Goal: Navigation & Orientation: Find specific page/section

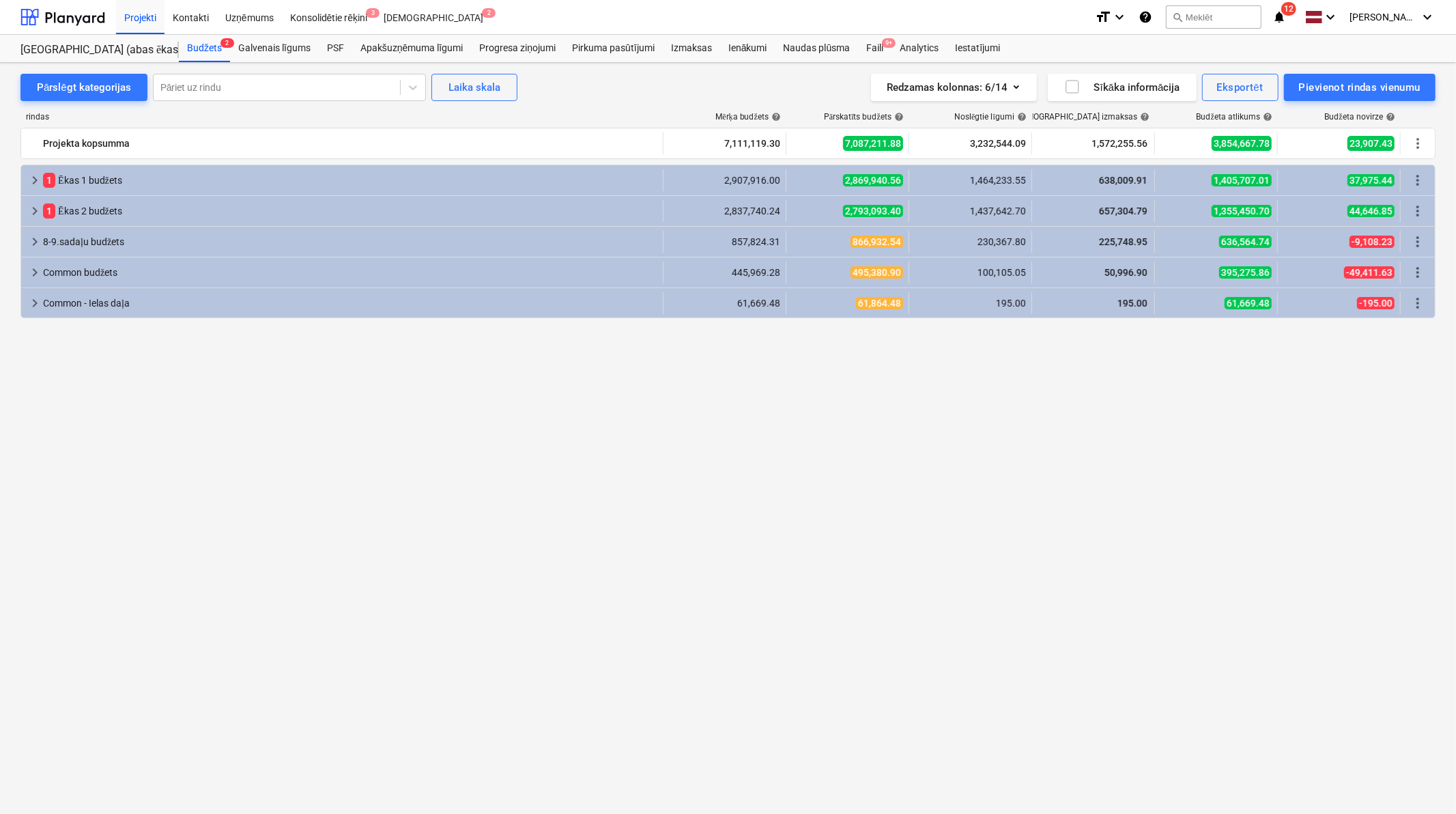
click at [1284, 12] on icon "notifications" at bounding box center [1279, 17] width 14 height 17
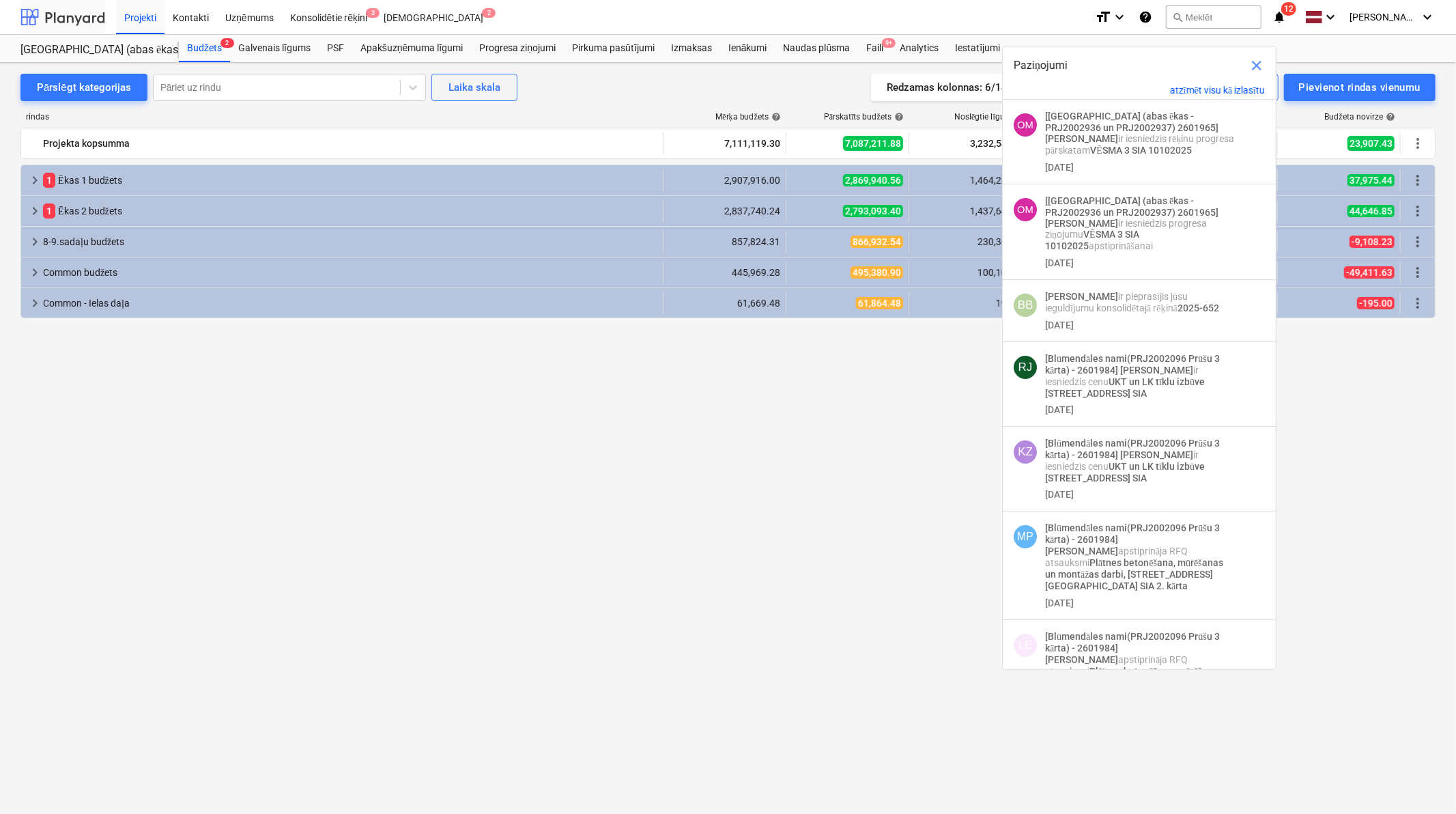
click at [72, 8] on div at bounding box center [63, 17] width 84 height 34
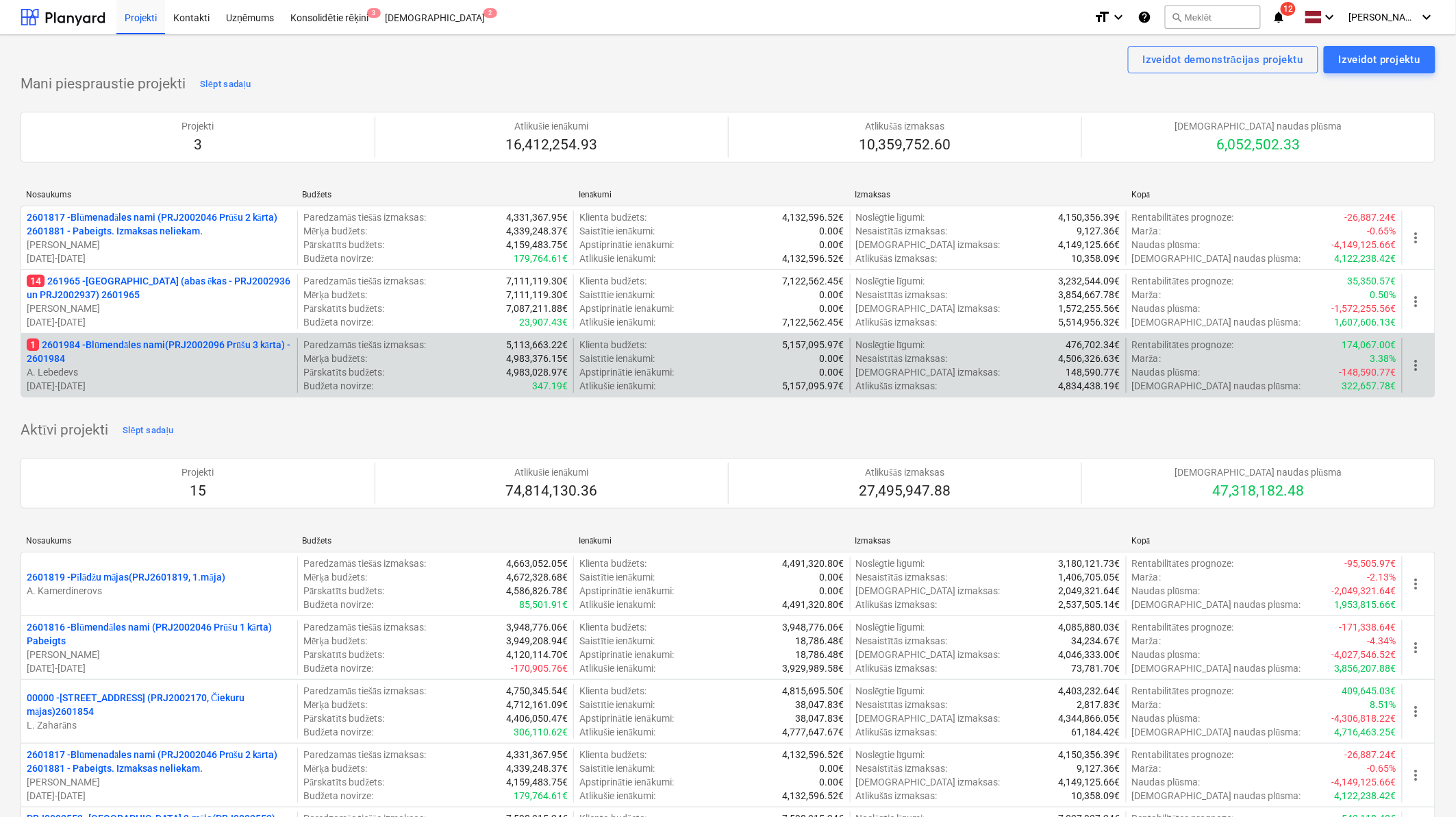
click at [132, 353] on p "1 2601984 - Blūmendāles nami(PRJ2002096 Prūšu 3 kārta) - 2601984" at bounding box center [159, 351] width 265 height 27
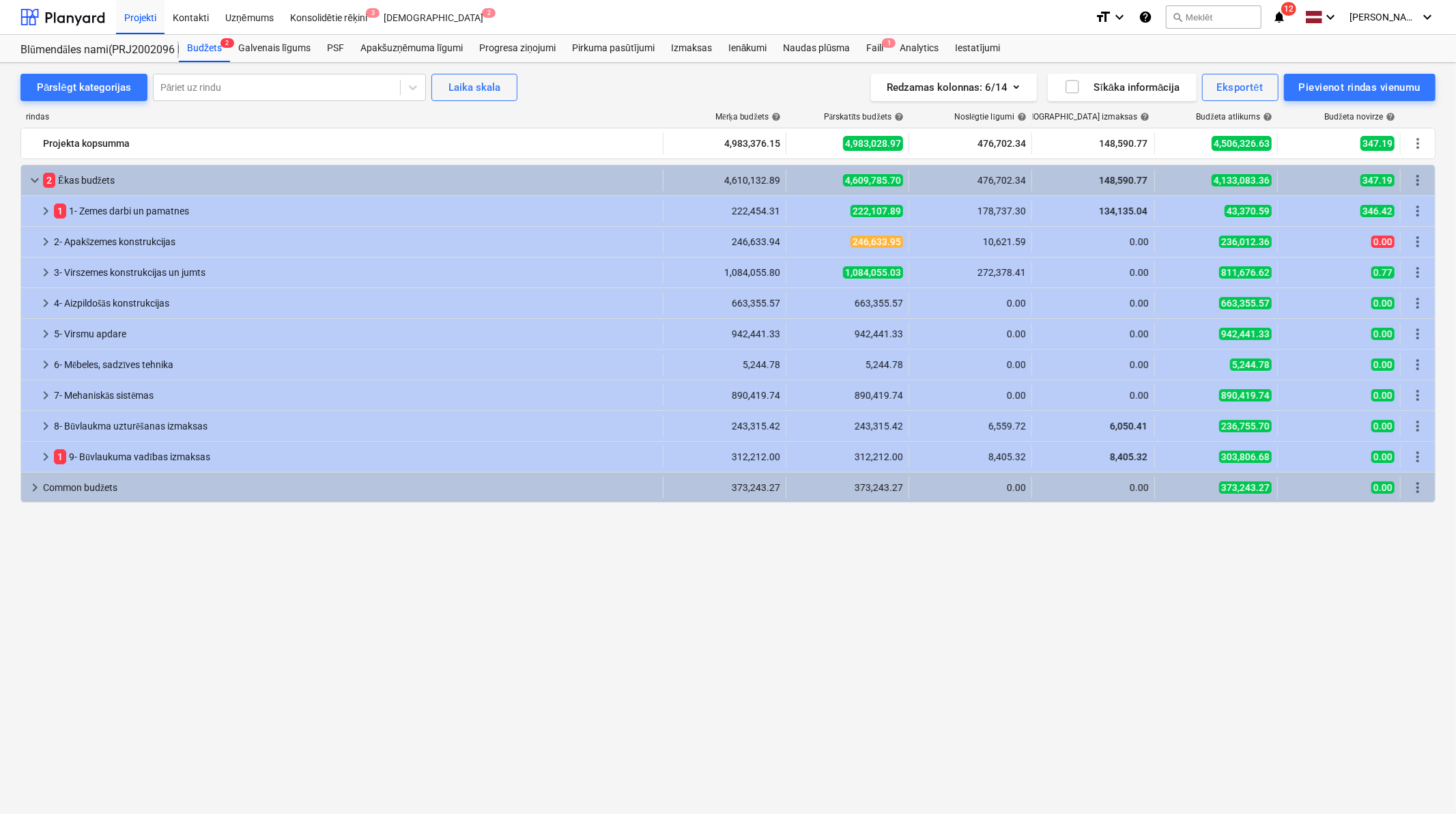
click at [1285, 15] on icon "notifications" at bounding box center [1279, 17] width 14 height 17
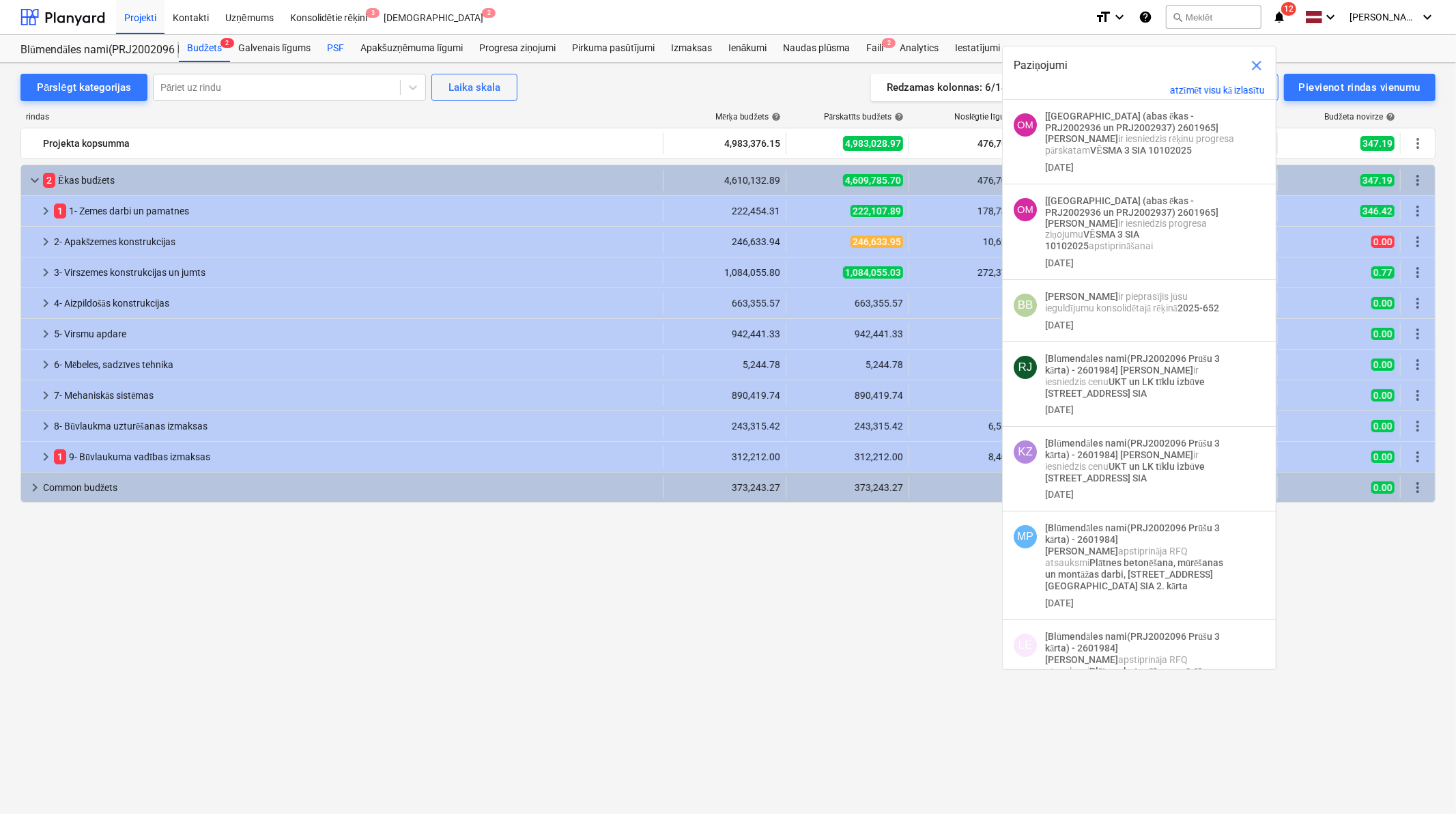
click at [344, 45] on div "PSF" at bounding box center [336, 49] width 33 height 27
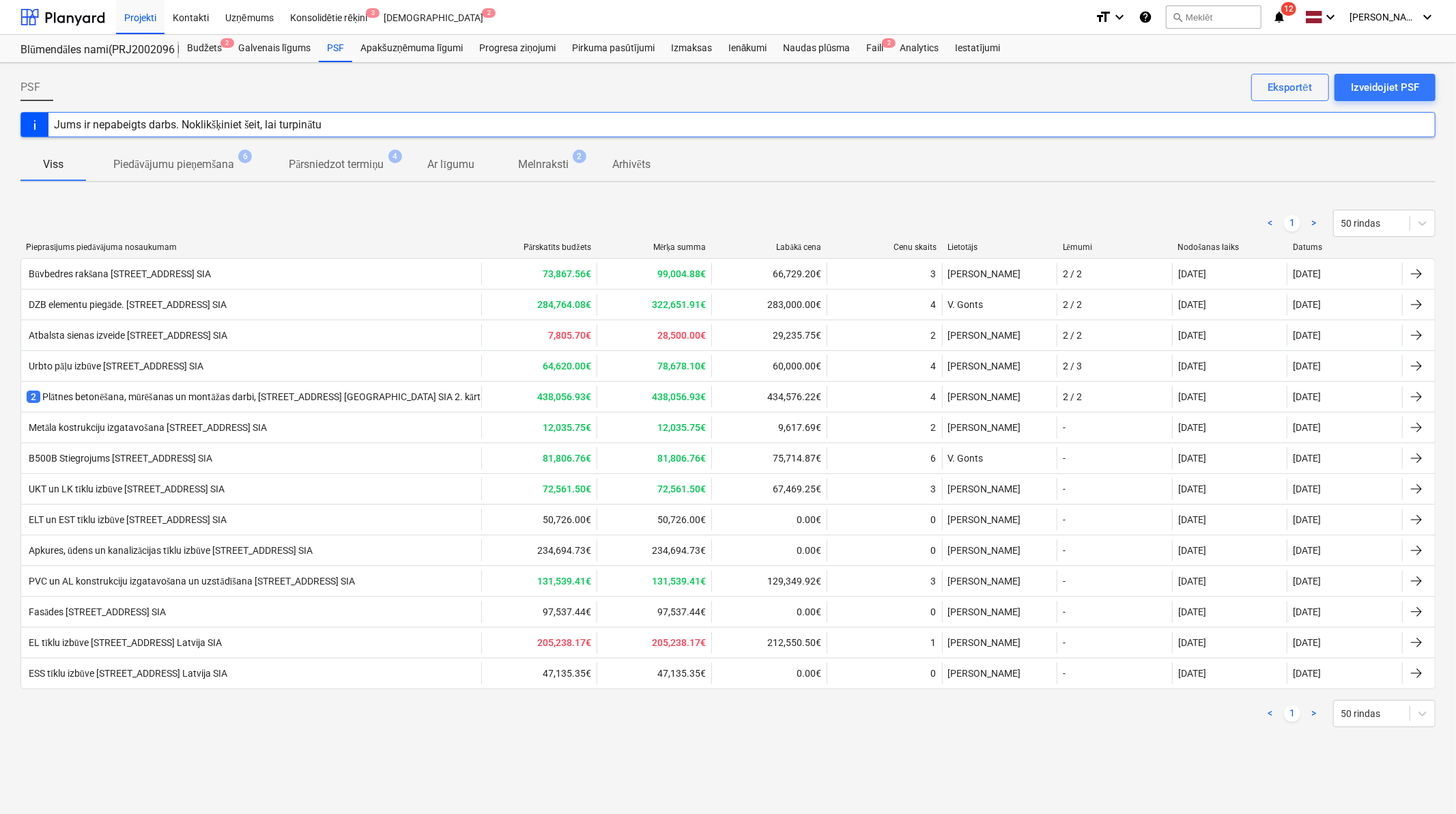
click at [203, 430] on div "Metāla kostrukciju izgatavošana [STREET_ADDRESS] SIA" at bounding box center [146, 427] width 240 height 12
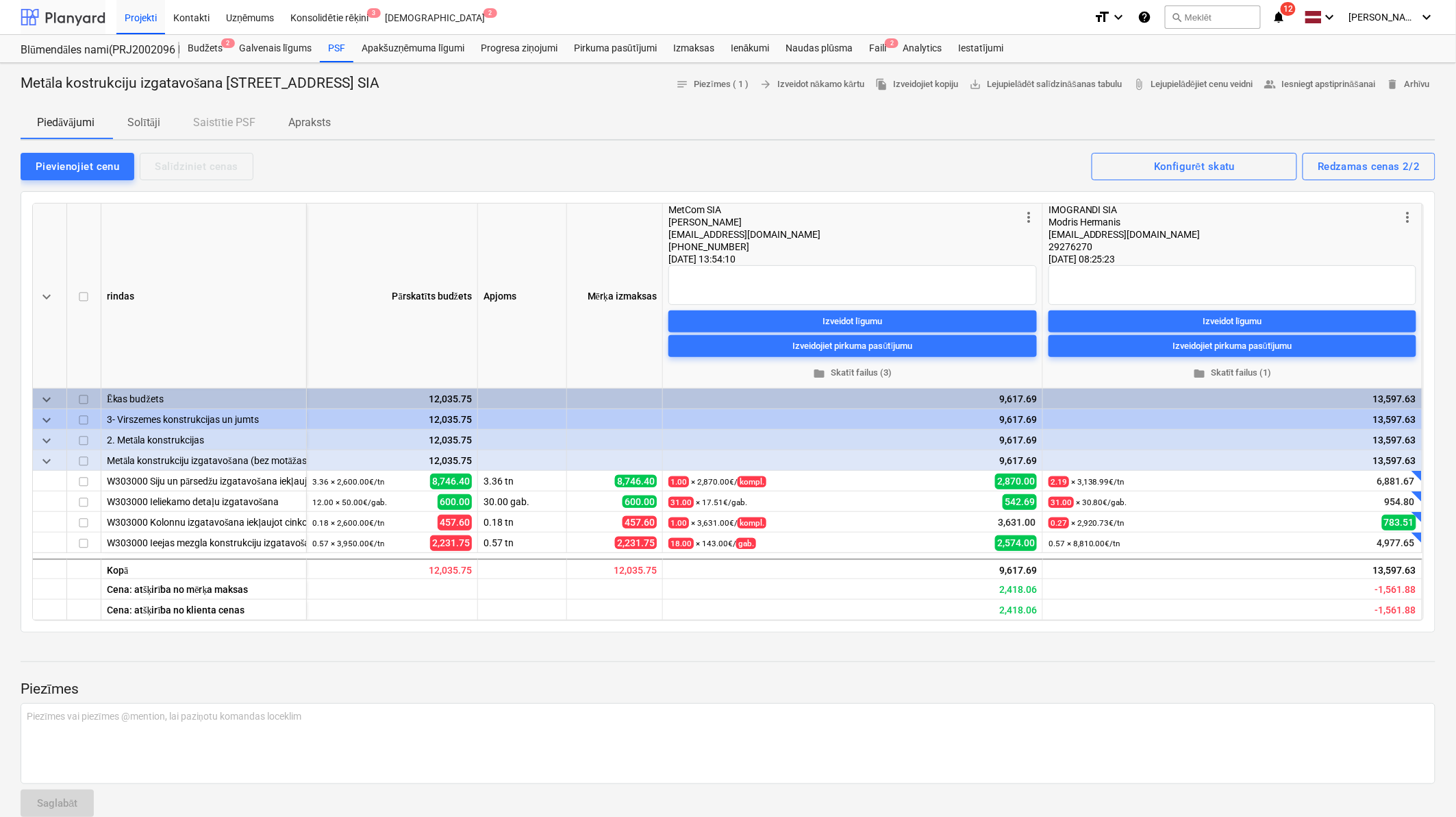
click at [66, 26] on div at bounding box center [63, 17] width 85 height 34
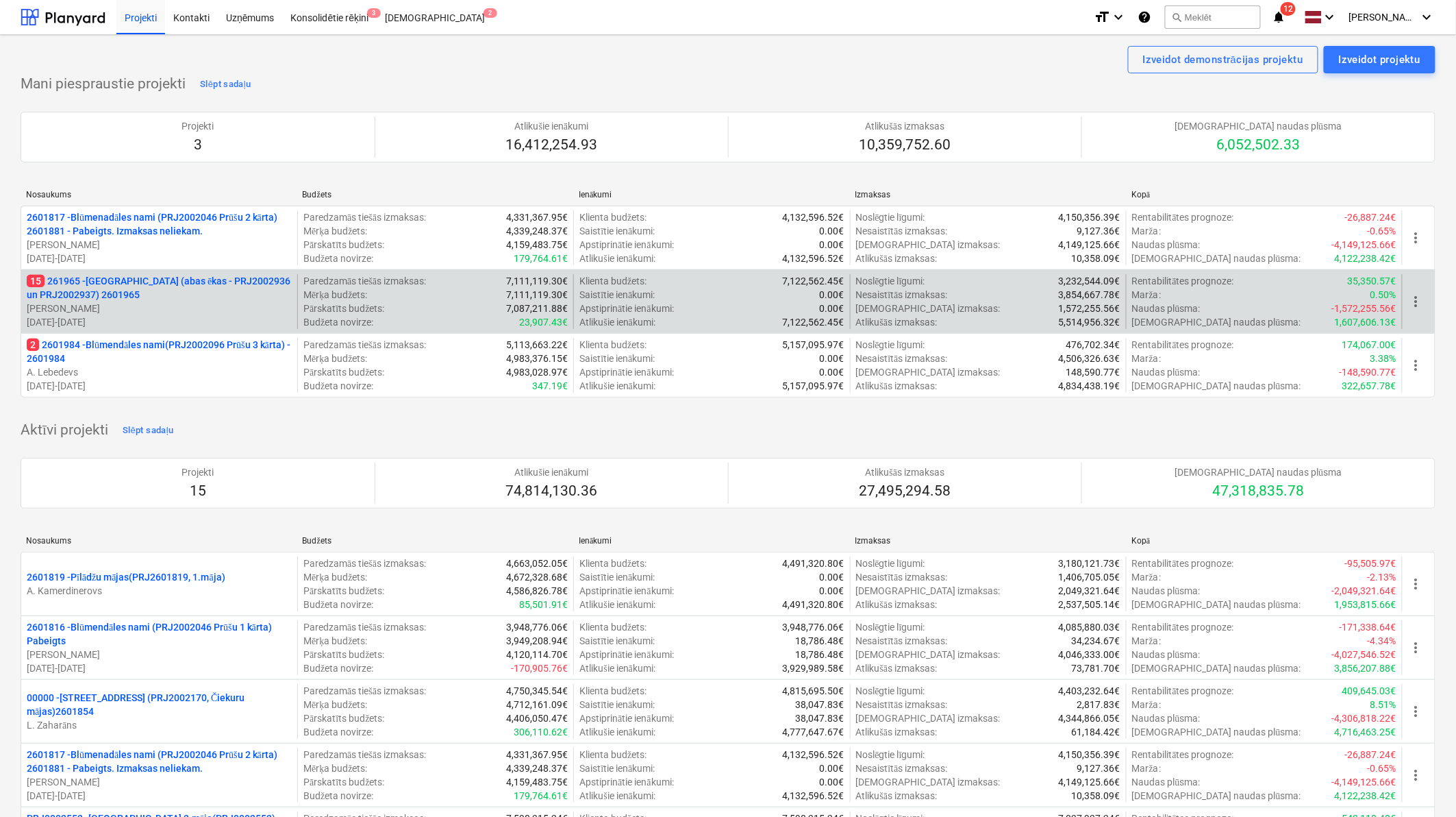
click at [214, 288] on p "15 261965 - [GEOGRAPHIC_DATA] (abas ēkas - PRJ2002936 un PRJ2002937) 2601965" at bounding box center [159, 288] width 265 height 27
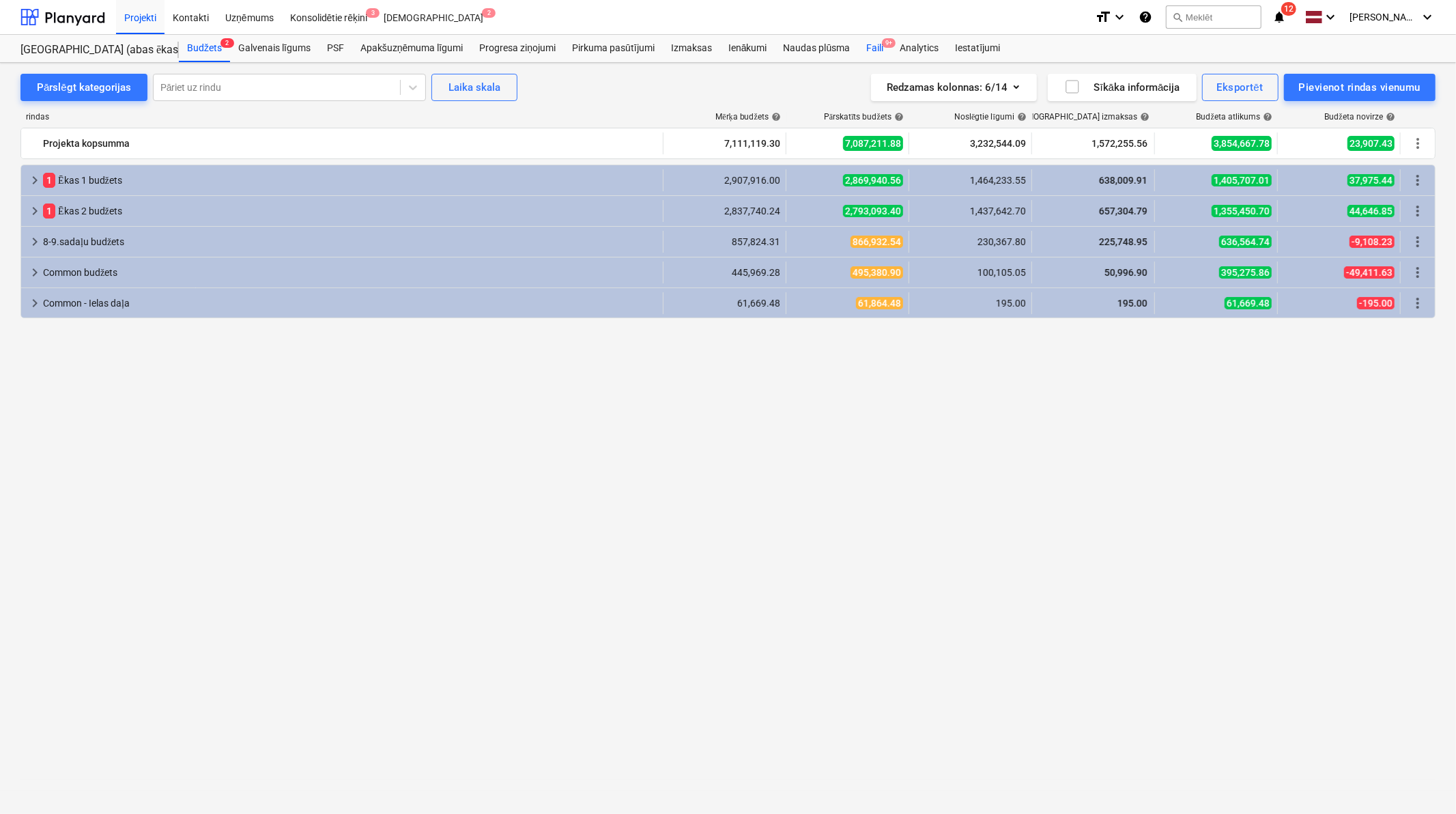
click at [874, 50] on div "Faili 9+" at bounding box center [875, 49] width 33 height 27
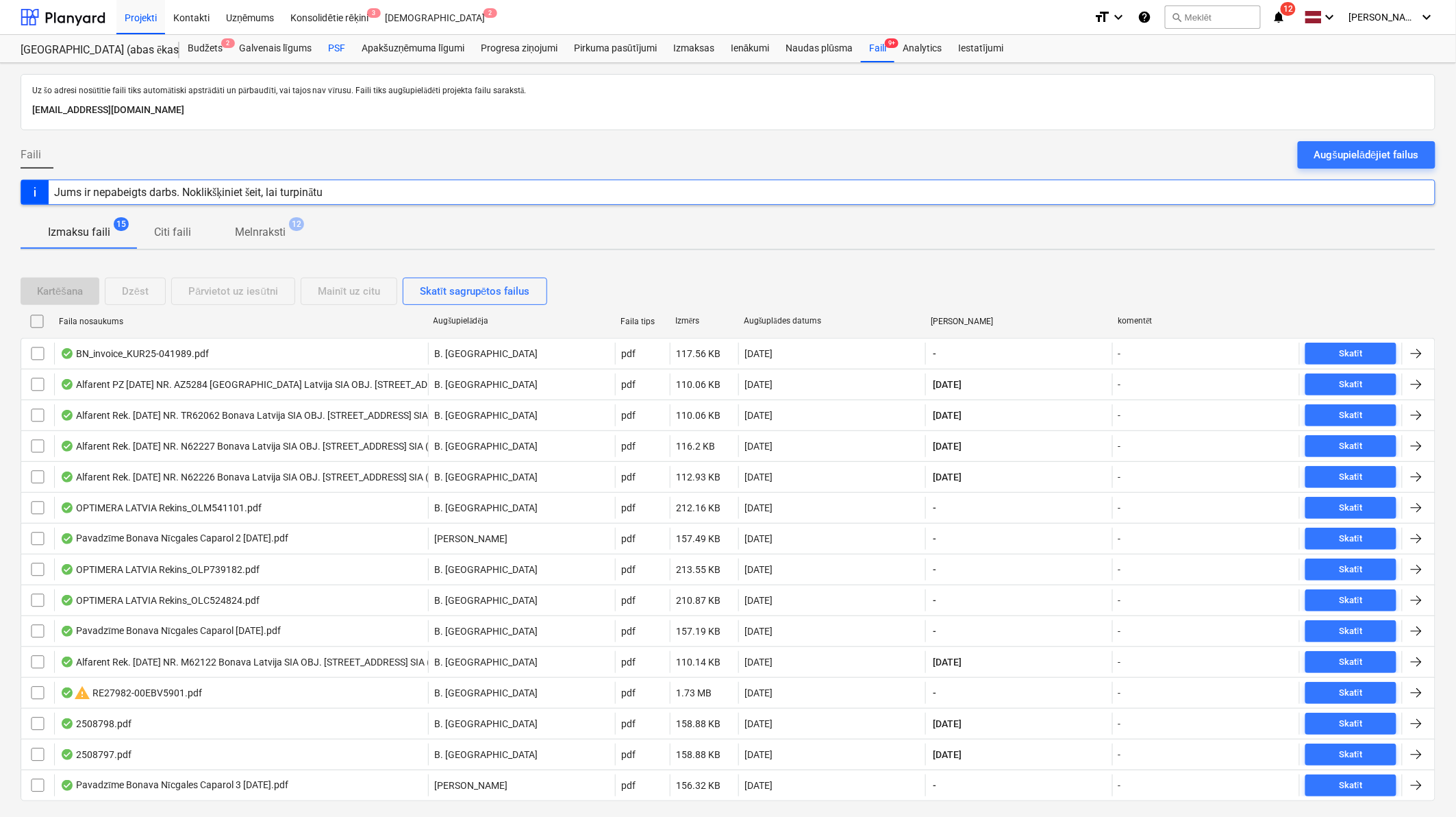
click at [333, 42] on div "PSF" at bounding box center [337, 49] width 34 height 27
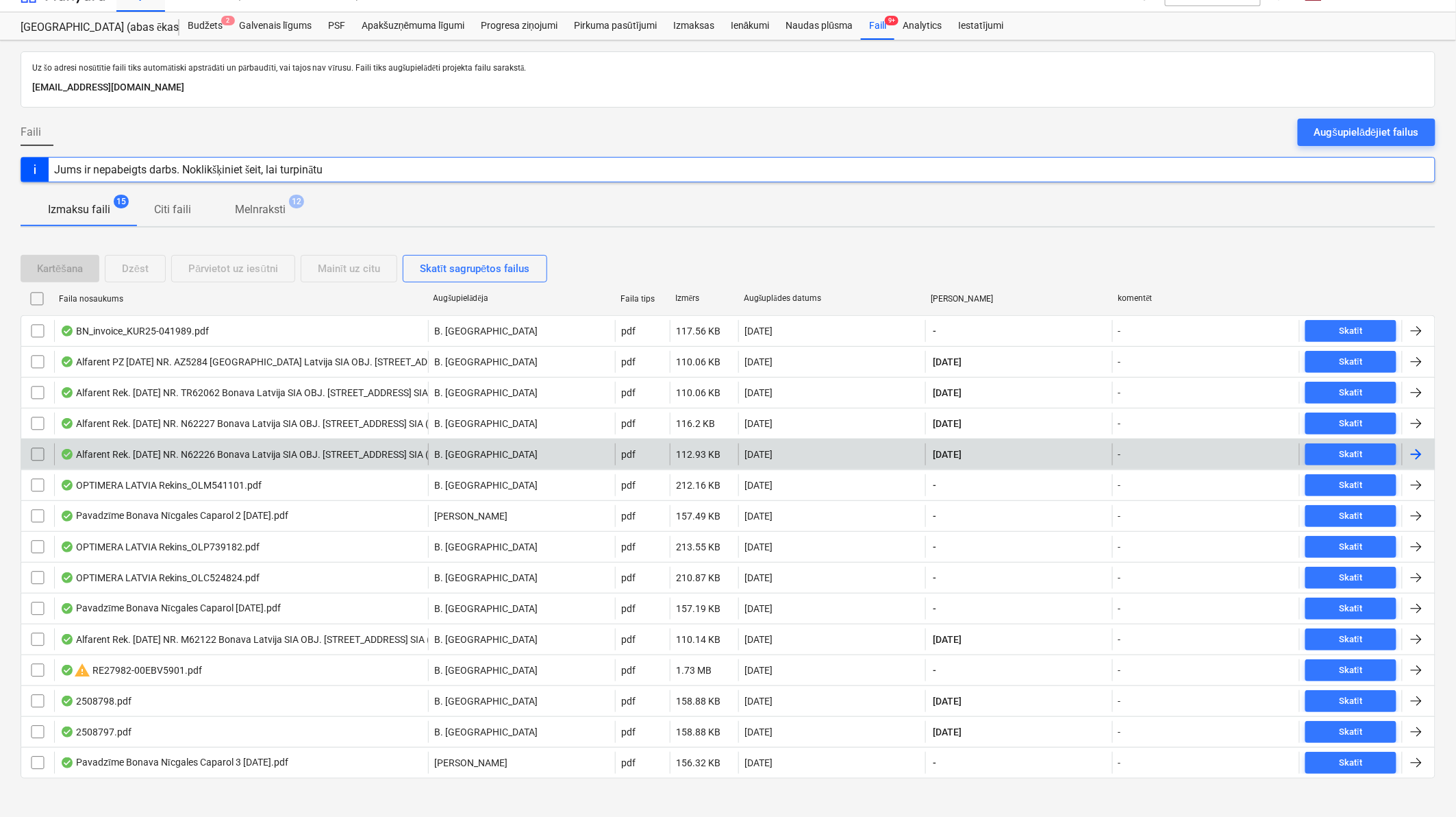
scroll to position [34, 0]
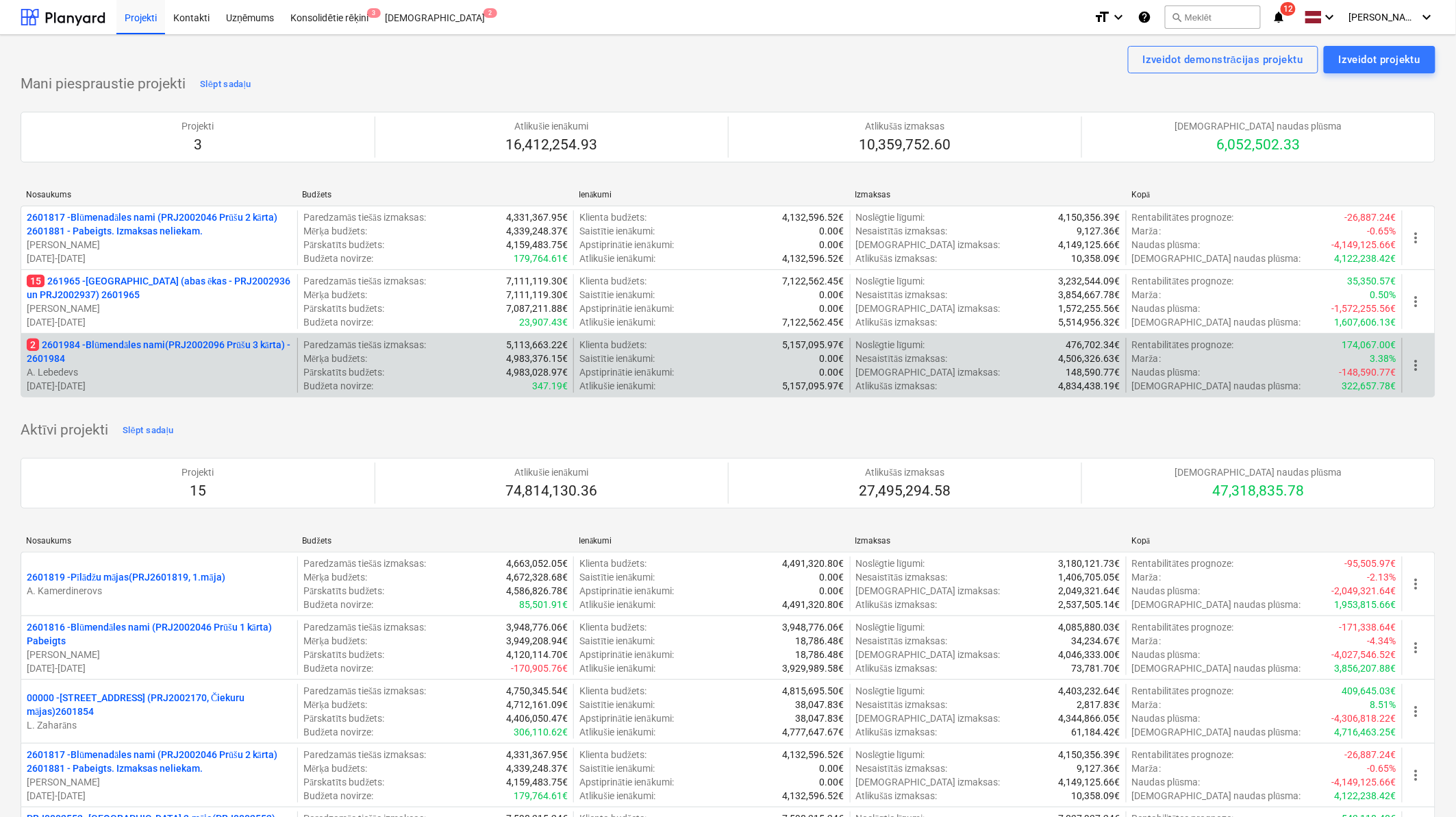
click at [161, 348] on p "2 2601984 - Blūmendāles nami(PRJ2002096 Prūšu 3 kārta) - 2601984" at bounding box center [159, 351] width 265 height 27
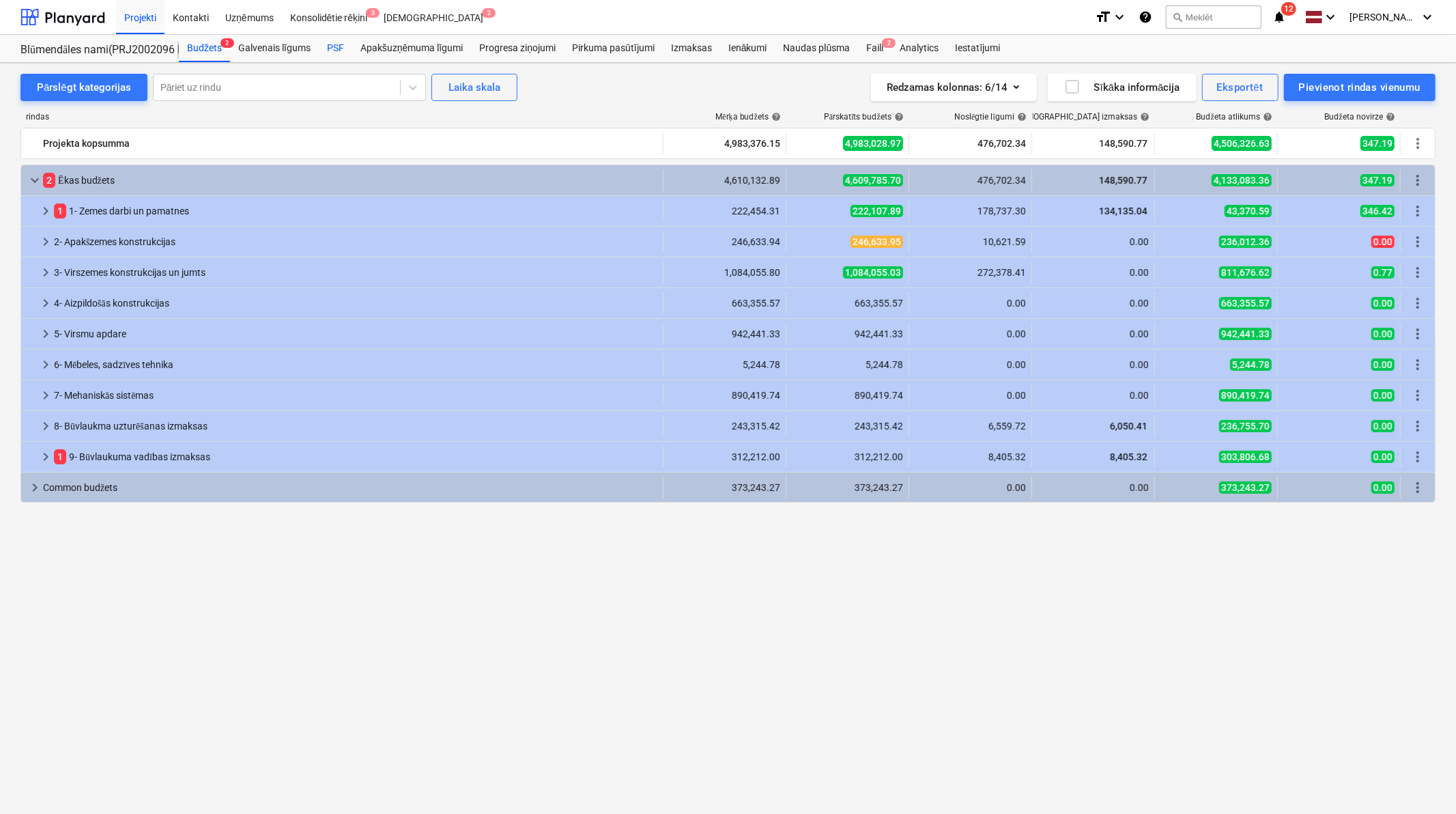
click at [334, 45] on div "PSF" at bounding box center [336, 49] width 33 height 27
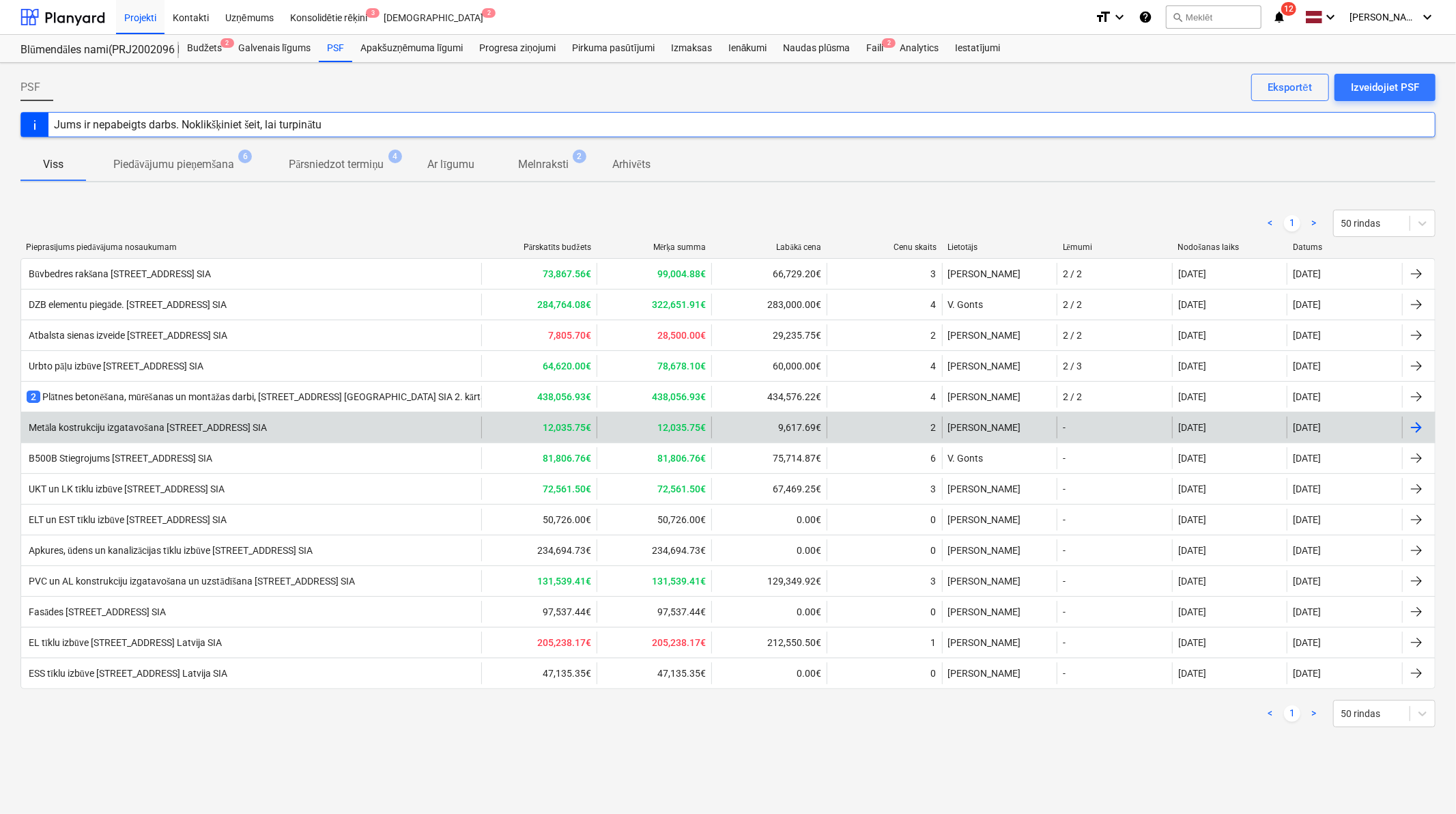
click at [369, 423] on div "Metāla kostrukciju izgatavošana [STREET_ADDRESS] SIA" at bounding box center [251, 426] width 460 height 21
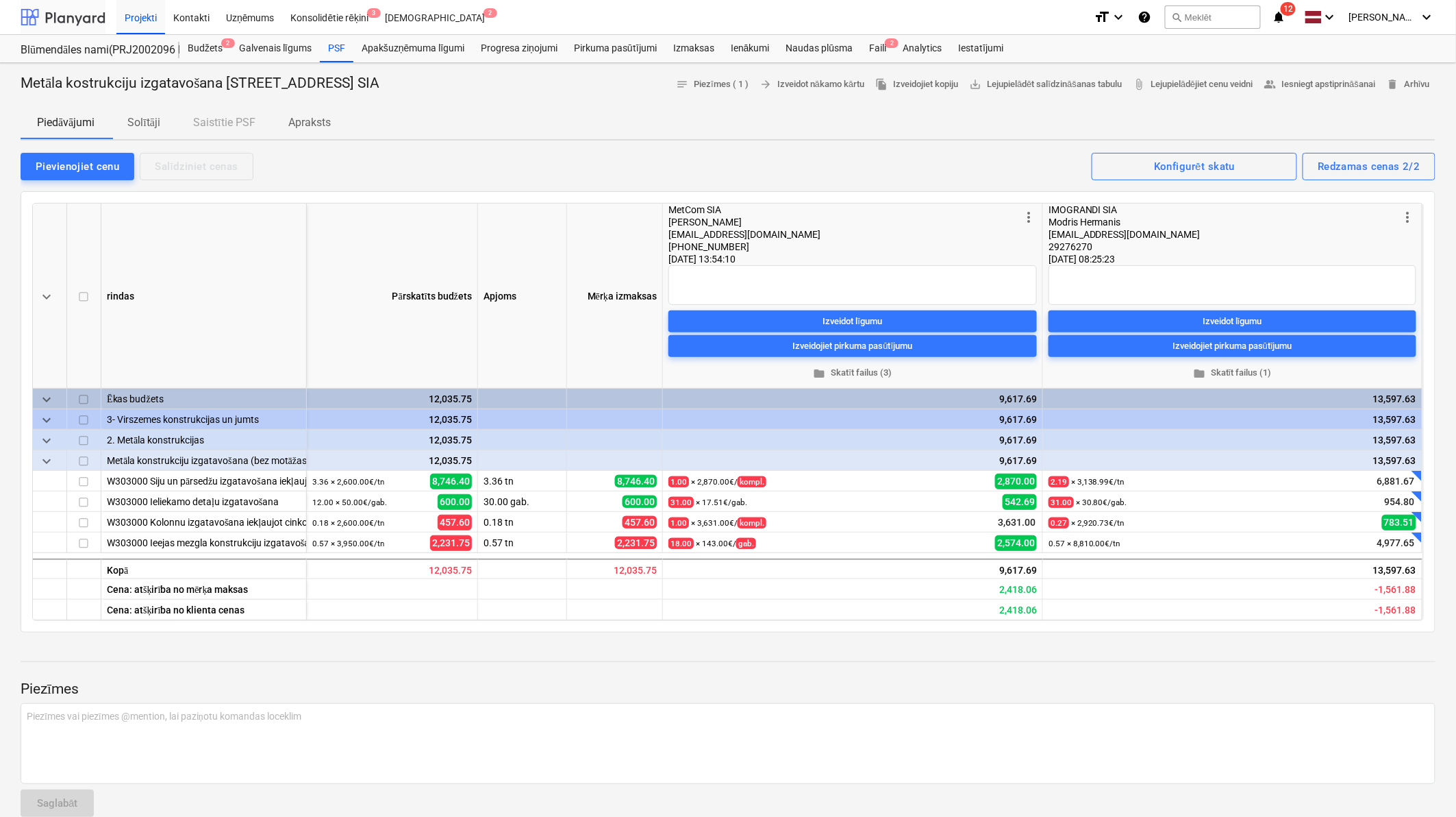
click at [75, 17] on div at bounding box center [63, 17] width 85 height 34
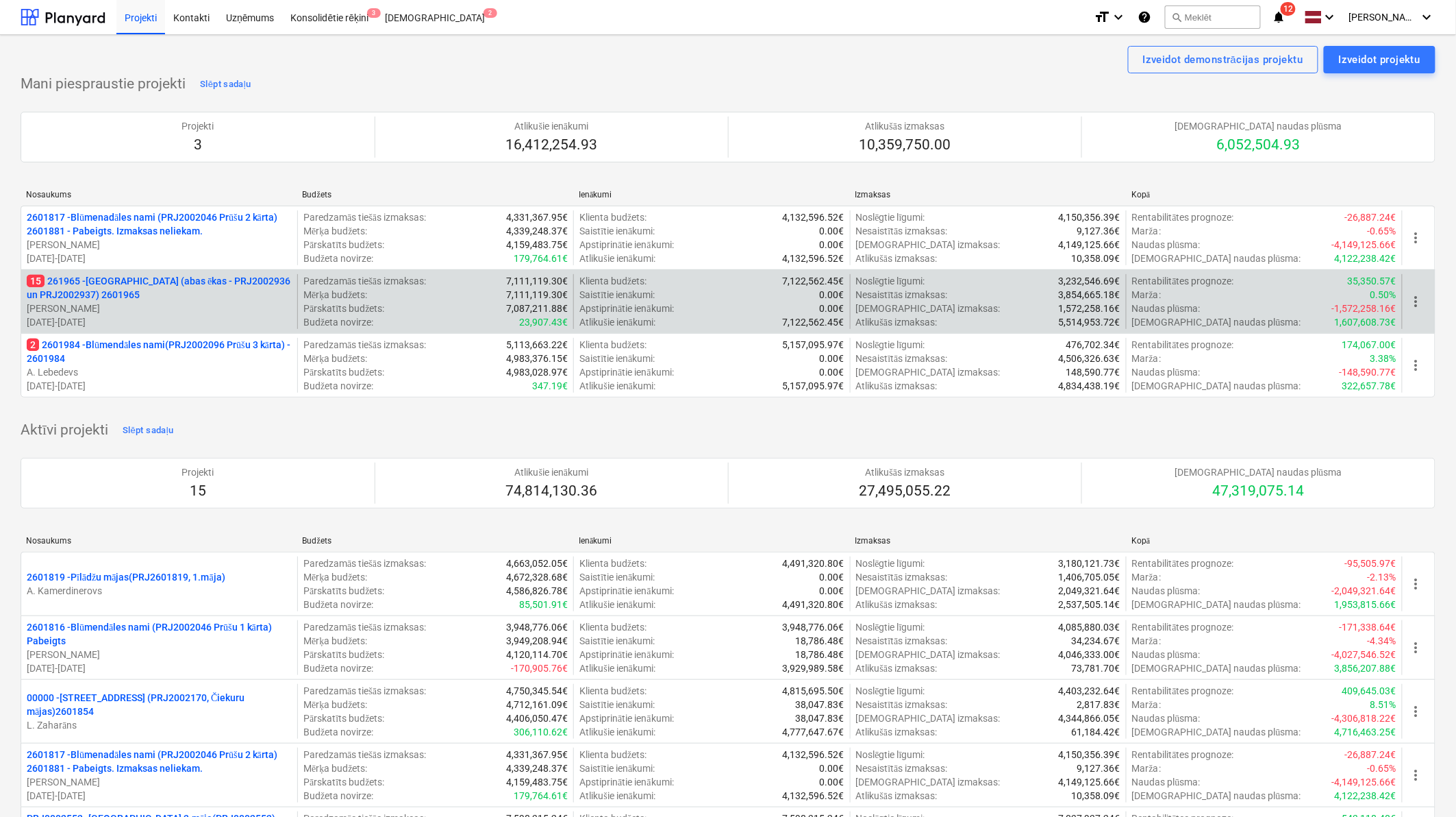
click at [154, 290] on p "15 261965 - [GEOGRAPHIC_DATA] (abas ēkas - PRJ2002936 un PRJ2002937) 2601965" at bounding box center [159, 288] width 265 height 27
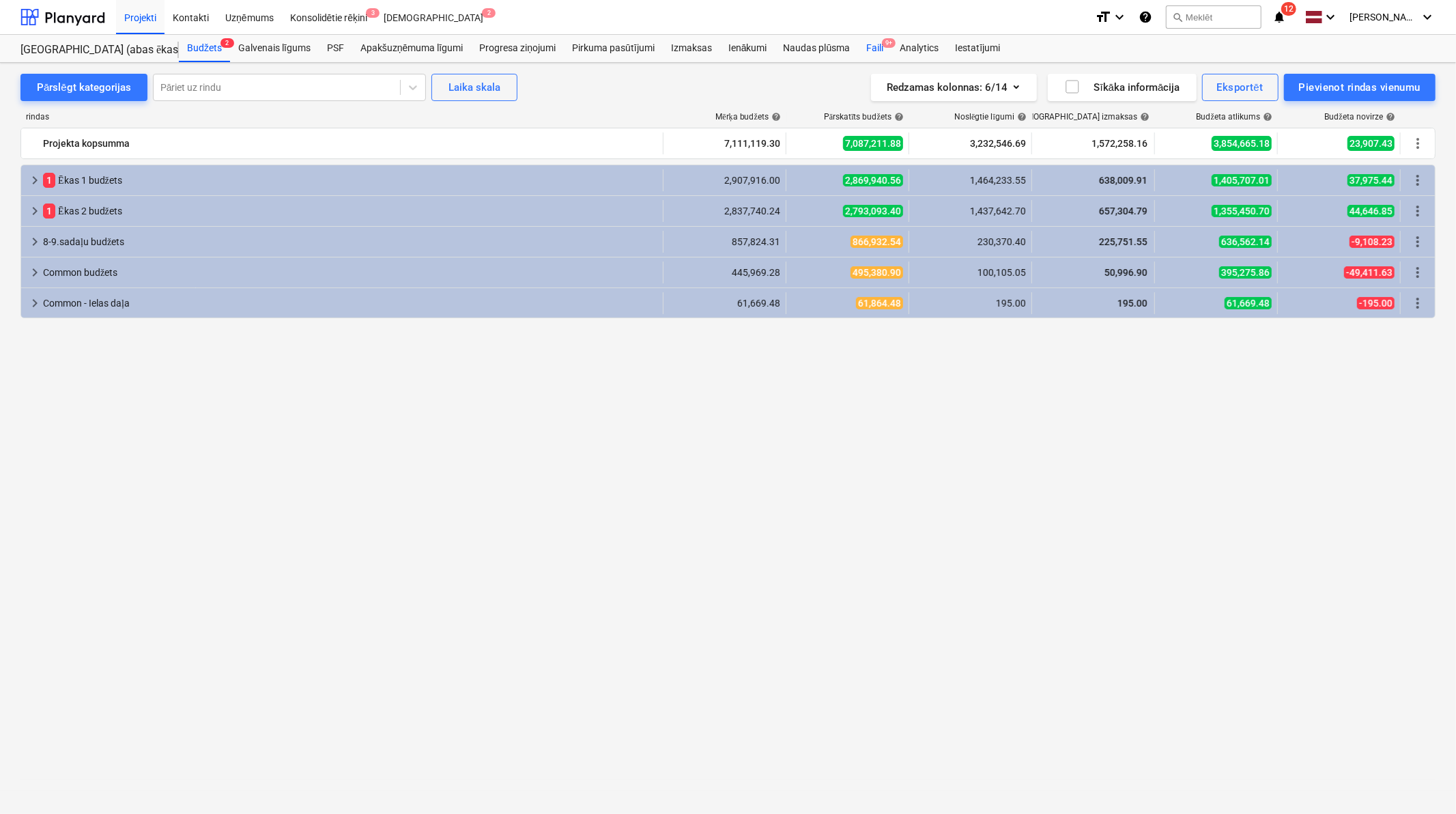
click at [870, 45] on div "Faili 9+" at bounding box center [875, 49] width 33 height 27
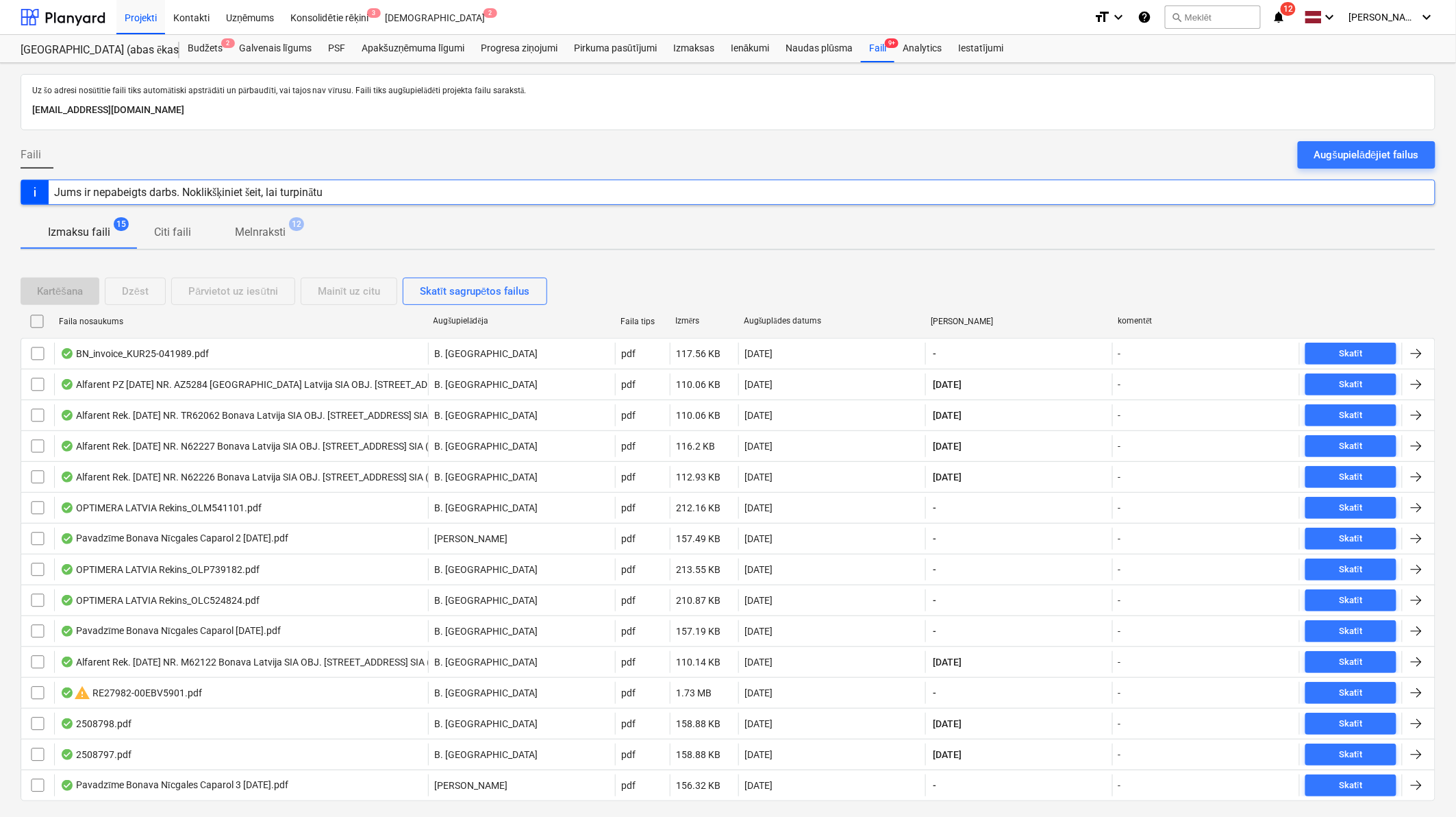
drag, startPoint x: 1232, startPoint y: 257, endPoint x: 1277, endPoint y: 208, distance: 66.5
click at [1232, 257] on div "Uz šo adresi nosūtītie faili tiks automātiski apstrādāti un pārbaudīti, vai taj…" at bounding box center [728, 457] width 1456 height 787
click at [1322, 162] on div "Augšupielādējiet failus" at bounding box center [1367, 155] width 105 height 18
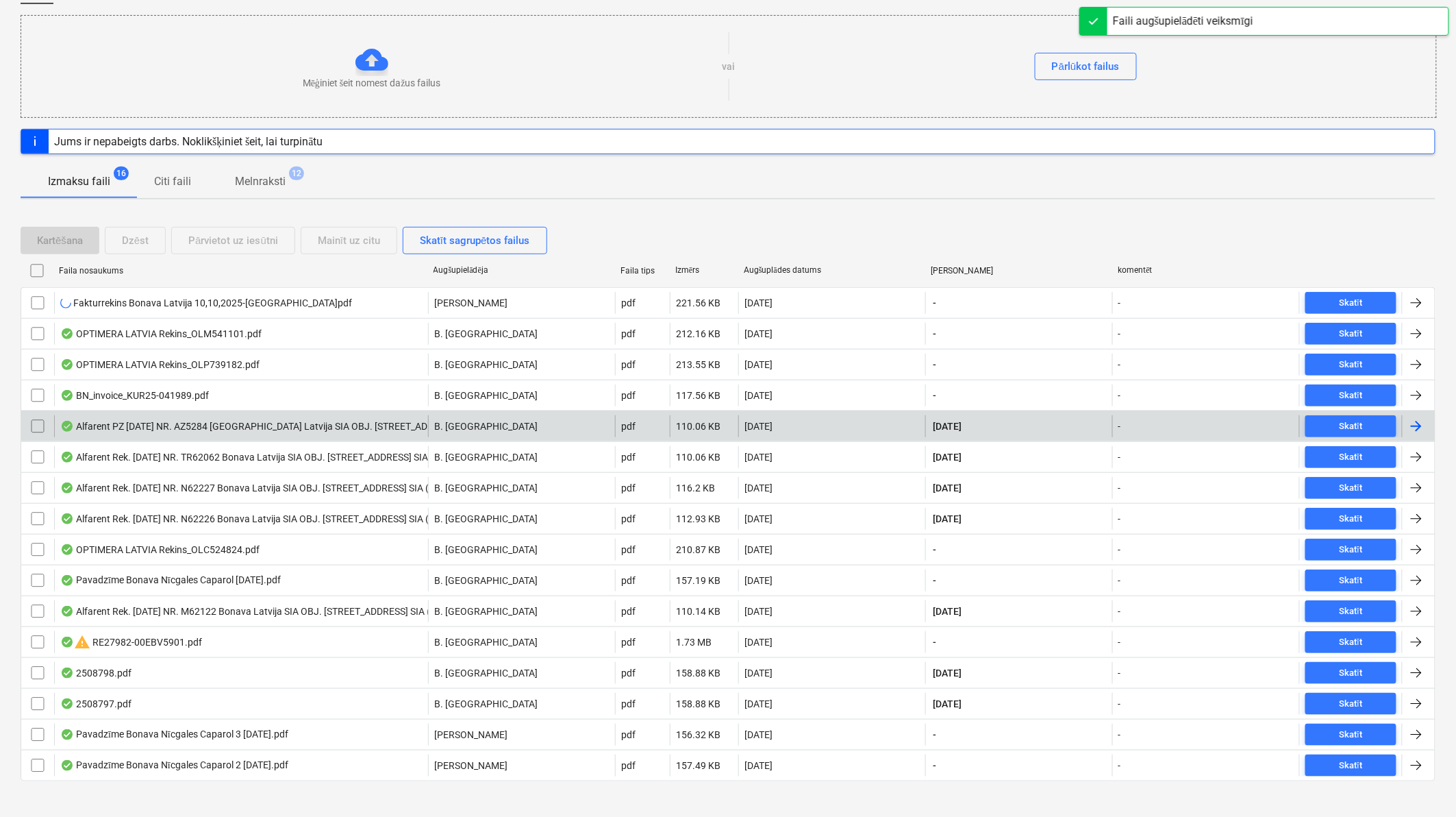
scroll to position [180, 0]
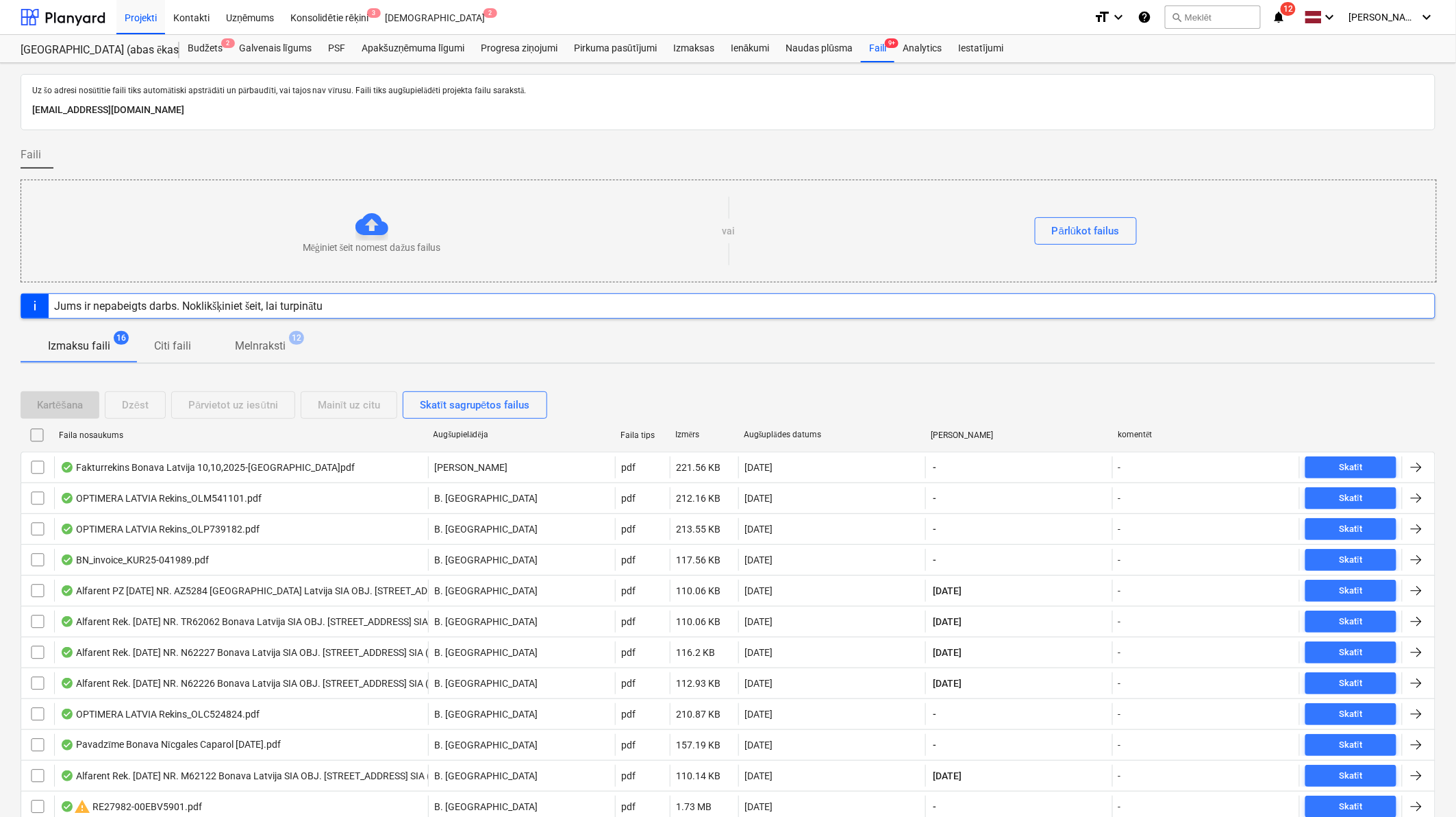
click at [1284, 18] on icon "notifications" at bounding box center [1278, 17] width 14 height 17
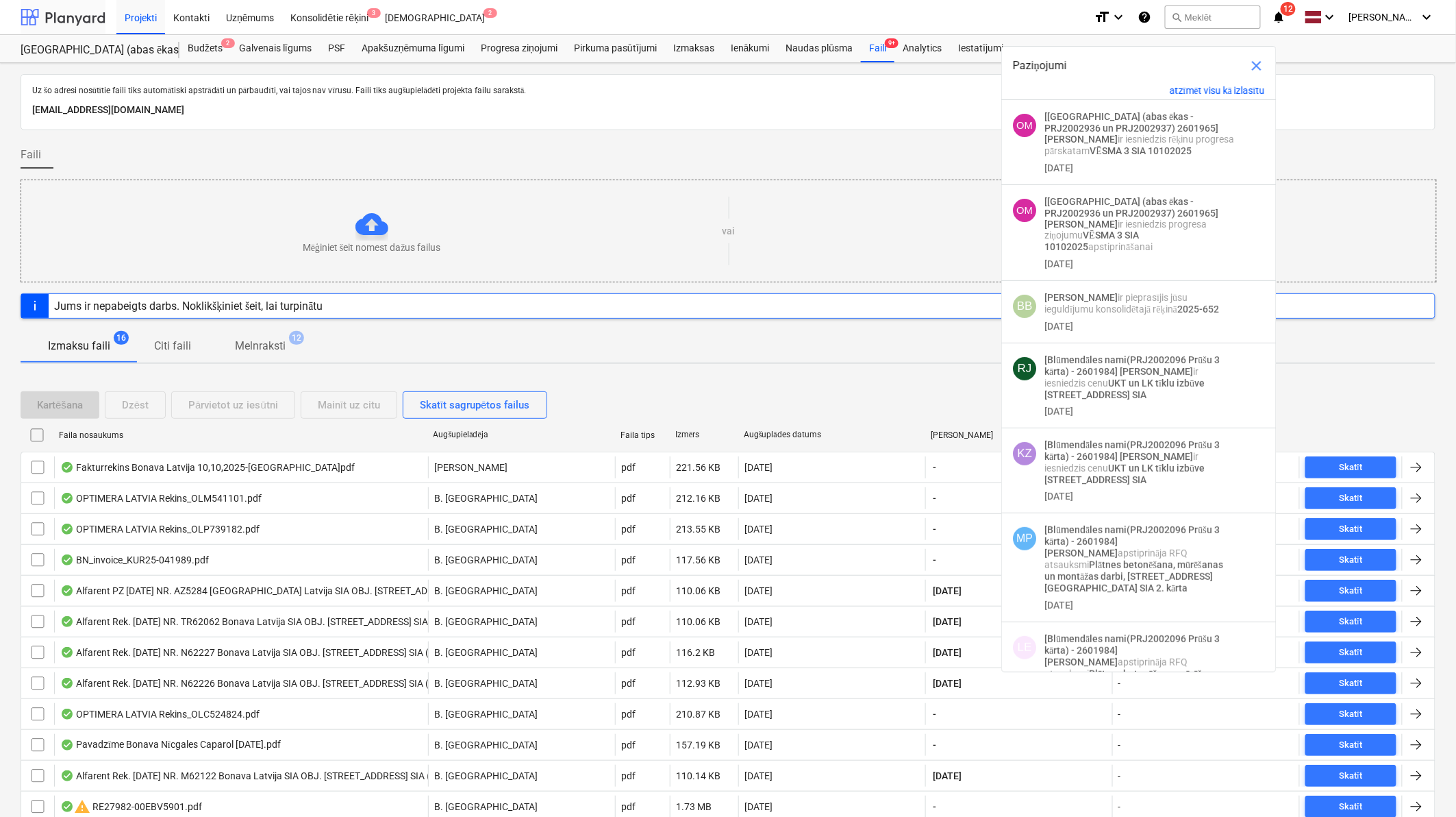
click at [65, 14] on div at bounding box center [63, 17] width 85 height 34
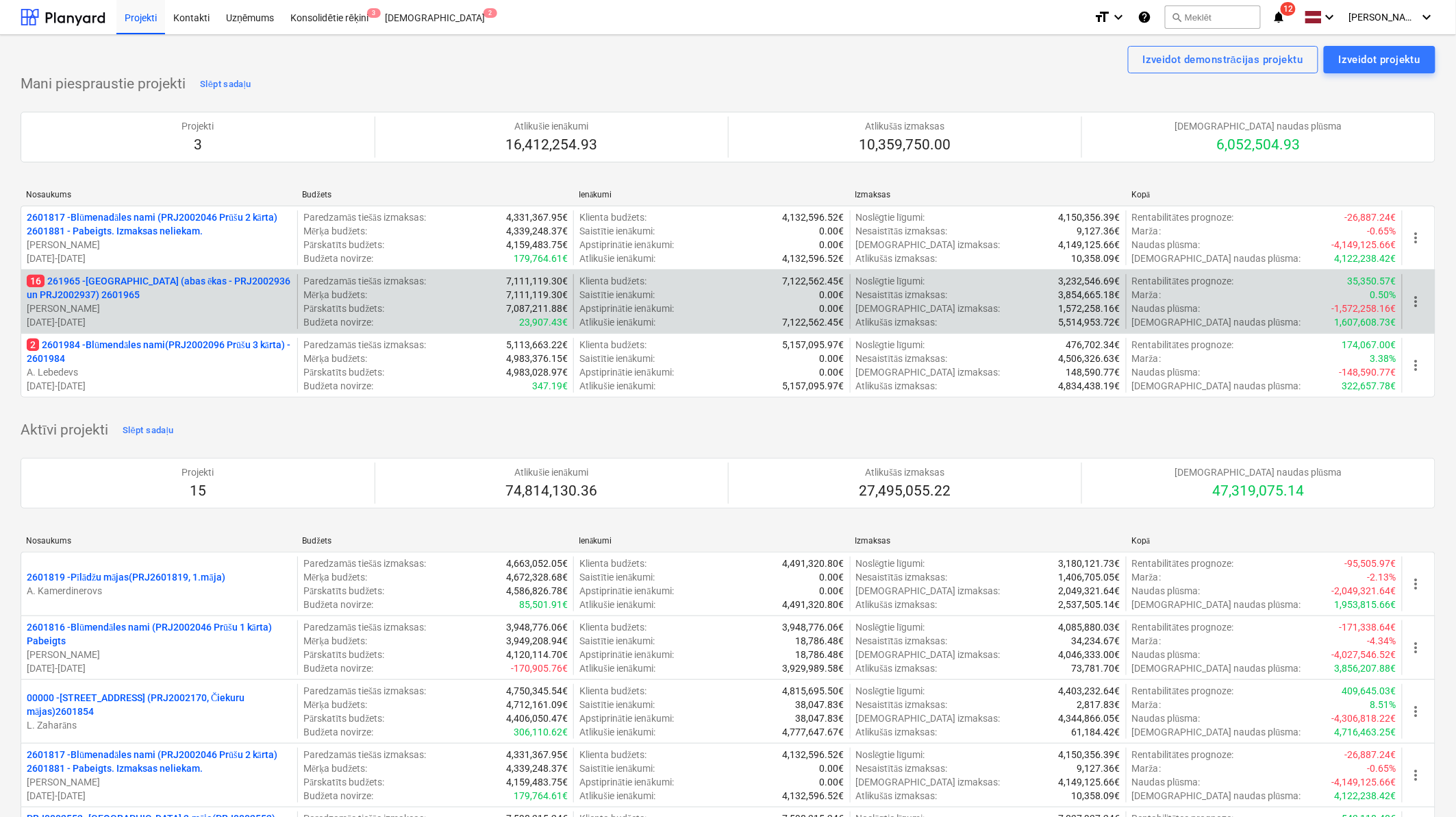
click at [158, 292] on p "16 261965 - [GEOGRAPHIC_DATA] (abas ēkas - PRJ2002936 un PRJ2002937) 2601965" at bounding box center [159, 288] width 265 height 27
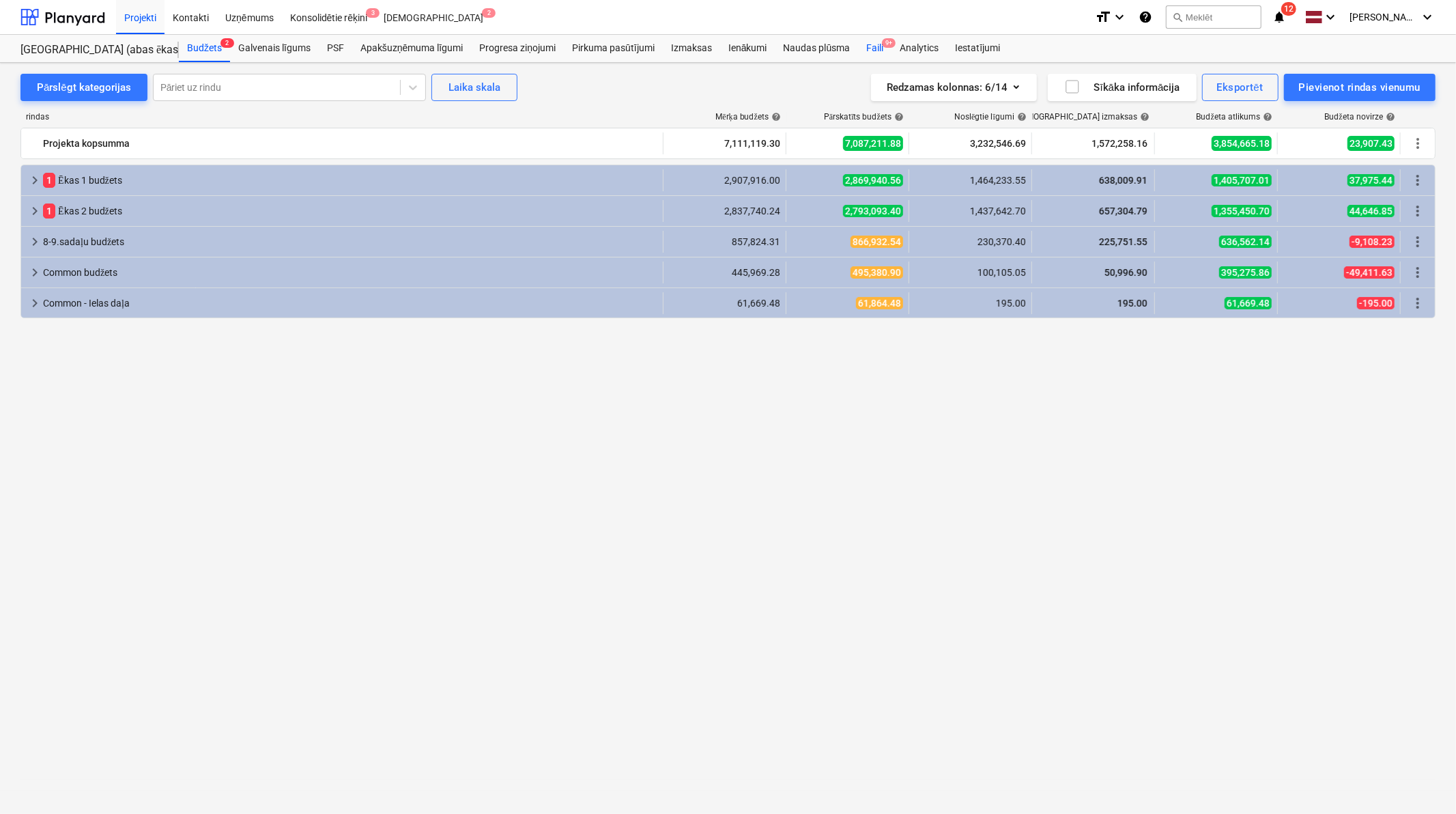
click at [883, 49] on div "Faili 9+" at bounding box center [875, 49] width 33 height 27
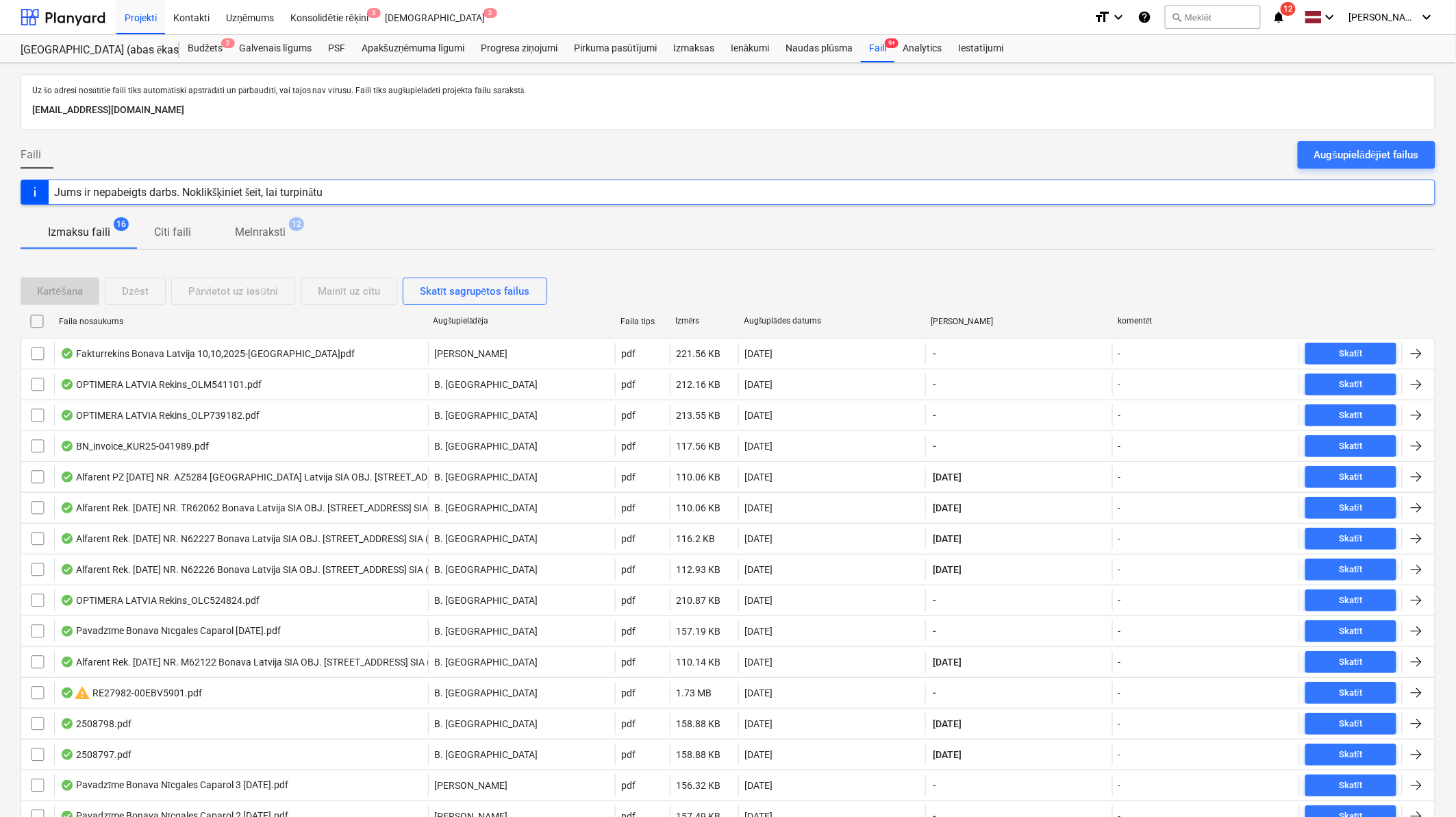
click at [792, 317] on div "Augšuplādes datums" at bounding box center [832, 321] width 176 height 10
checkbox input "false"
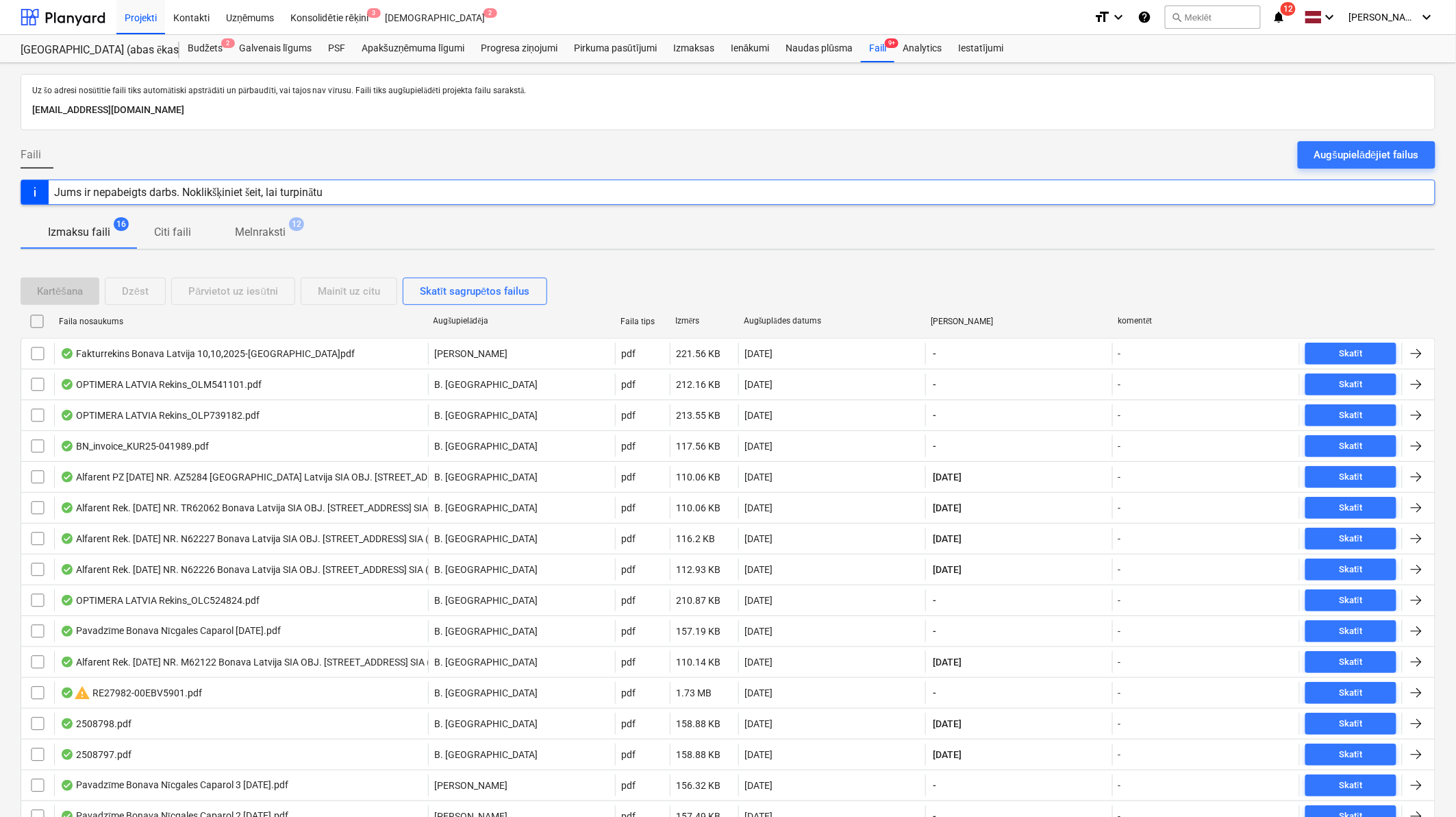
checkbox input "false"
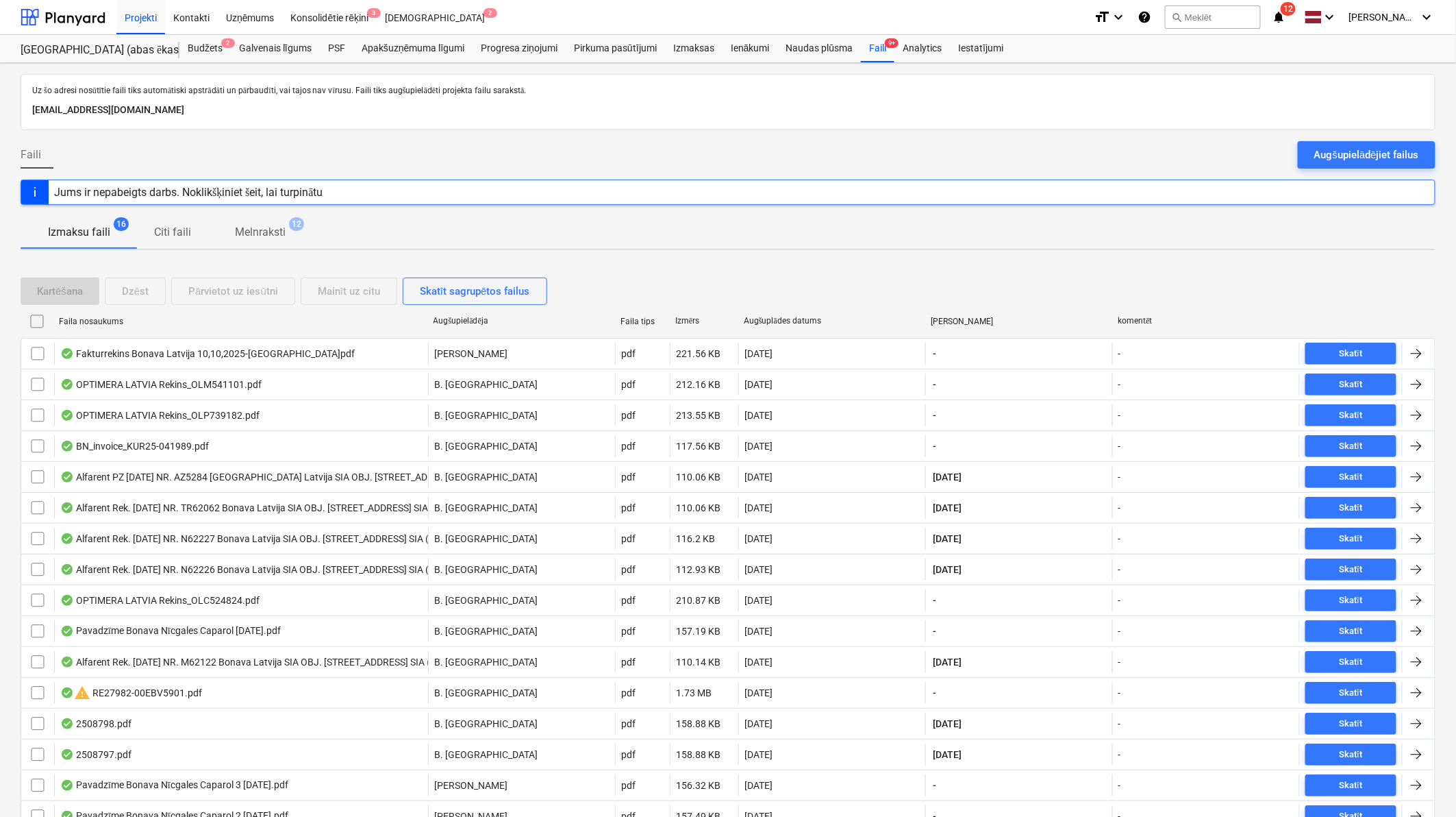
checkbox input "false"
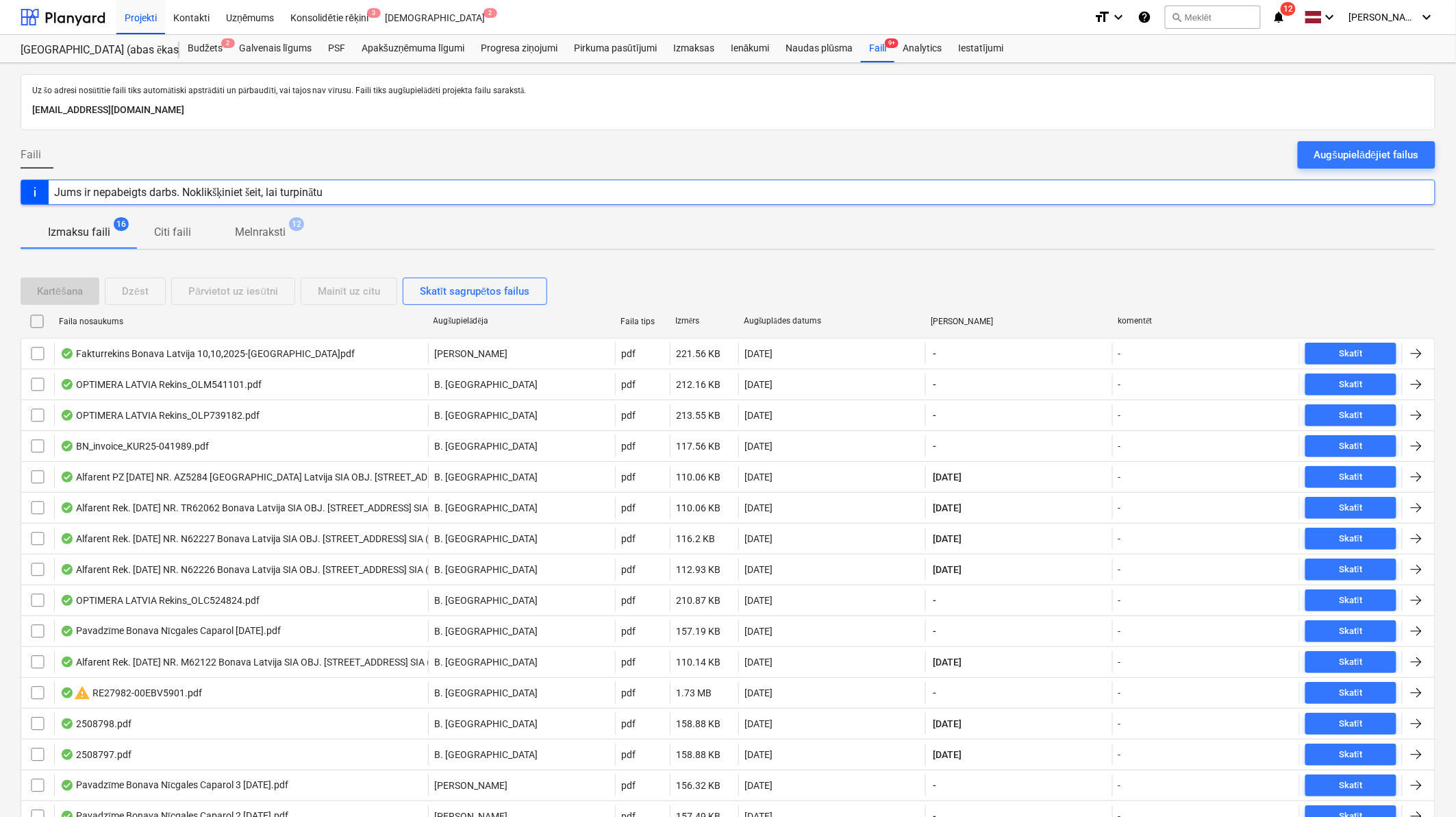
checkbox input "false"
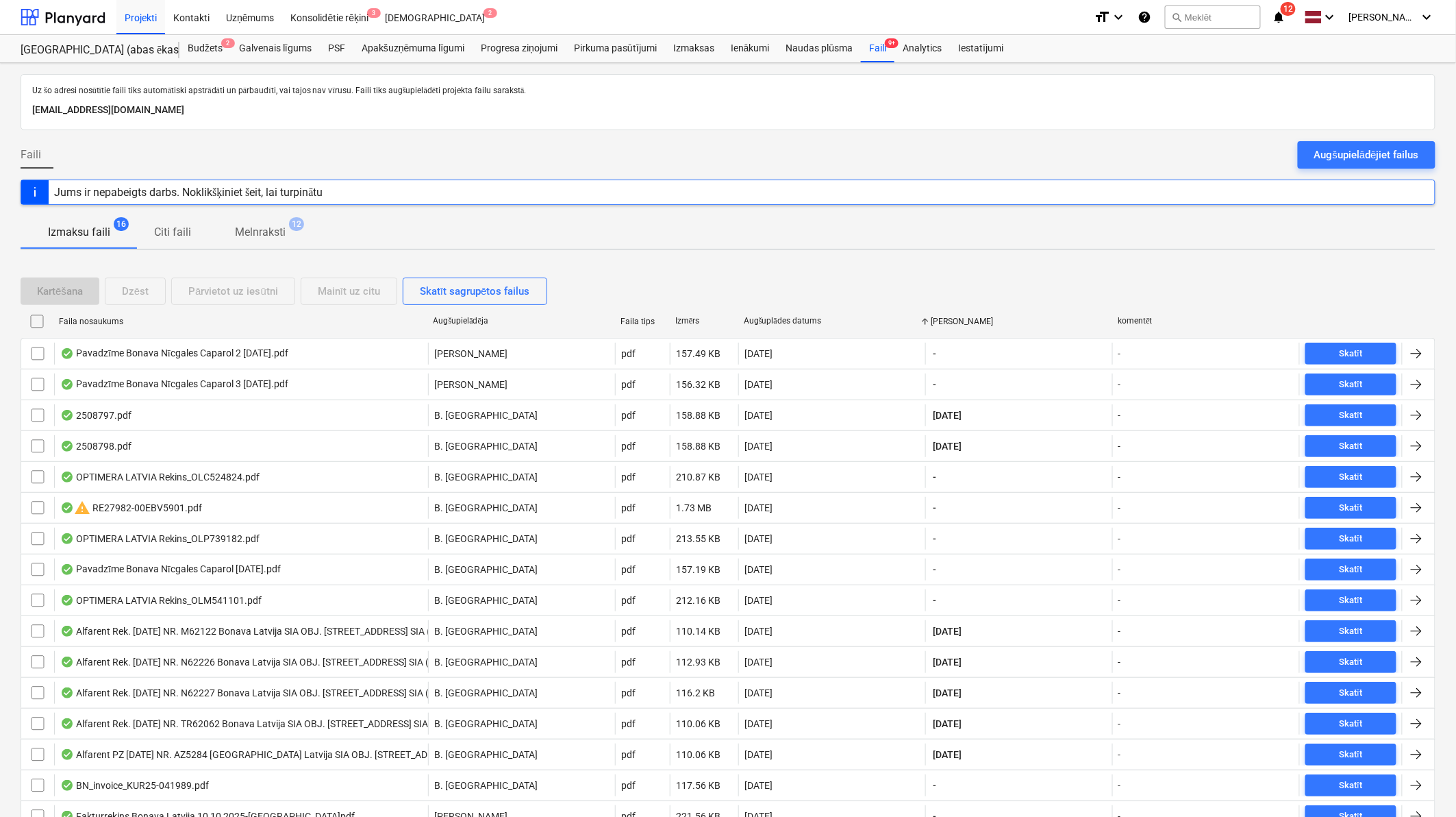
click at [792, 317] on div "Augšuplādes datums" at bounding box center [832, 321] width 176 height 10
checkbox input "false"
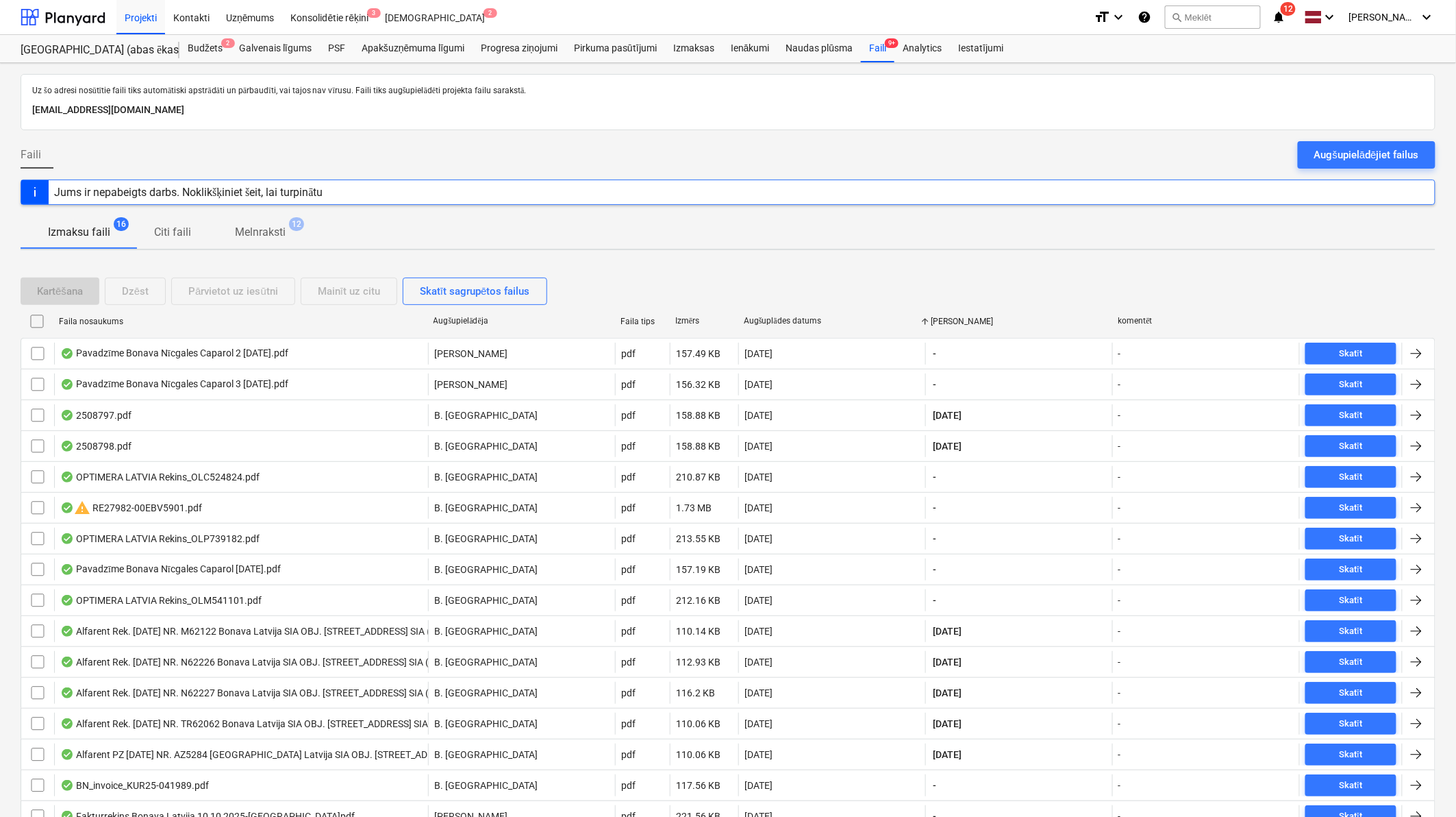
checkbox input "false"
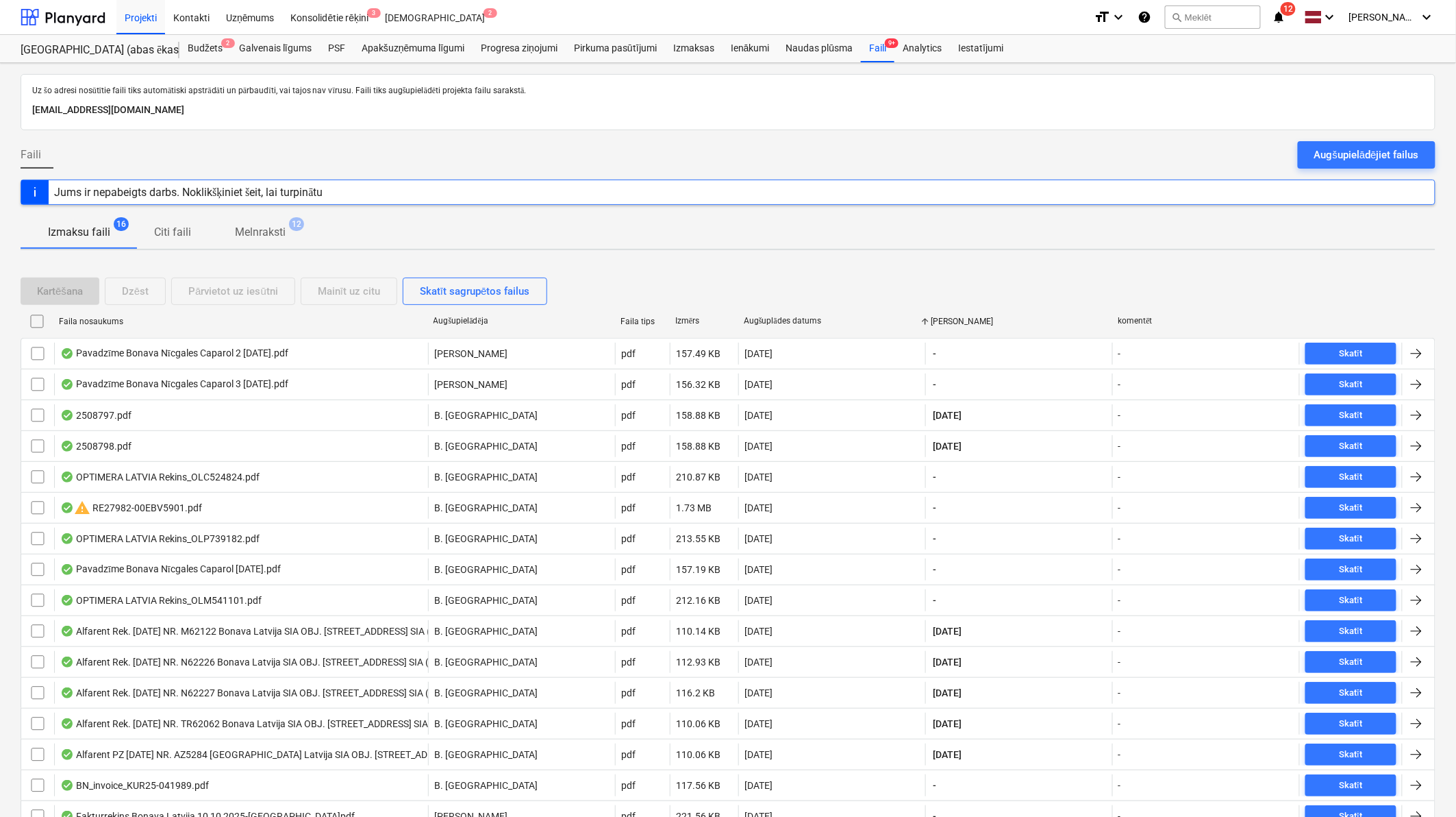
checkbox input "false"
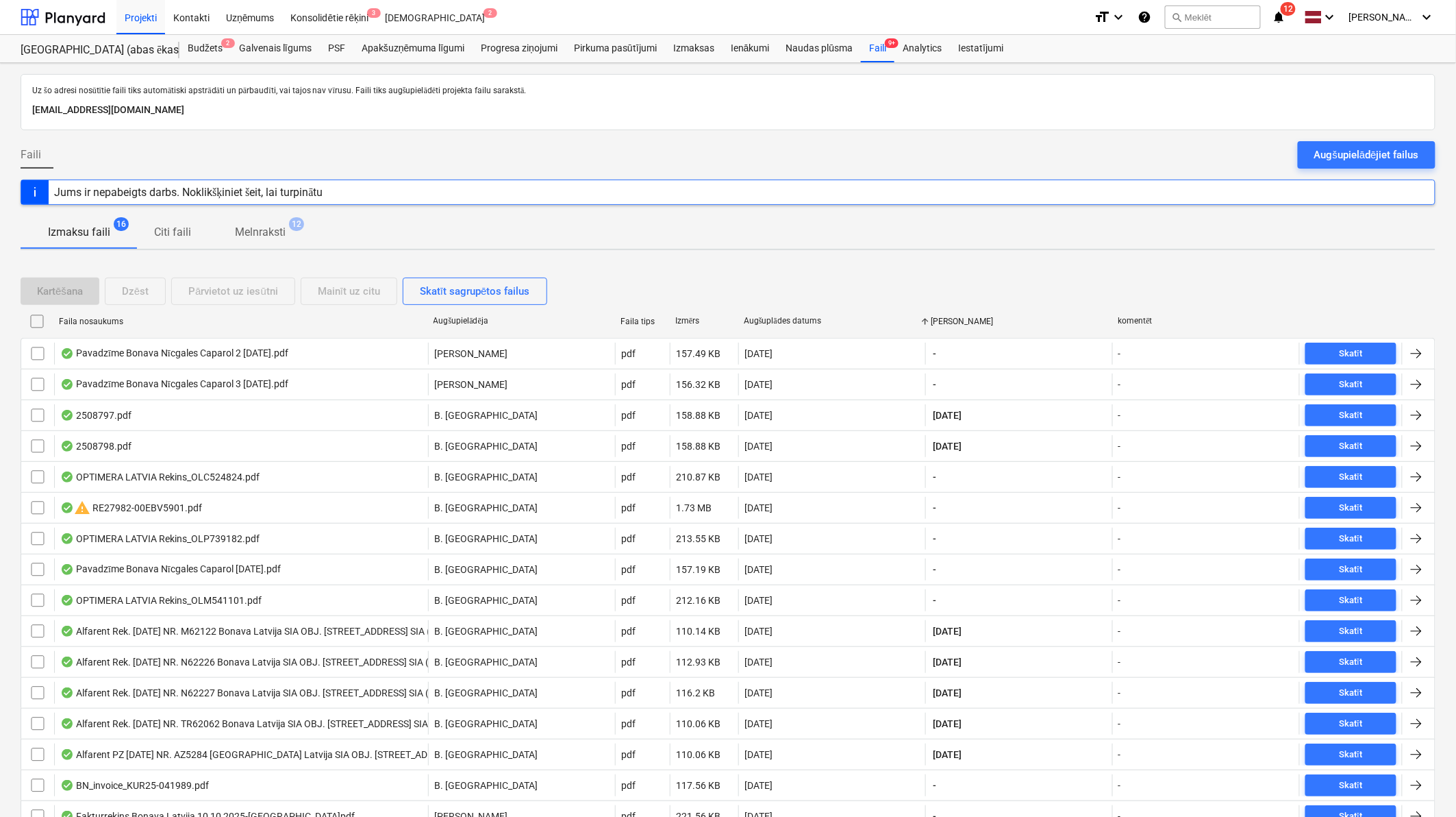
checkbox input "false"
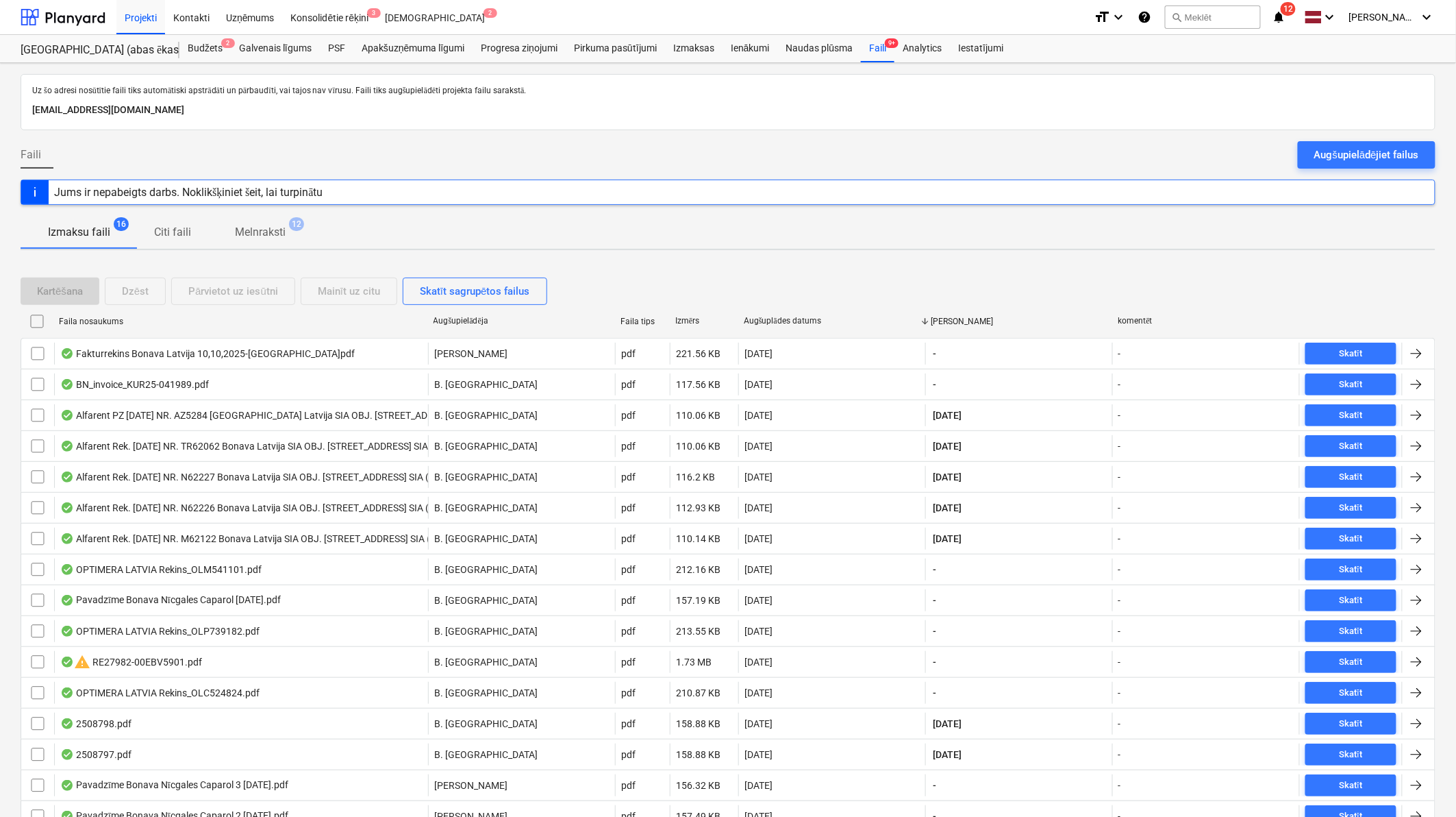
click at [1286, 16] on icon "notifications" at bounding box center [1278, 17] width 14 height 17
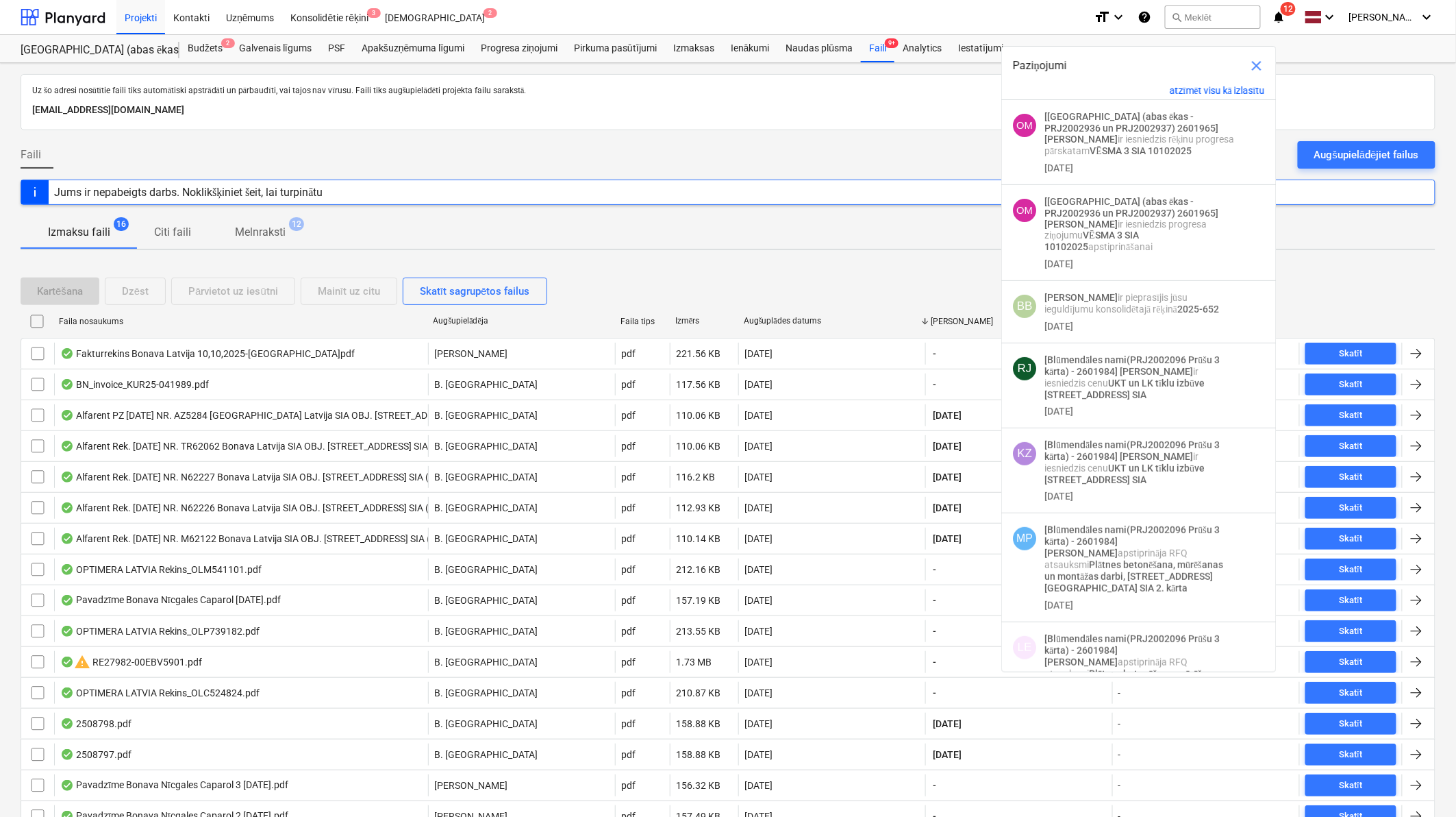
click at [942, 120] on div "[EMAIL_ADDRESS][DOMAIN_NAME]" at bounding box center [728, 109] width 1398 height 22
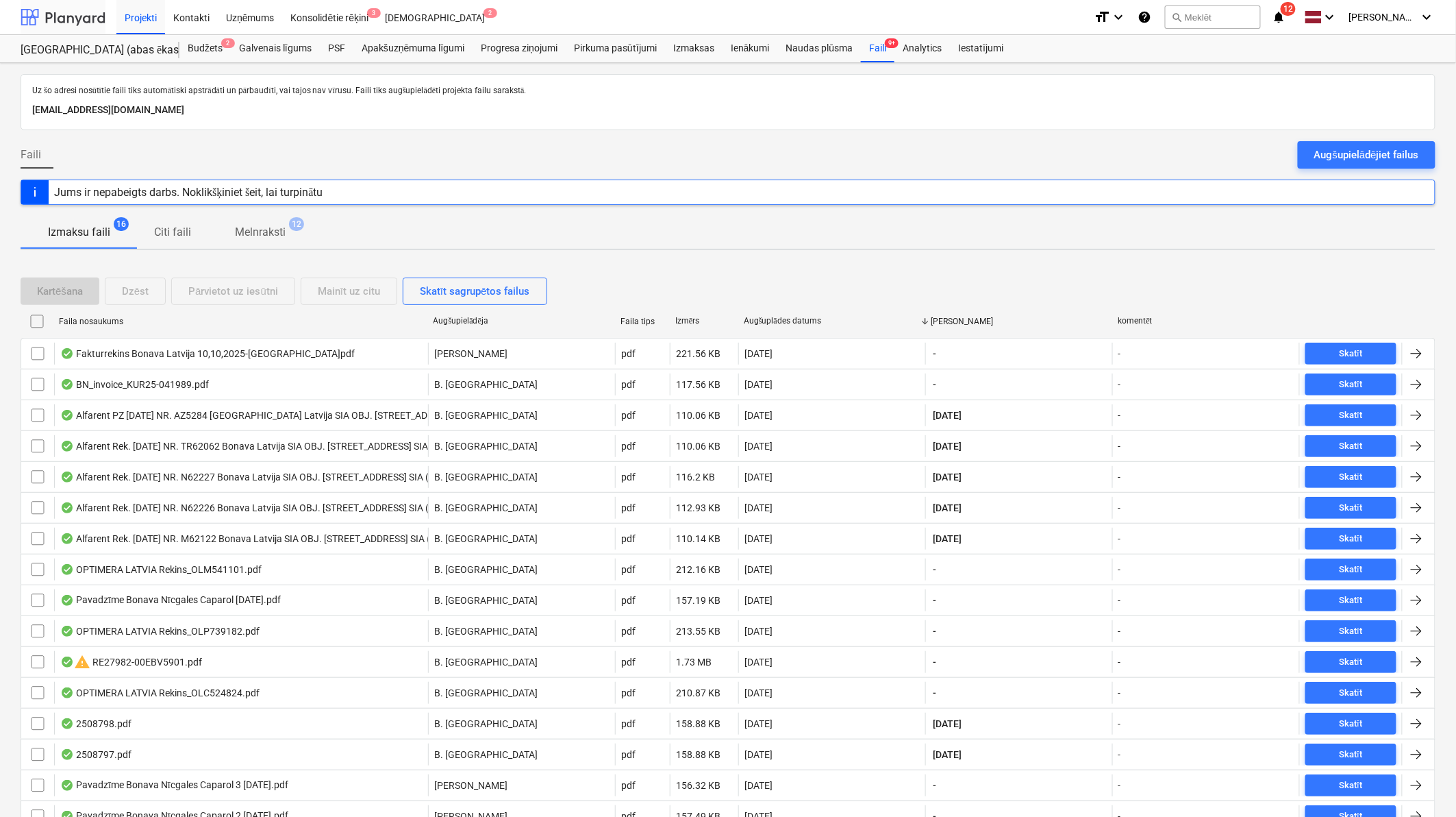
click at [77, 12] on div at bounding box center [63, 17] width 85 height 34
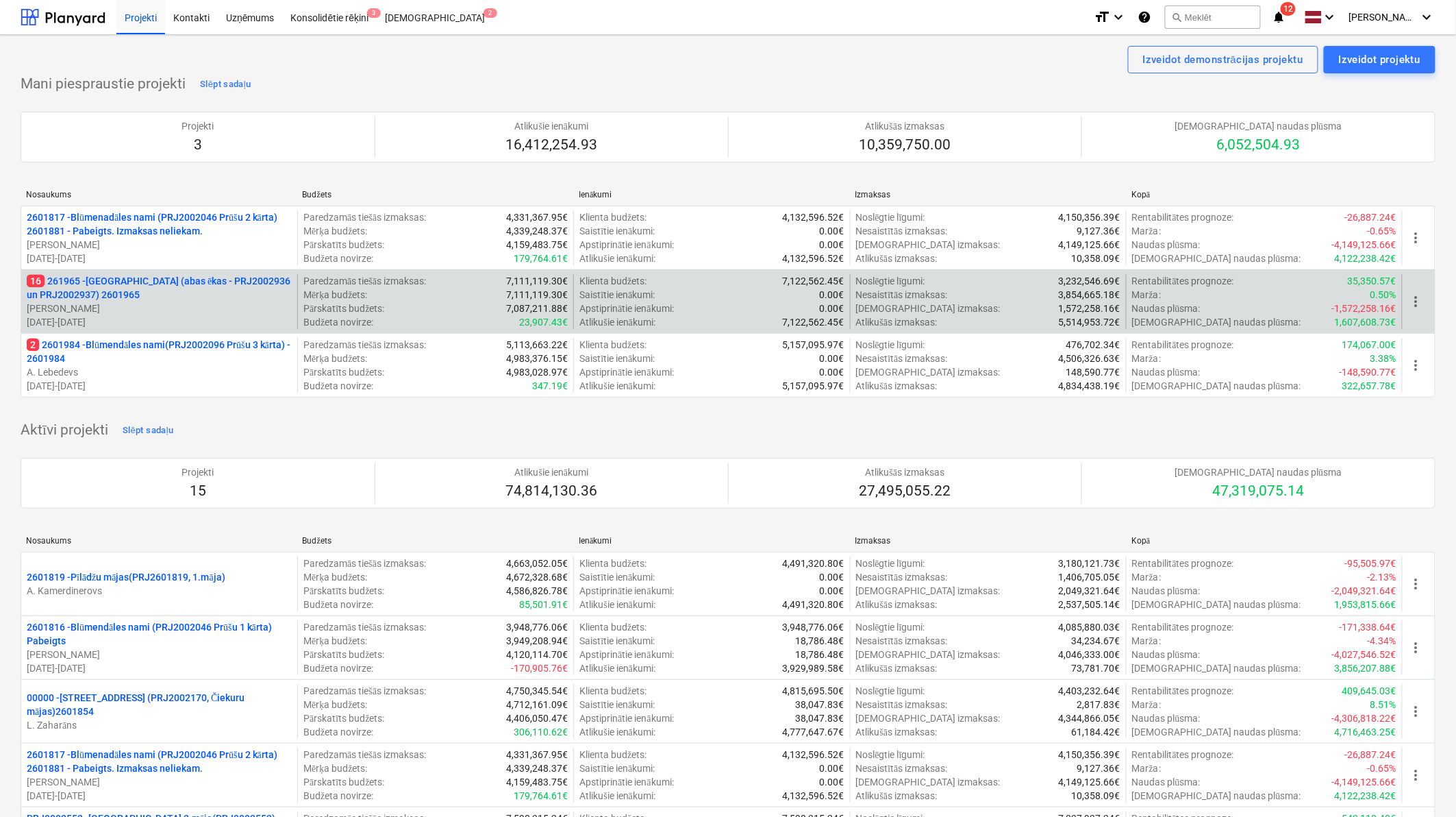
click at [152, 300] on p "16 261965 - [GEOGRAPHIC_DATA] (abas ēkas - PRJ2002936 un PRJ2002937) 2601965" at bounding box center [159, 288] width 265 height 27
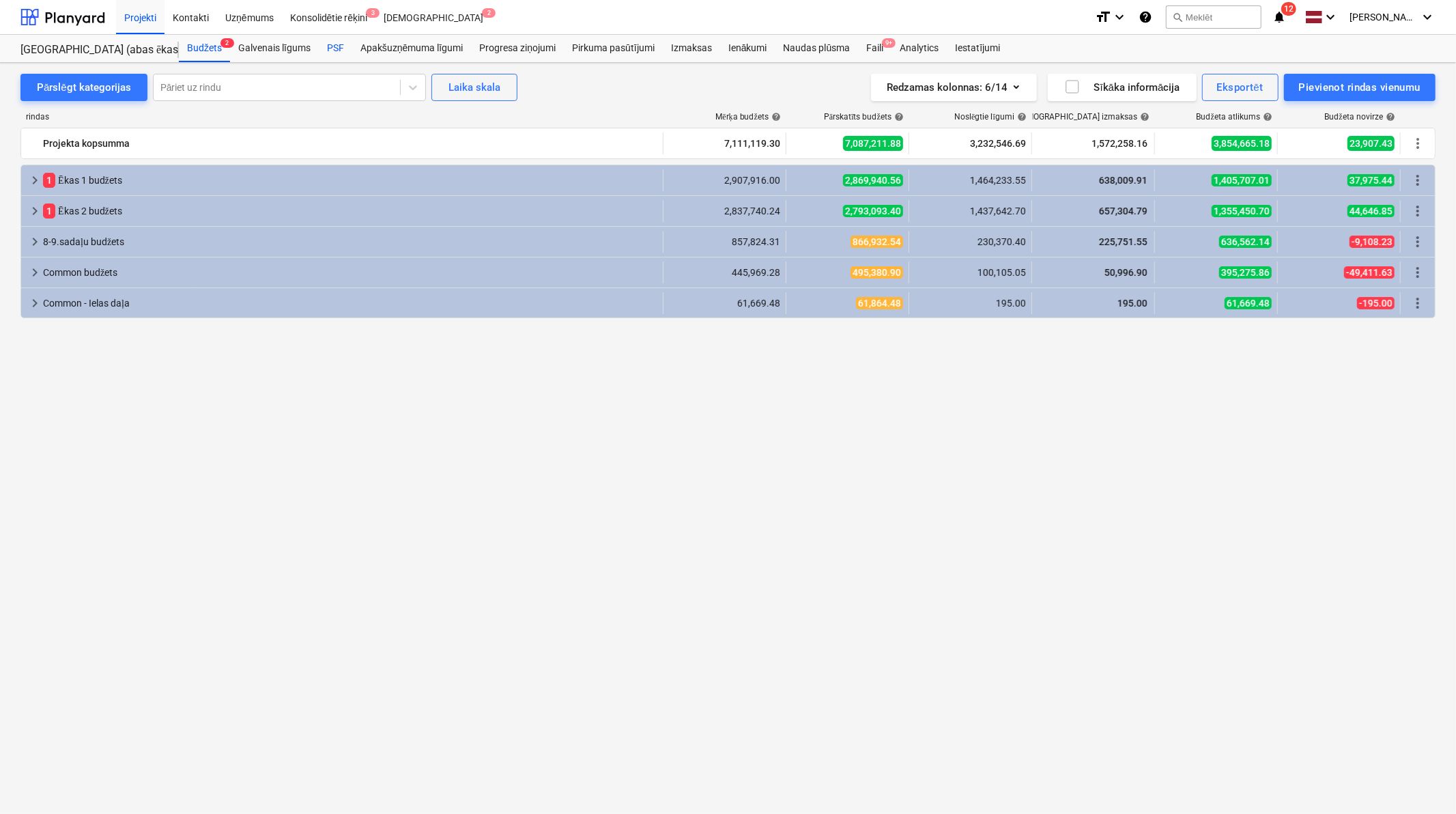
click at [331, 51] on div "PSF" at bounding box center [336, 49] width 33 height 27
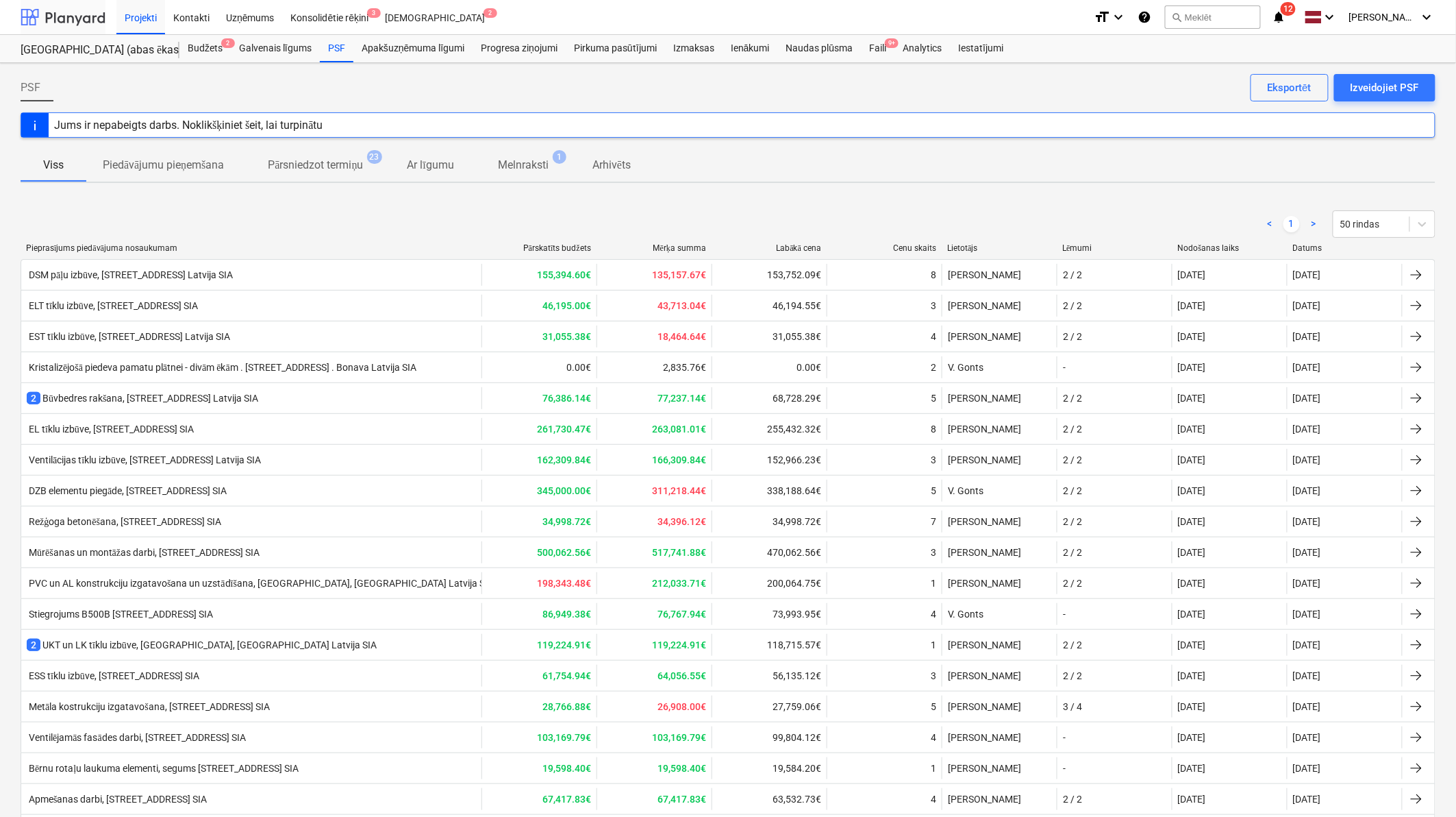
click at [63, 17] on div at bounding box center [63, 17] width 85 height 34
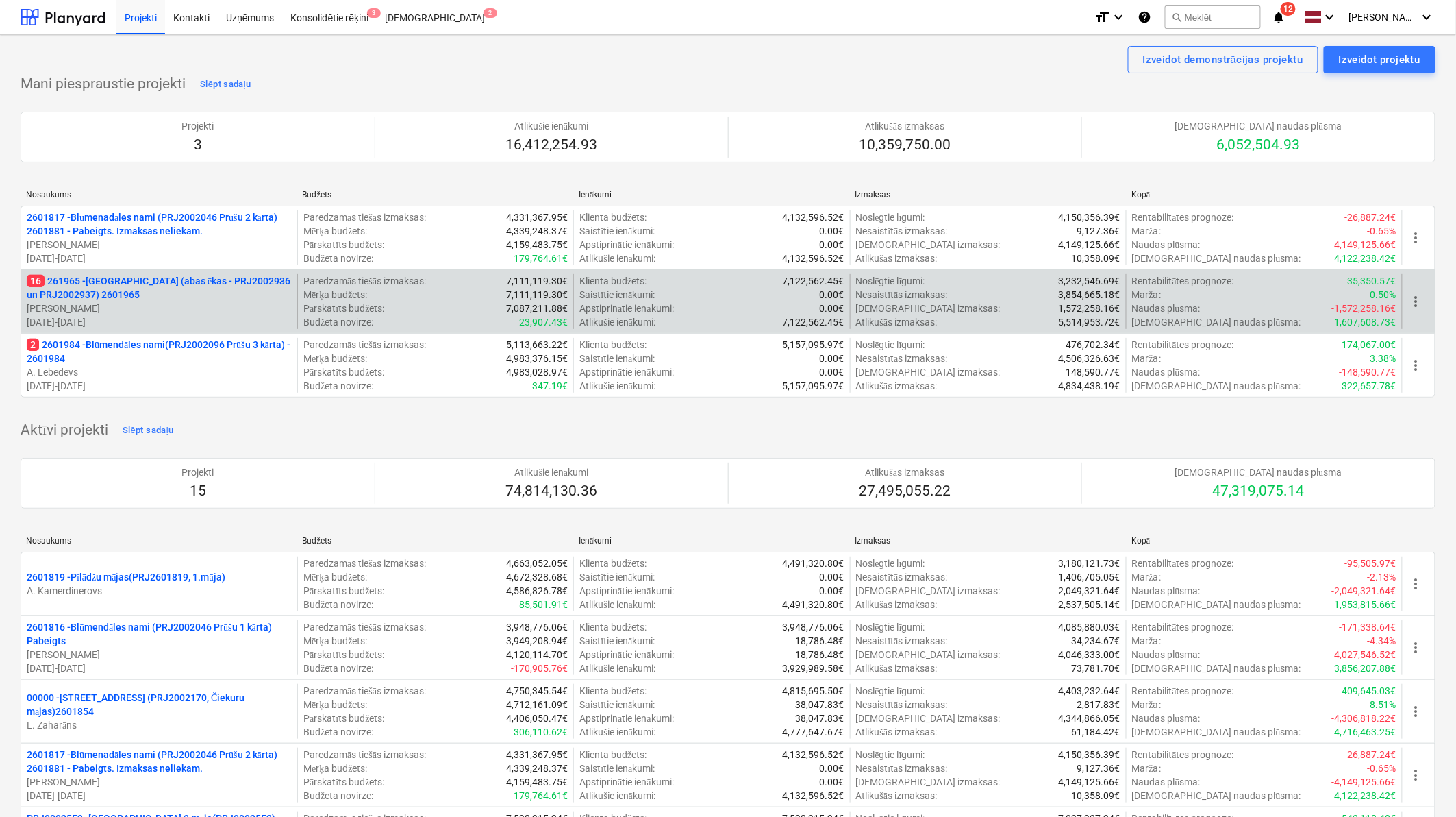
click at [73, 279] on p "16 261965 - [GEOGRAPHIC_DATA] (abas ēkas - PRJ2002936 un PRJ2002937) 2601965" at bounding box center [159, 288] width 265 height 27
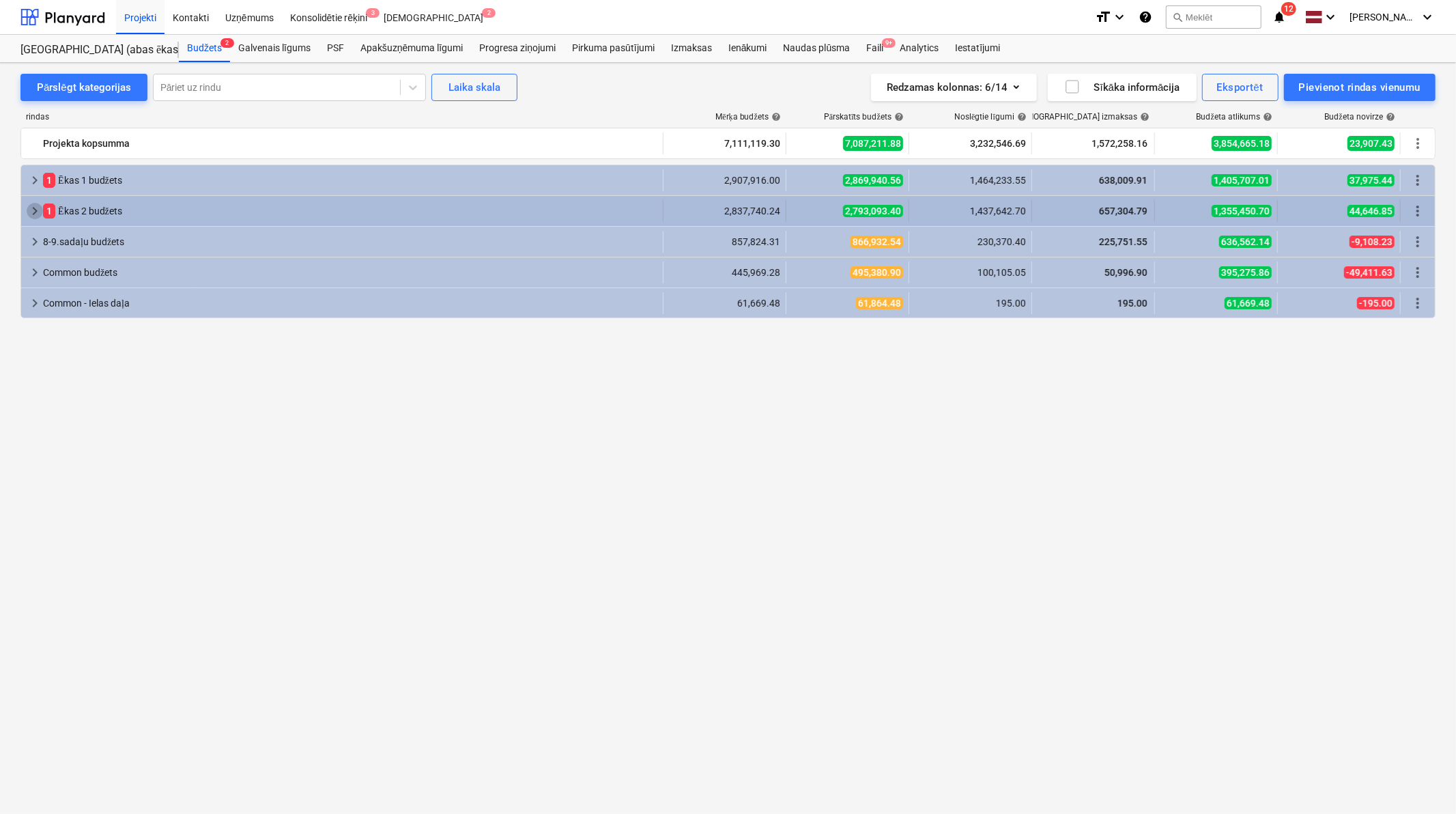
click at [33, 216] on span "keyboard_arrow_right" at bounding box center [34, 211] width 17 height 17
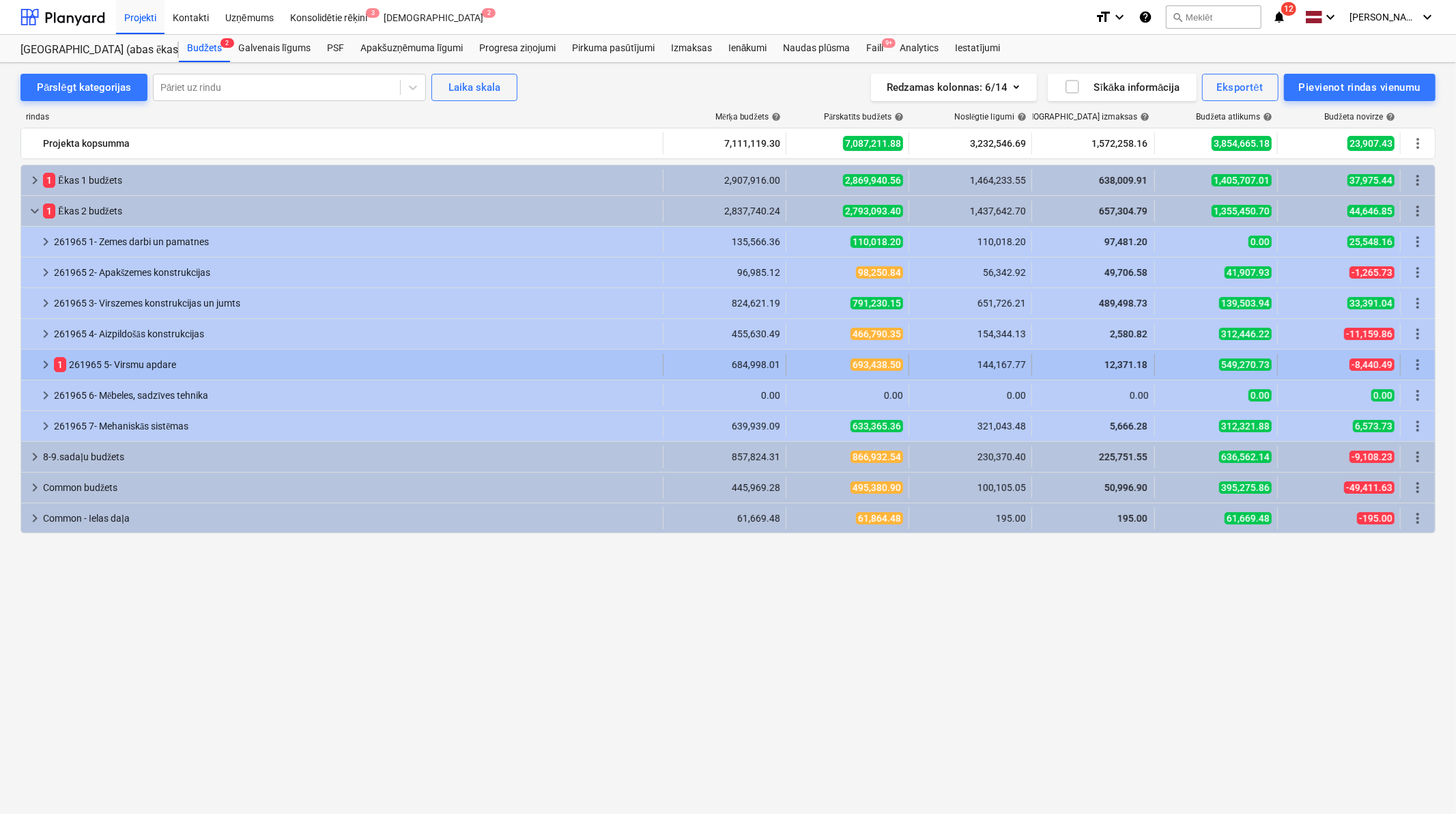
click at [43, 368] on span "keyboard_arrow_right" at bounding box center [45, 364] width 17 height 17
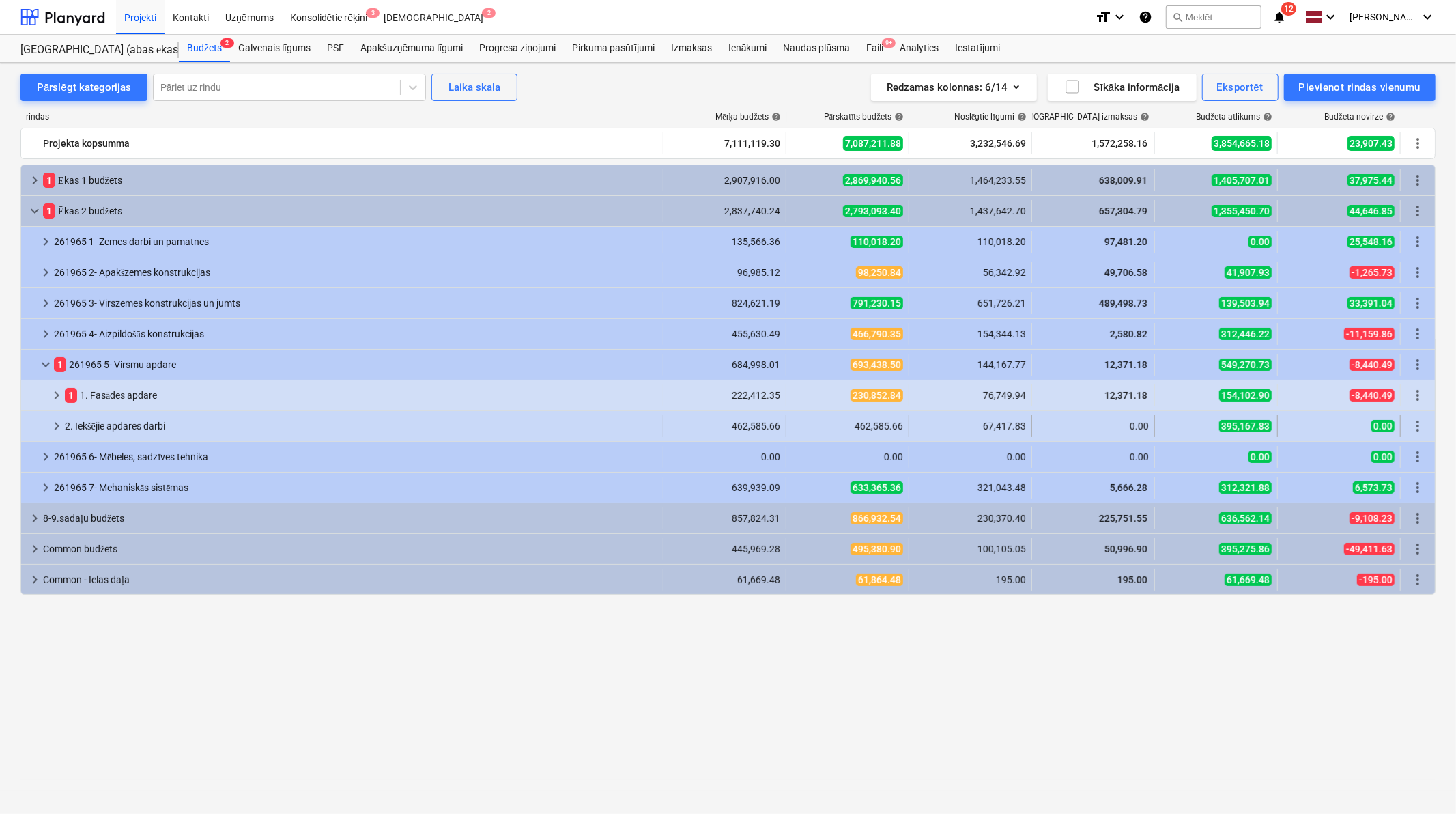
click at [62, 419] on span "keyboard_arrow_right" at bounding box center [56, 426] width 17 height 17
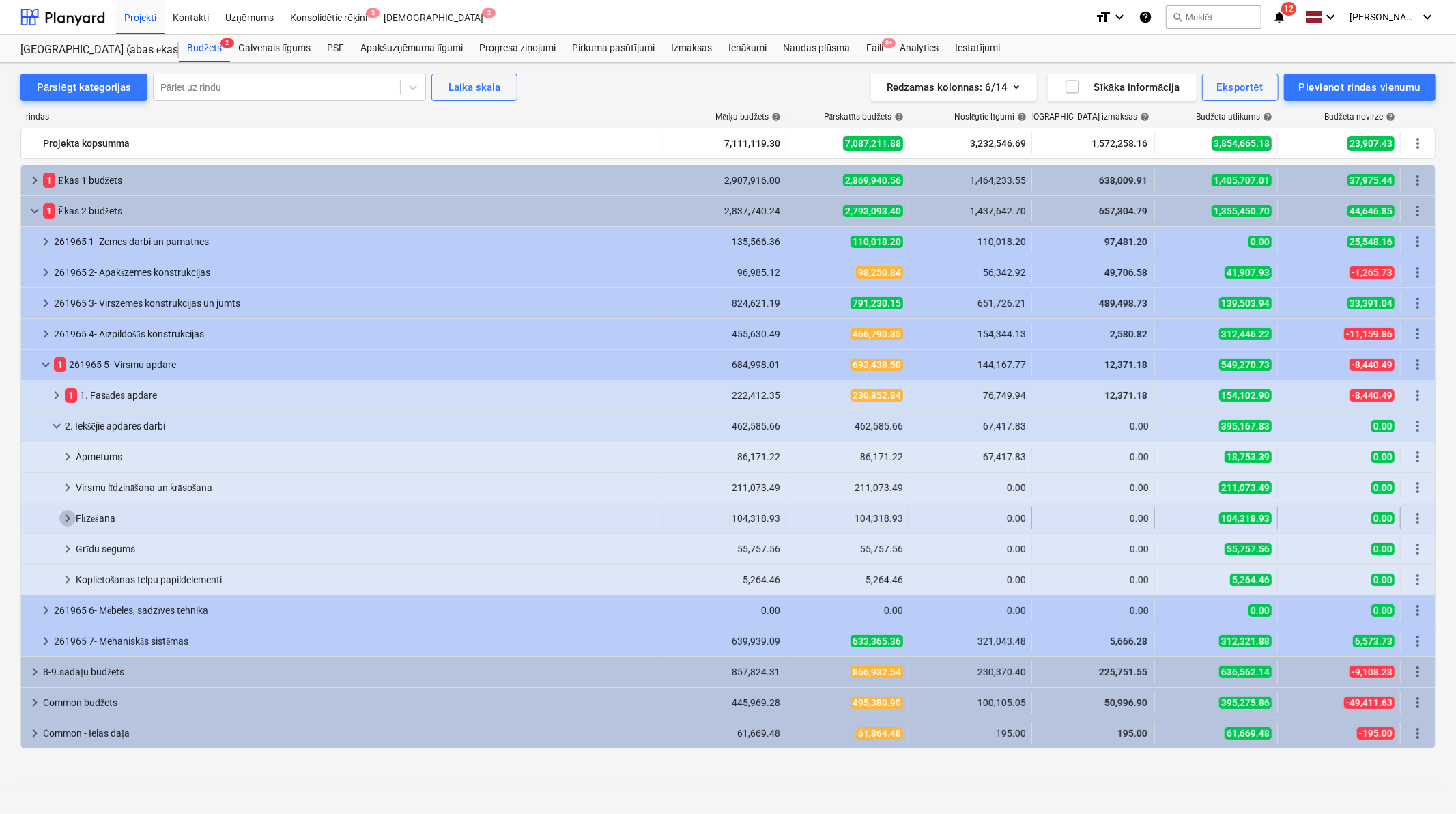
click at [70, 521] on span "keyboard_arrow_right" at bounding box center [68, 518] width 17 height 17
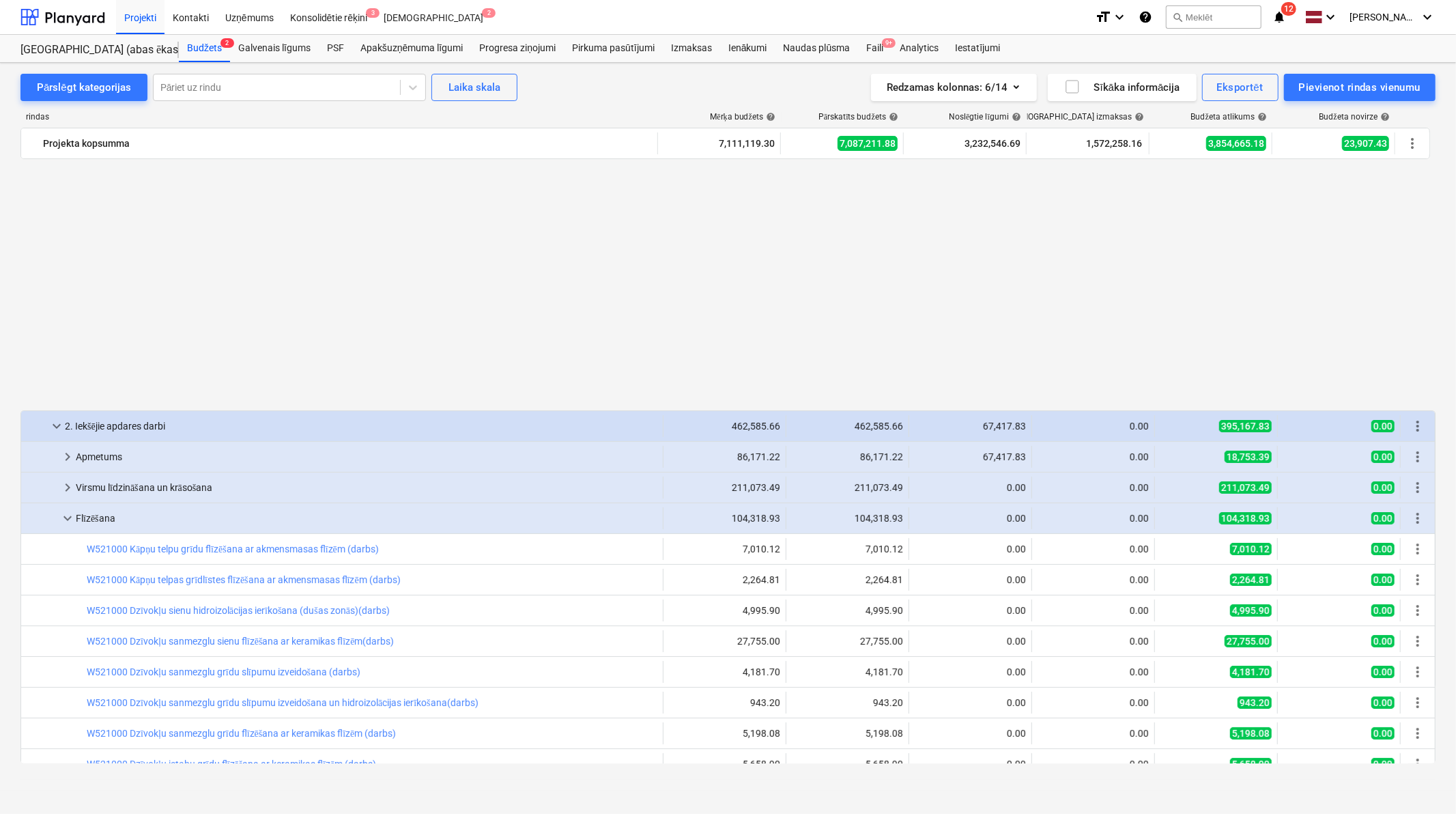
scroll to position [303, 0]
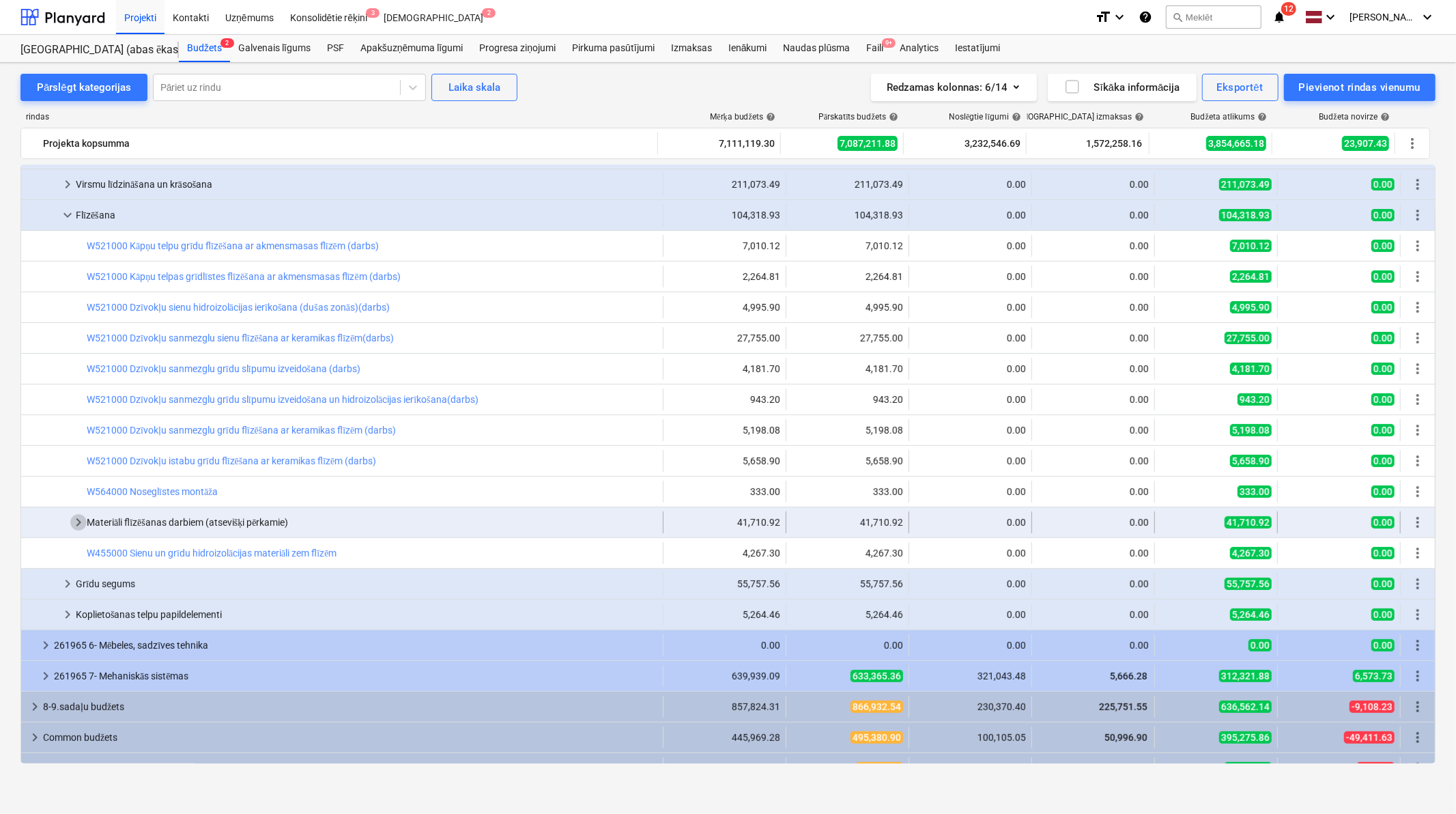
click at [72, 524] on span "keyboard_arrow_right" at bounding box center [78, 522] width 17 height 17
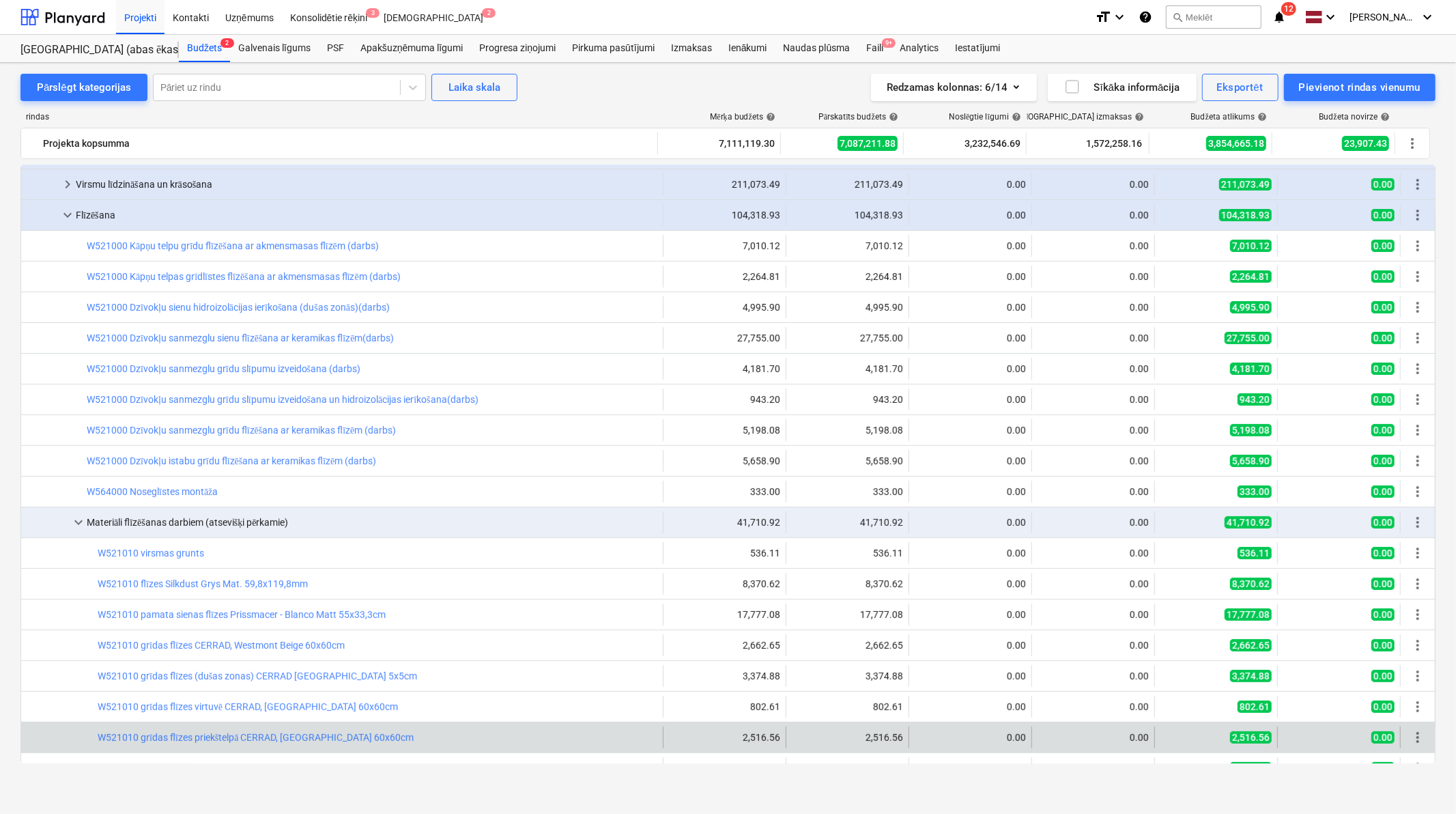
scroll to position [506, 0]
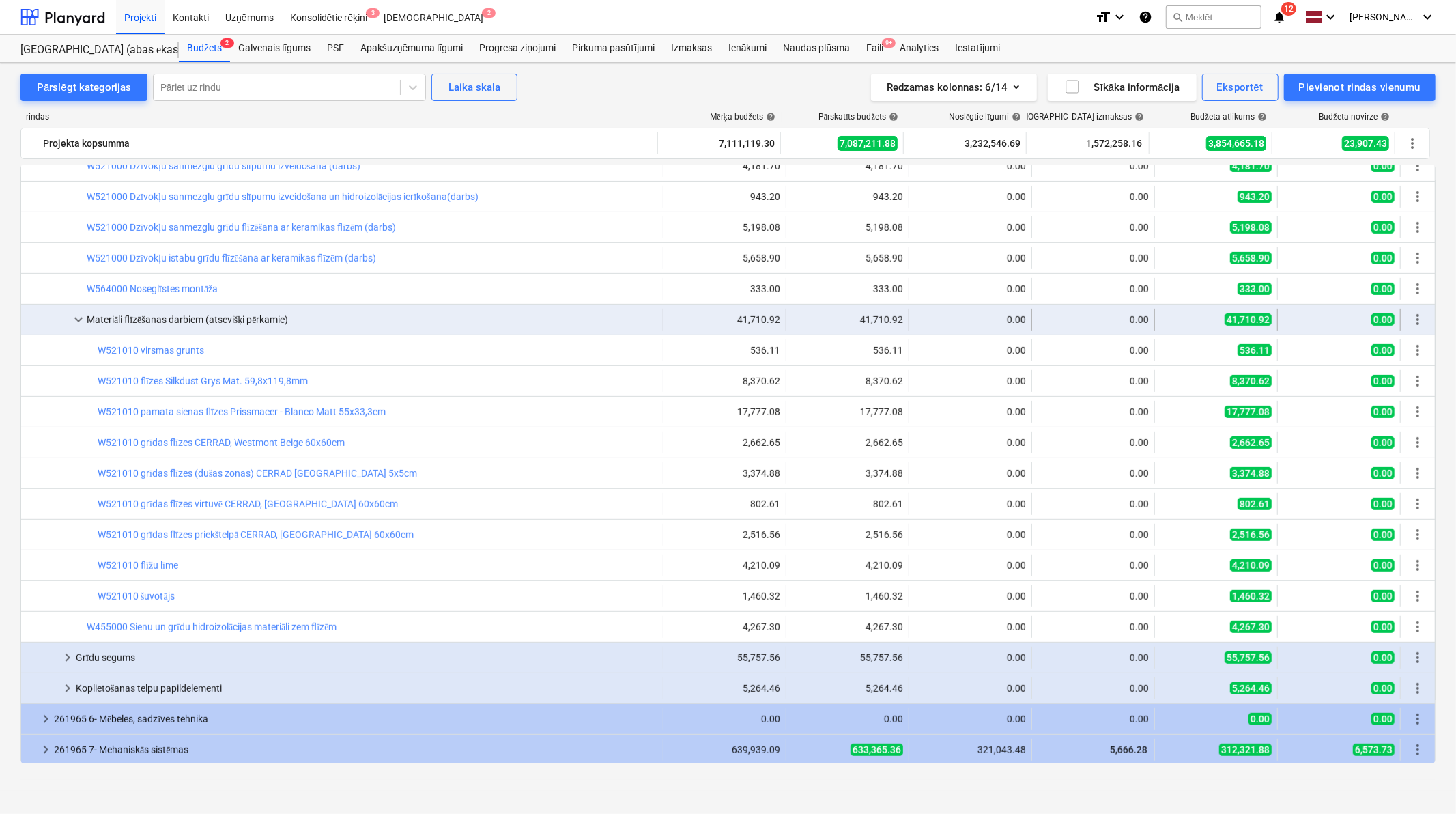
click at [76, 312] on span "keyboard_arrow_down" at bounding box center [78, 319] width 17 height 17
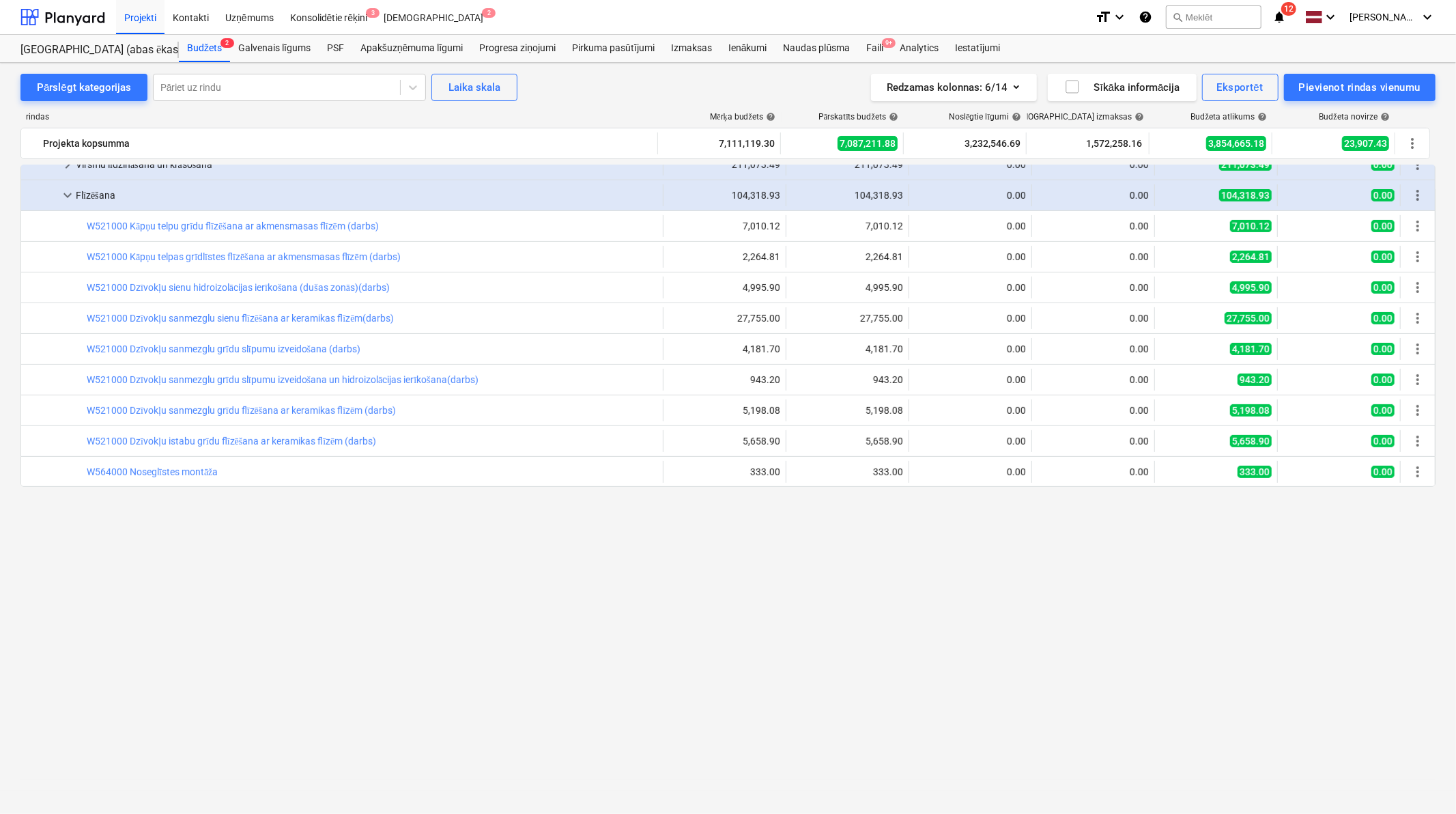
scroll to position [0, 0]
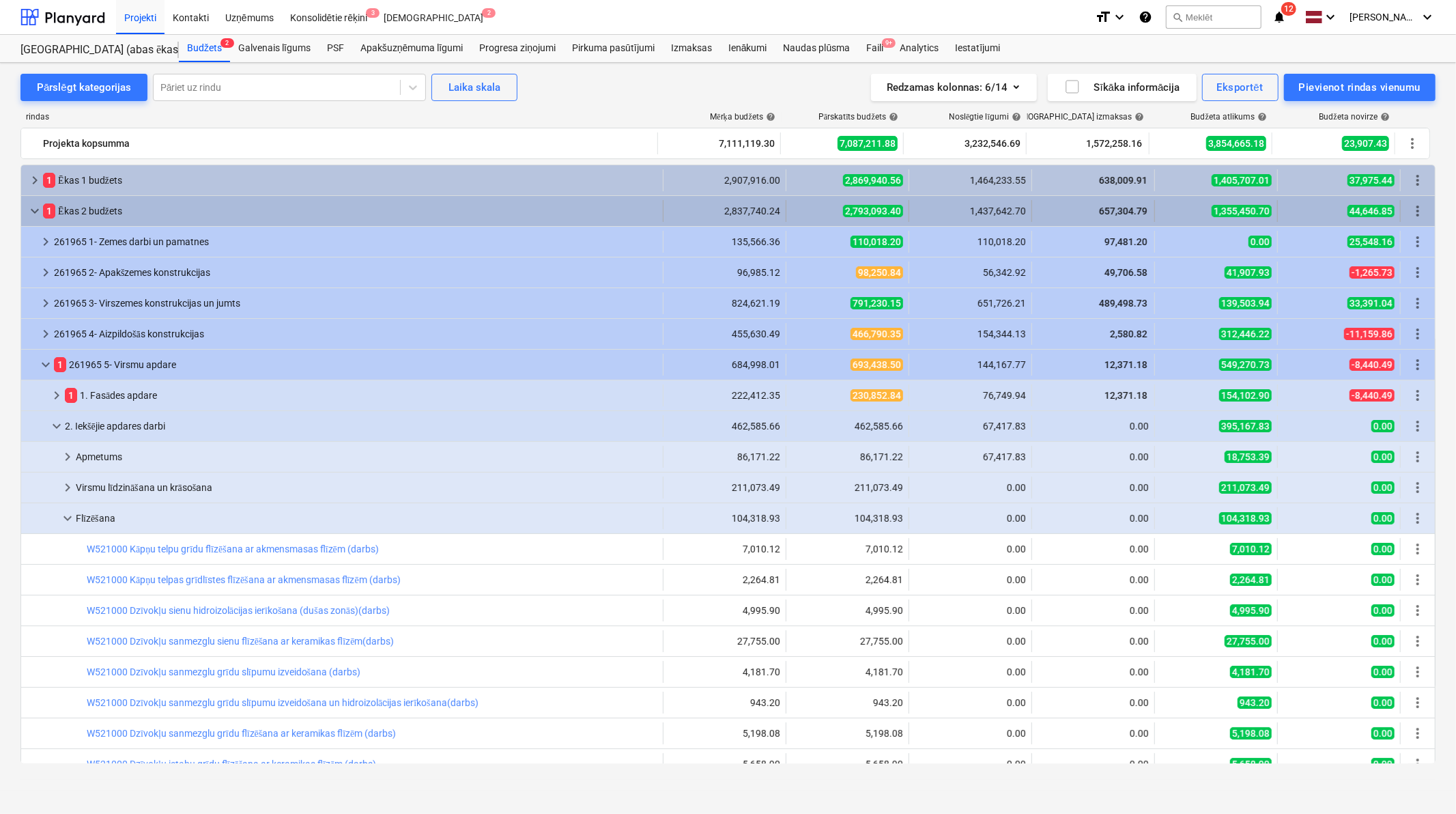
click at [33, 204] on span "keyboard_arrow_down" at bounding box center [34, 211] width 17 height 17
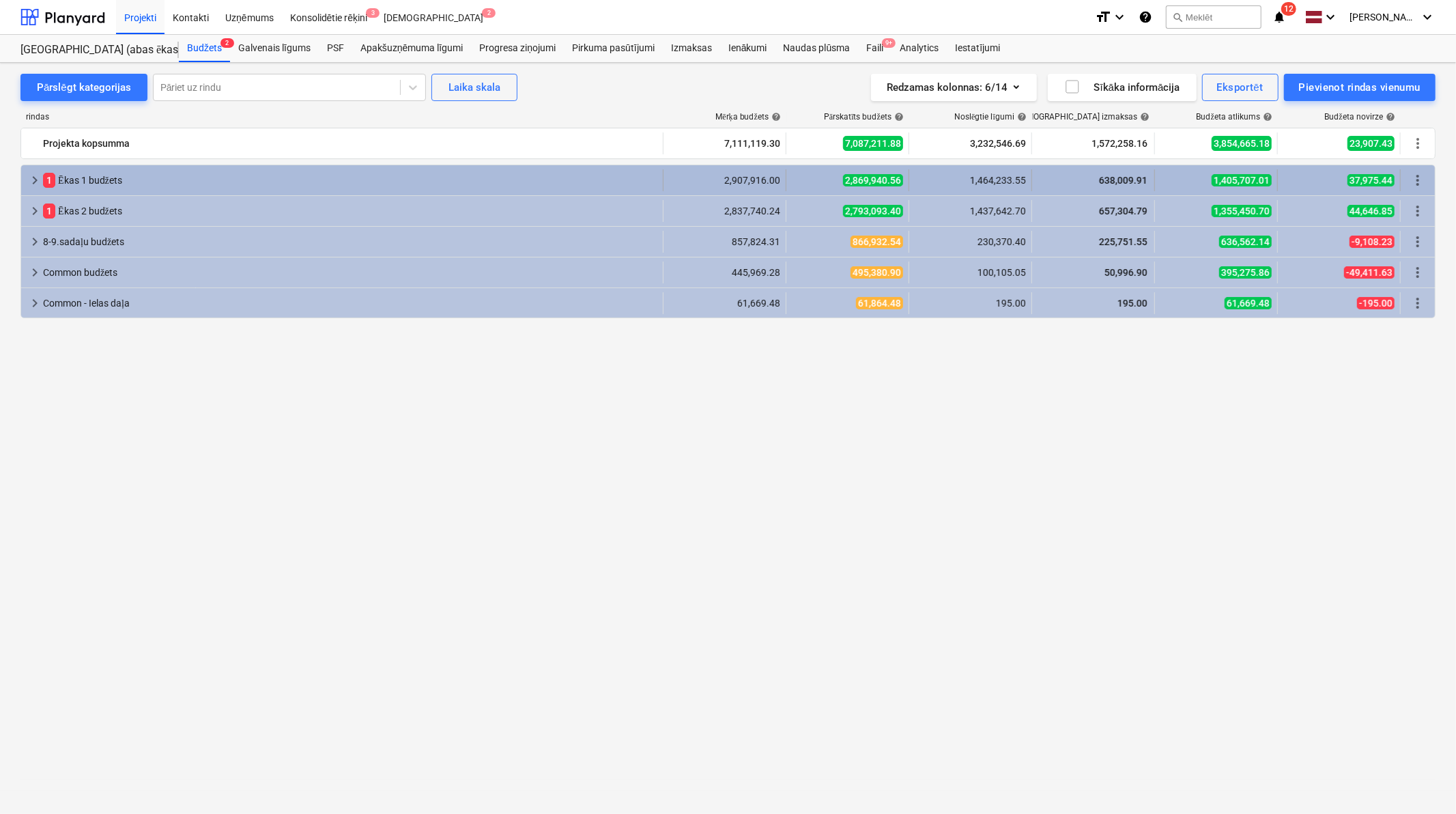
click at [38, 180] on span "keyboard_arrow_right" at bounding box center [34, 180] width 17 height 17
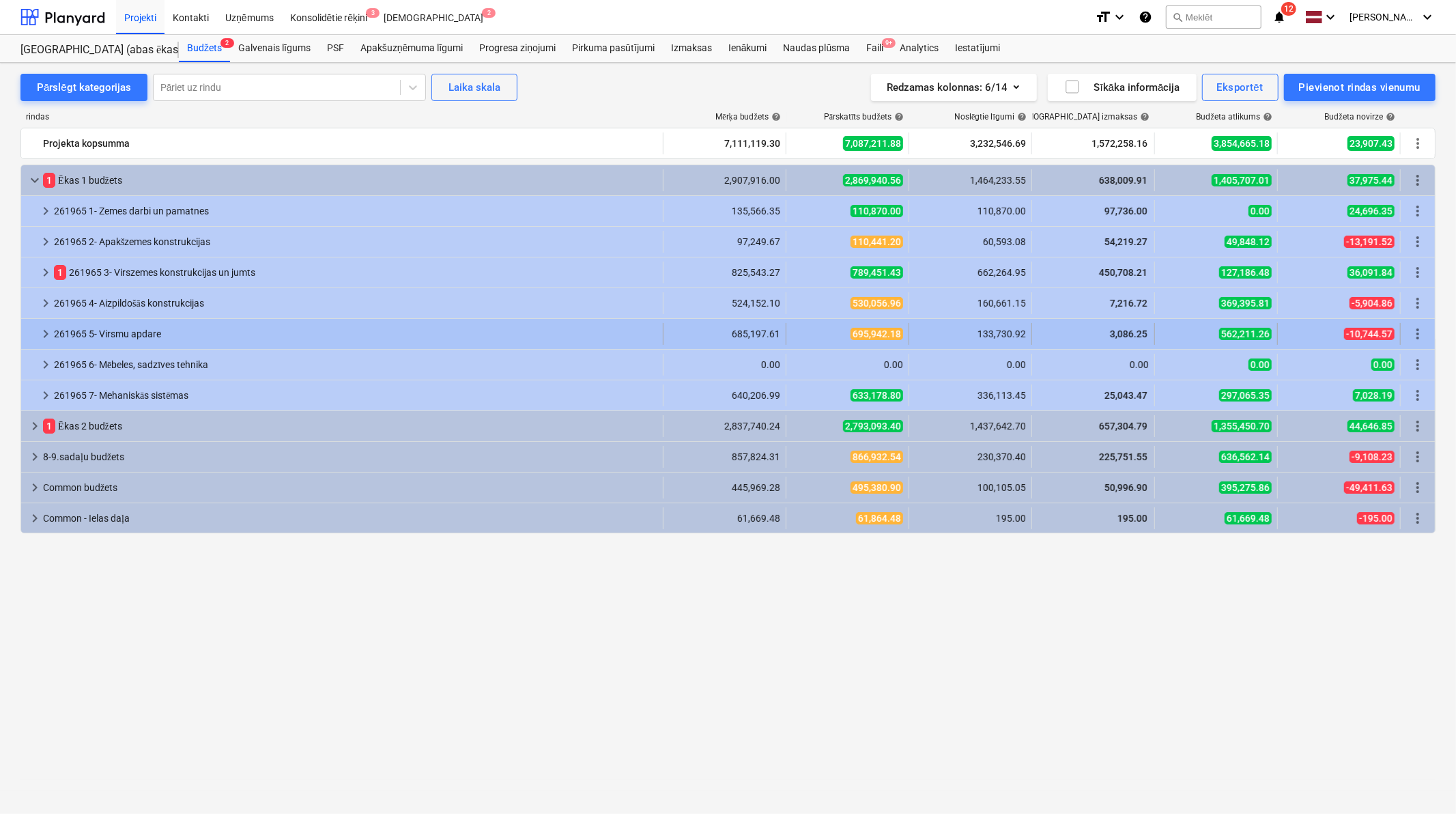
click at [34, 326] on div at bounding box center [32, 333] width 11 height 21
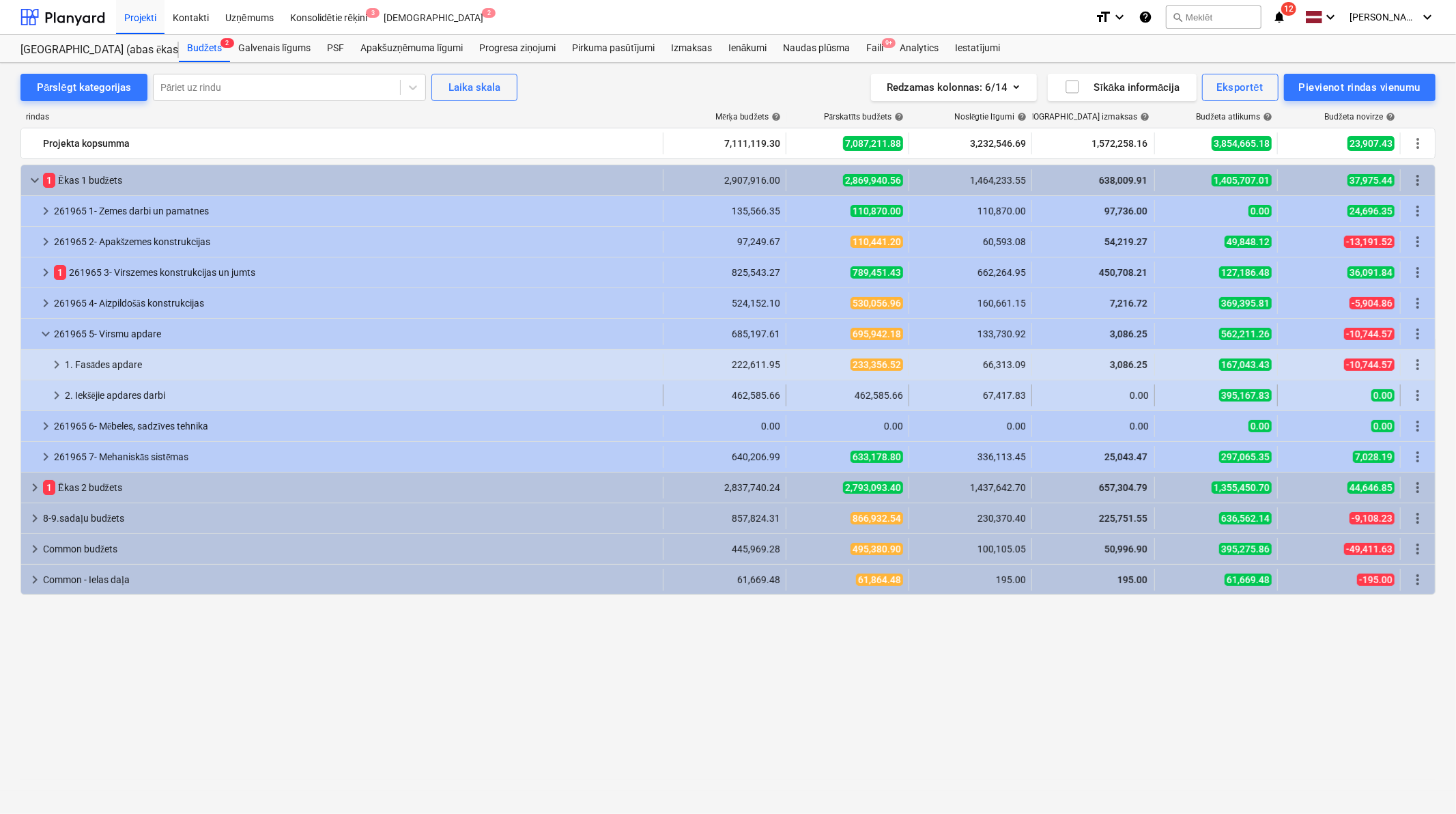
click at [50, 391] on span "keyboard_arrow_right" at bounding box center [56, 395] width 17 height 17
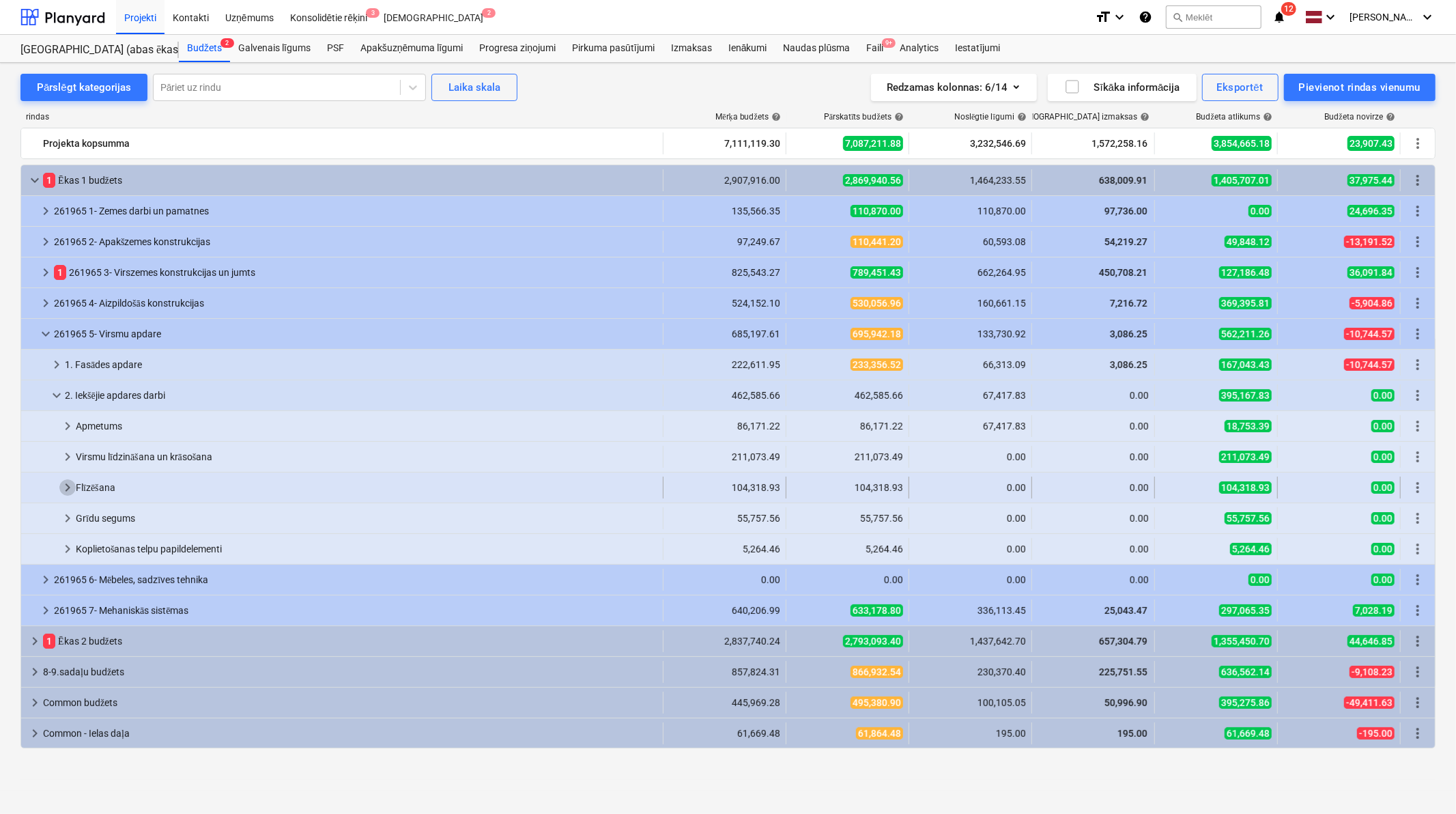
click at [70, 480] on span "keyboard_arrow_right" at bounding box center [68, 487] width 17 height 17
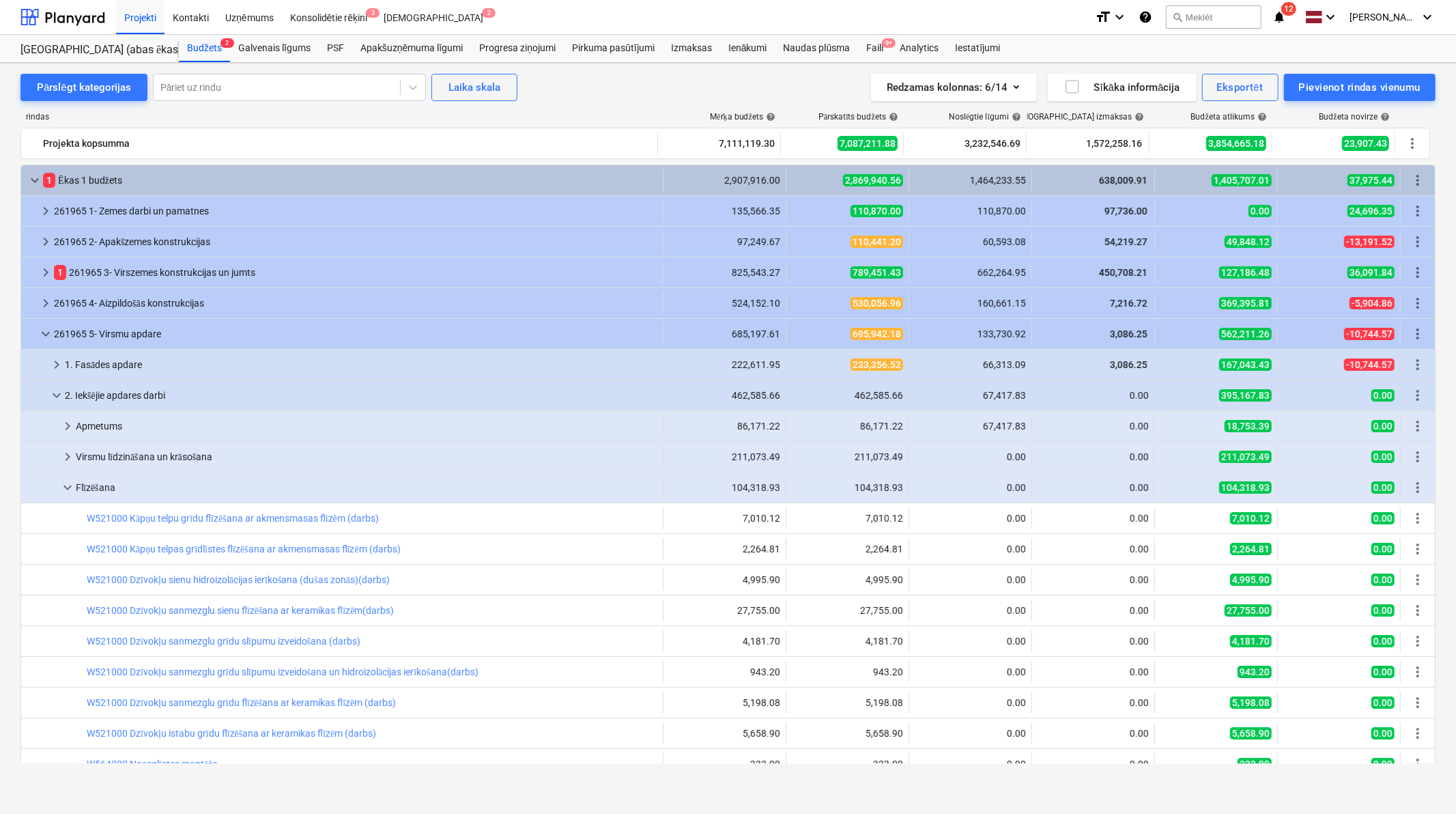
scroll to position [202, 0]
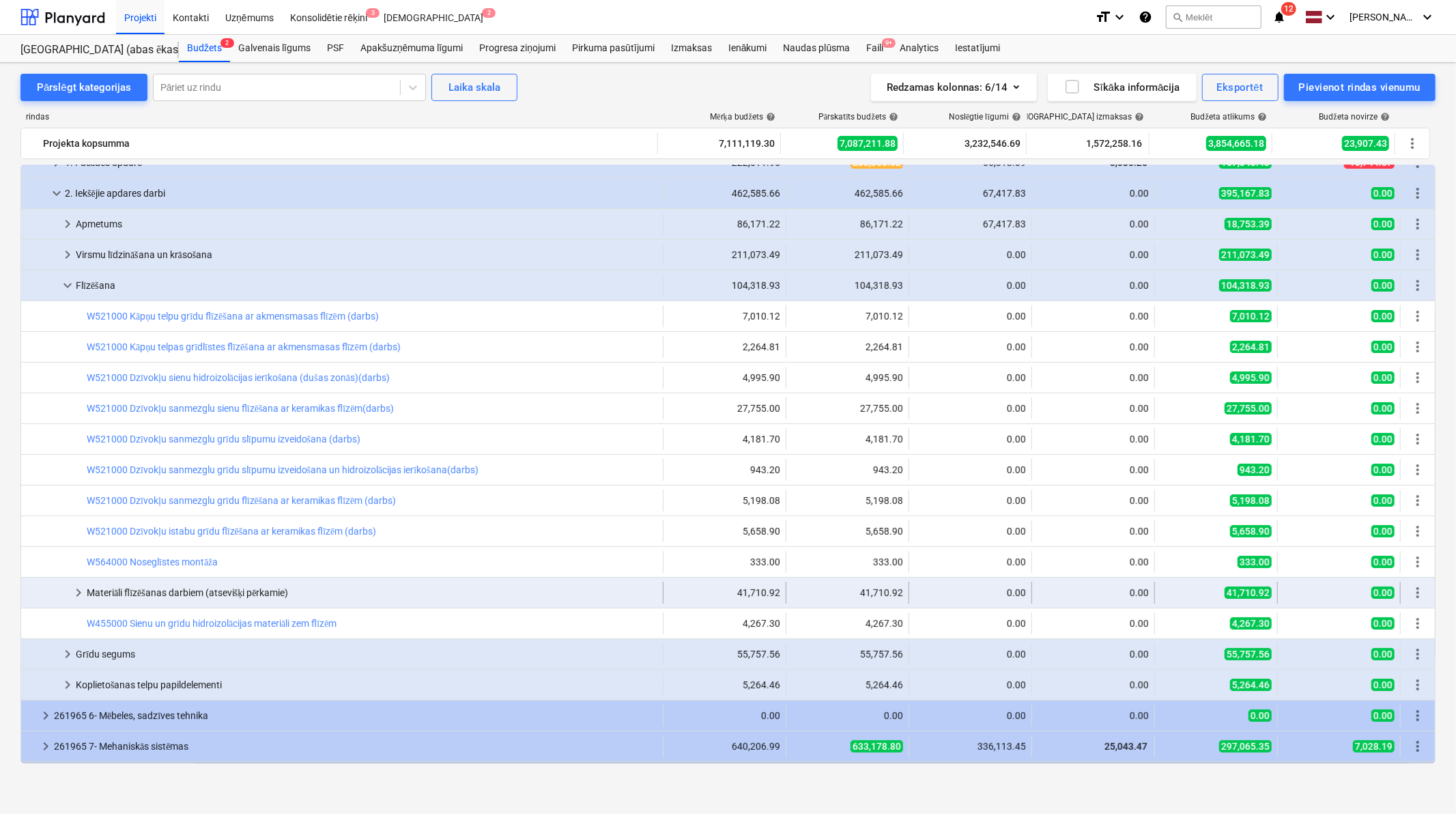
click at [69, 597] on div at bounding box center [48, 592] width 44 height 21
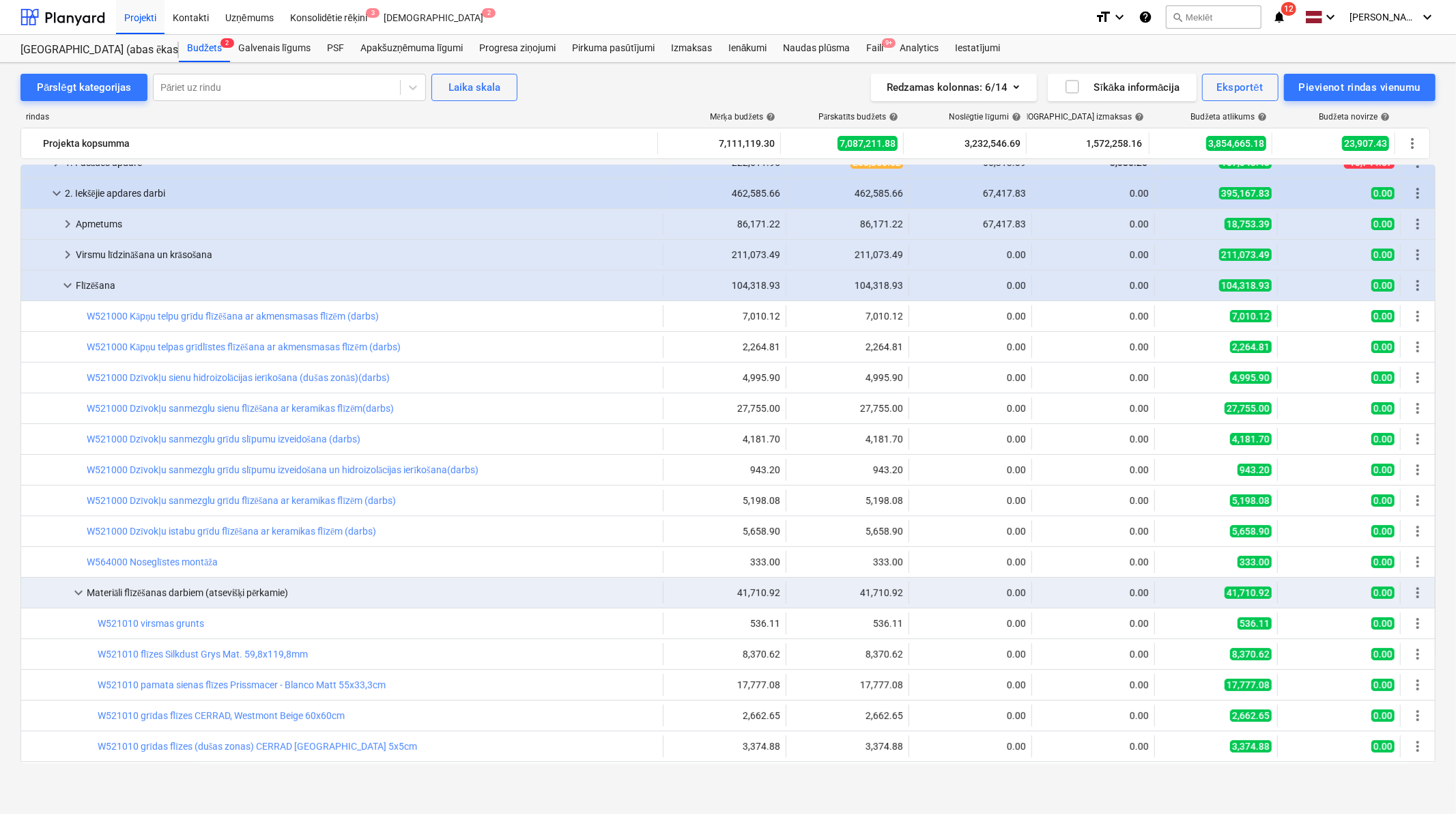
scroll to position [404, 0]
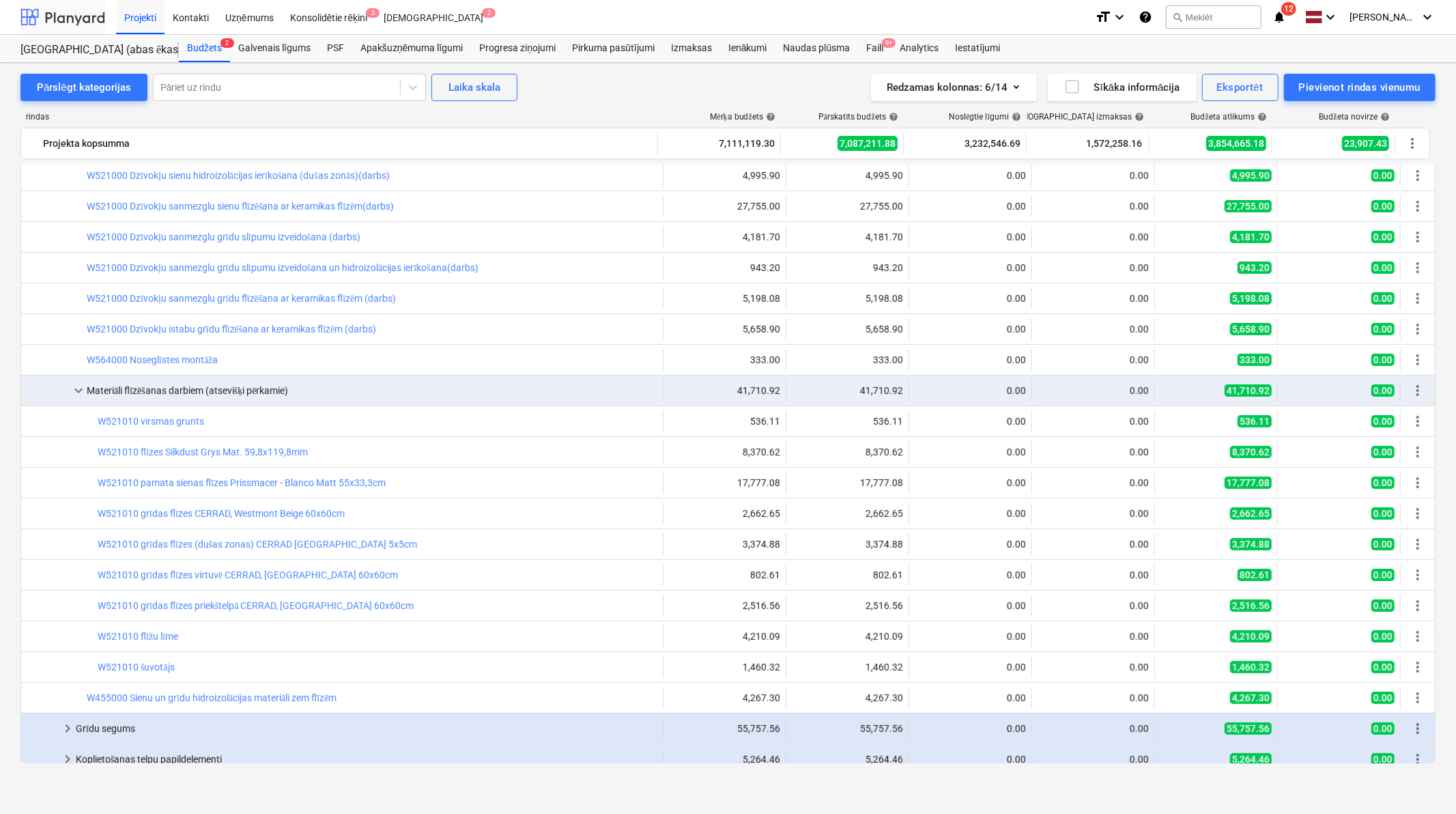
click at [61, 21] on div at bounding box center [63, 17] width 84 height 34
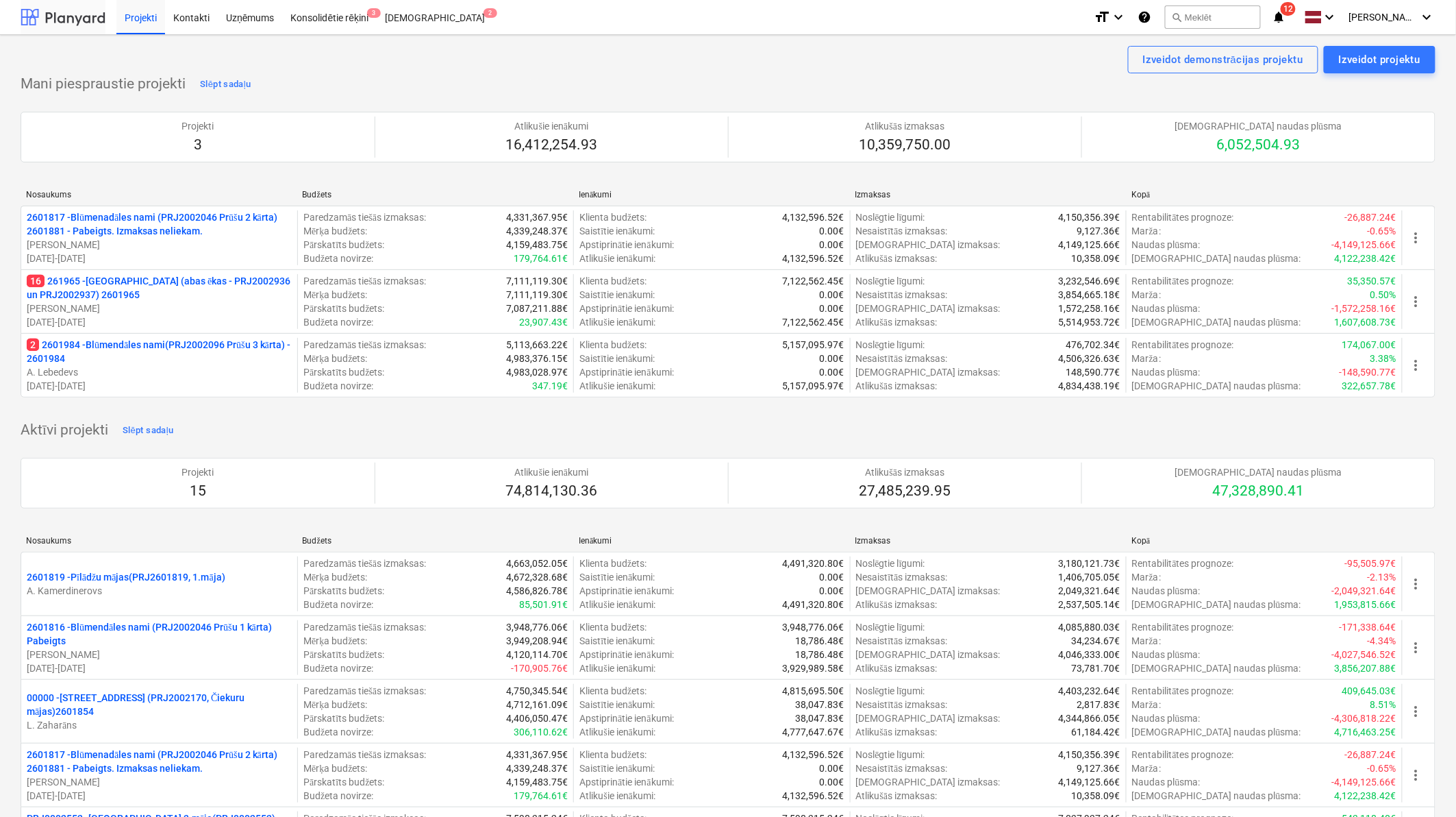
click at [70, 18] on div at bounding box center [63, 17] width 85 height 34
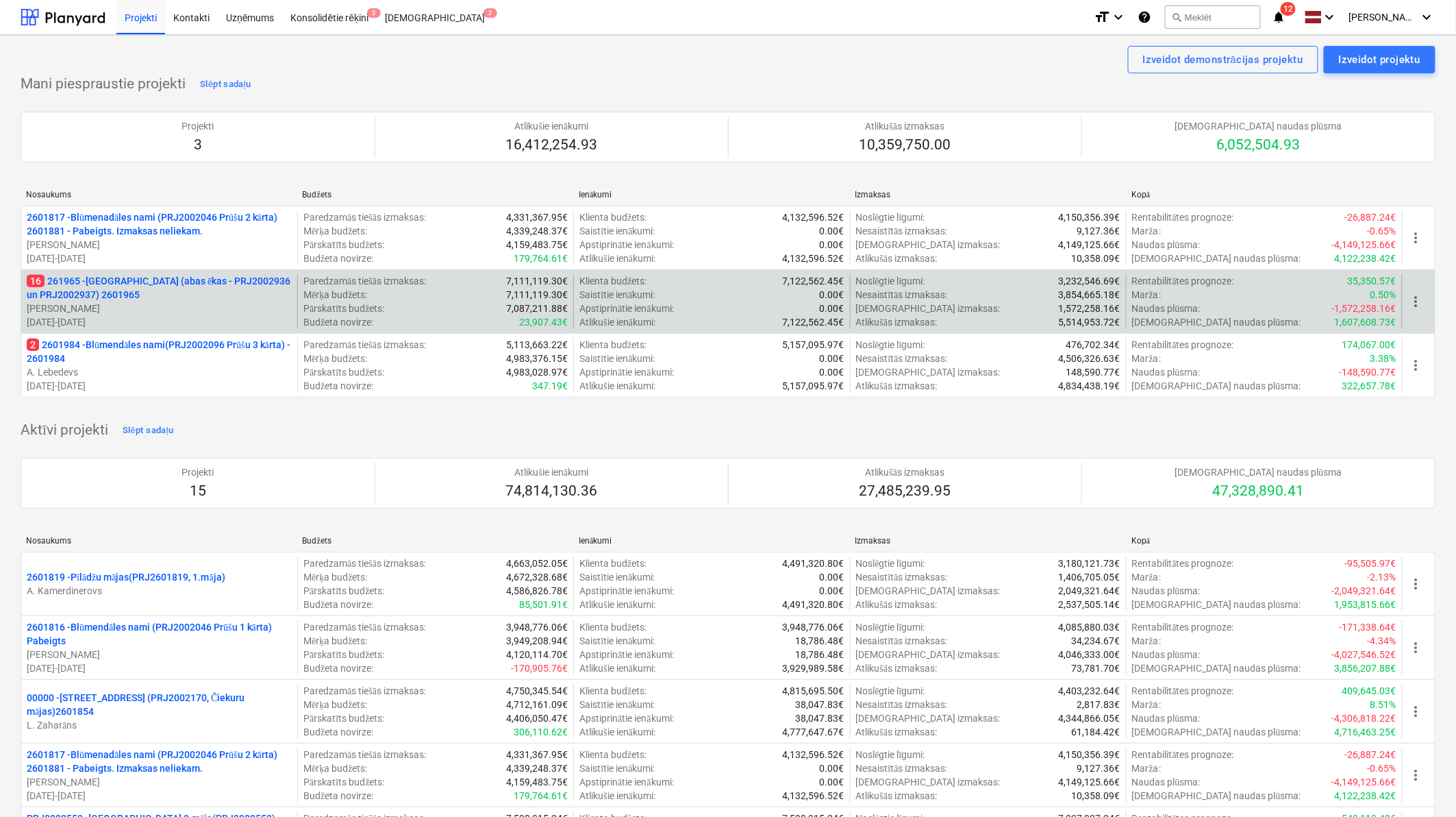
click at [167, 284] on p "16 261965 - [GEOGRAPHIC_DATA] (abas ēkas - PRJ2002936 un PRJ2002937) 2601965" at bounding box center [159, 288] width 265 height 27
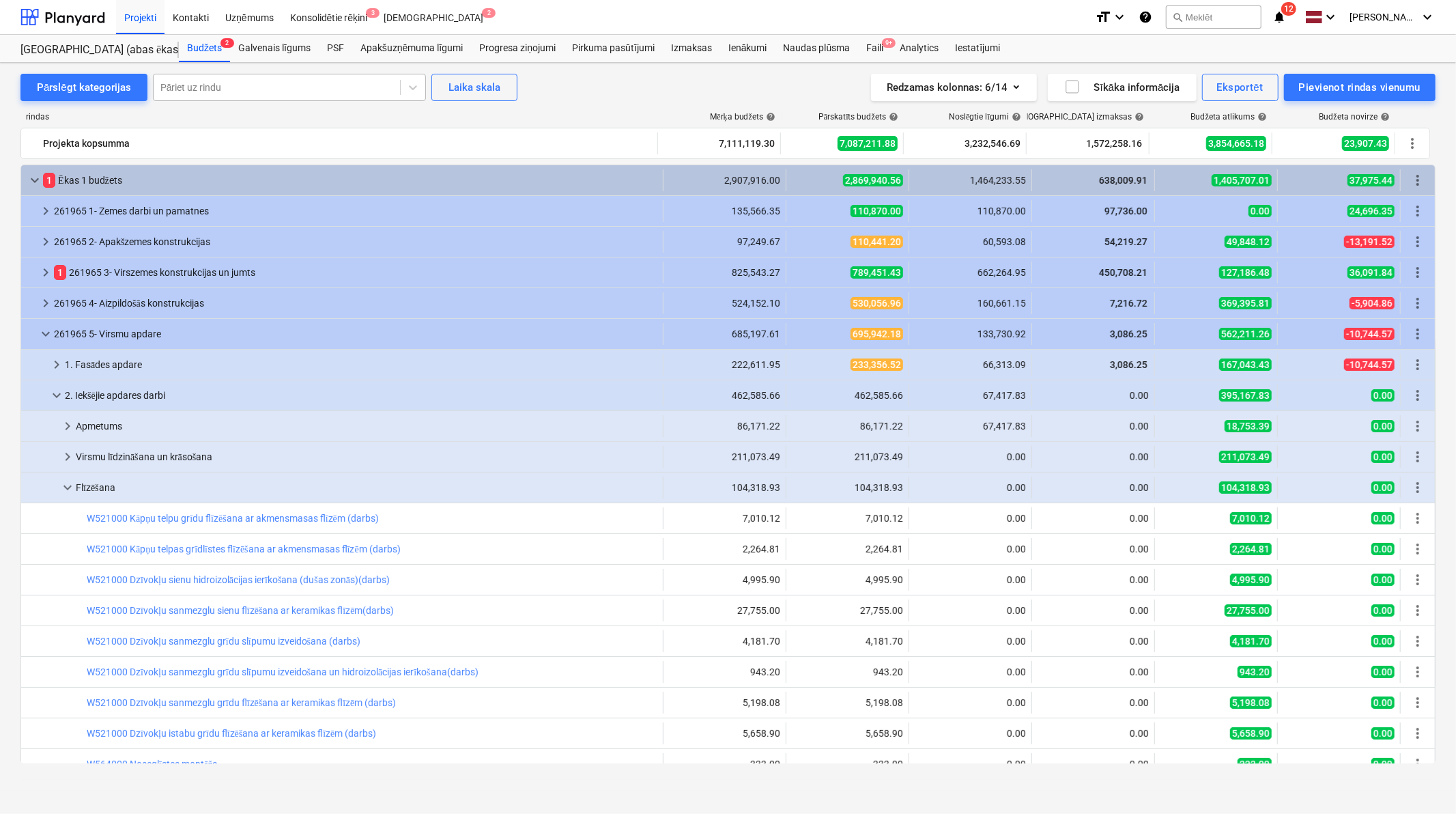
scroll to position [404, 0]
